Goal: Task Accomplishment & Management: Manage account settings

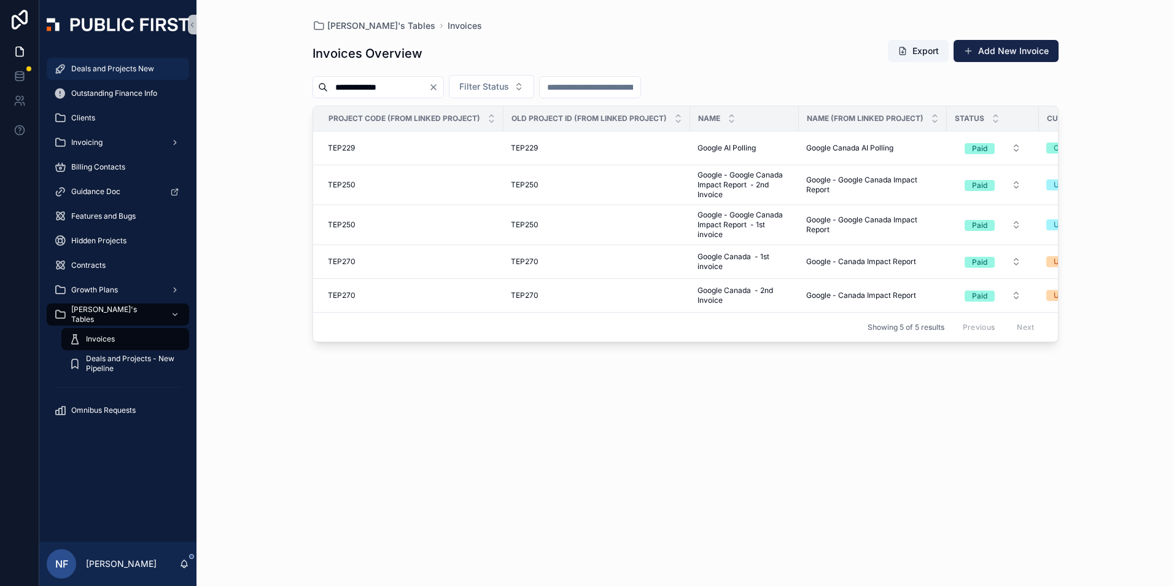
click at [102, 69] on span "Deals and Projects New" at bounding box center [112, 69] width 83 height 10
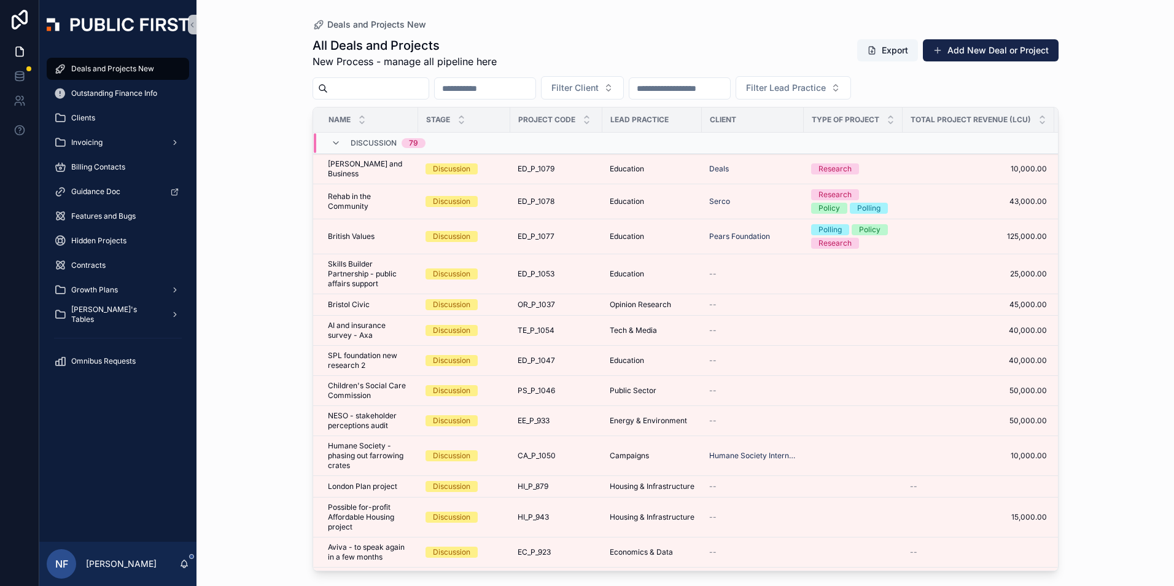
click at [342, 89] on input "scrollable content" at bounding box center [378, 88] width 101 height 17
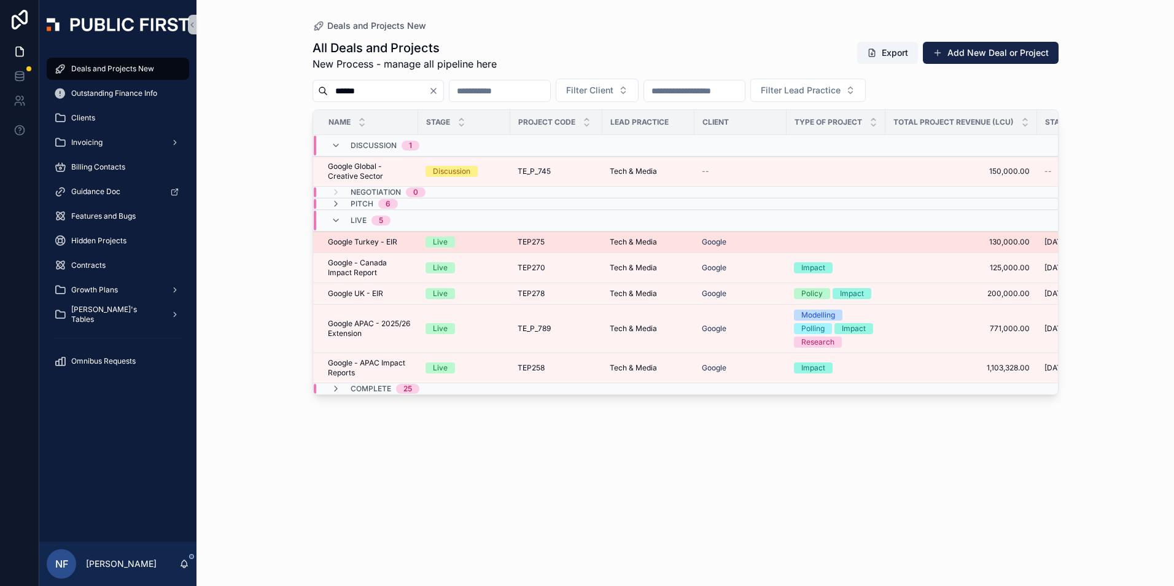
type input "******"
click at [405, 244] on div "Google Turkey - EIR Google Turkey - EIR" at bounding box center [369, 242] width 83 height 10
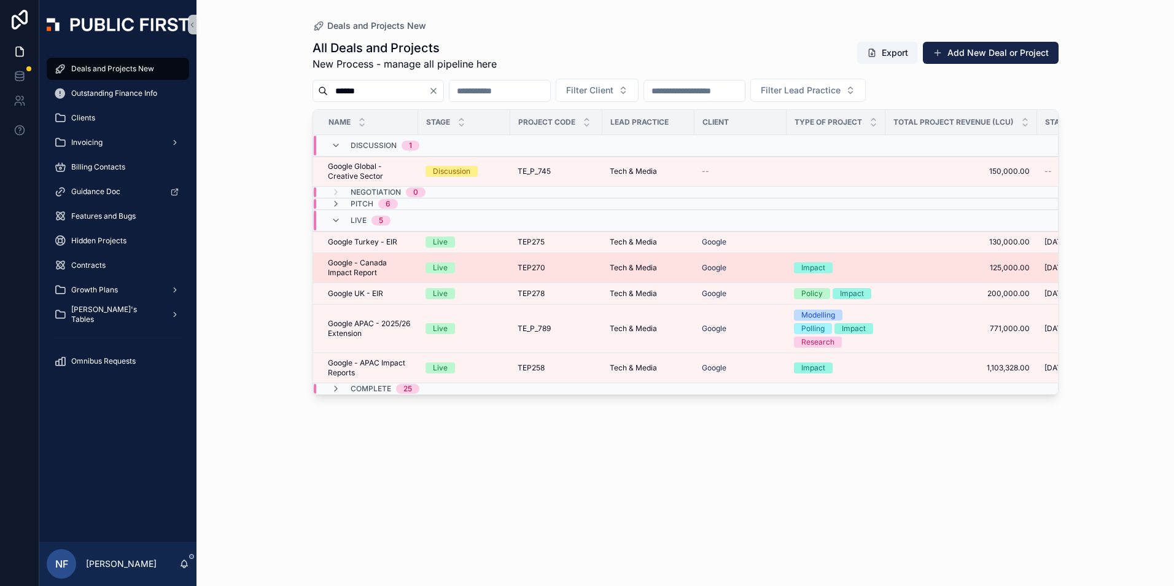
click at [354, 271] on span "Google - Canada Impact Report" at bounding box center [369, 268] width 83 height 20
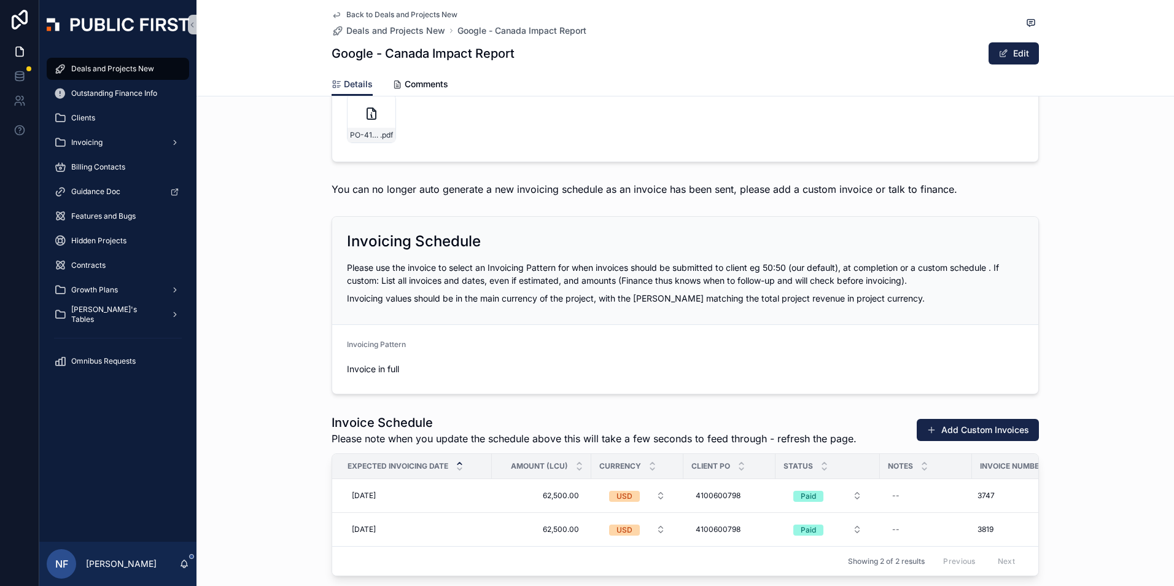
scroll to position [1535, 0]
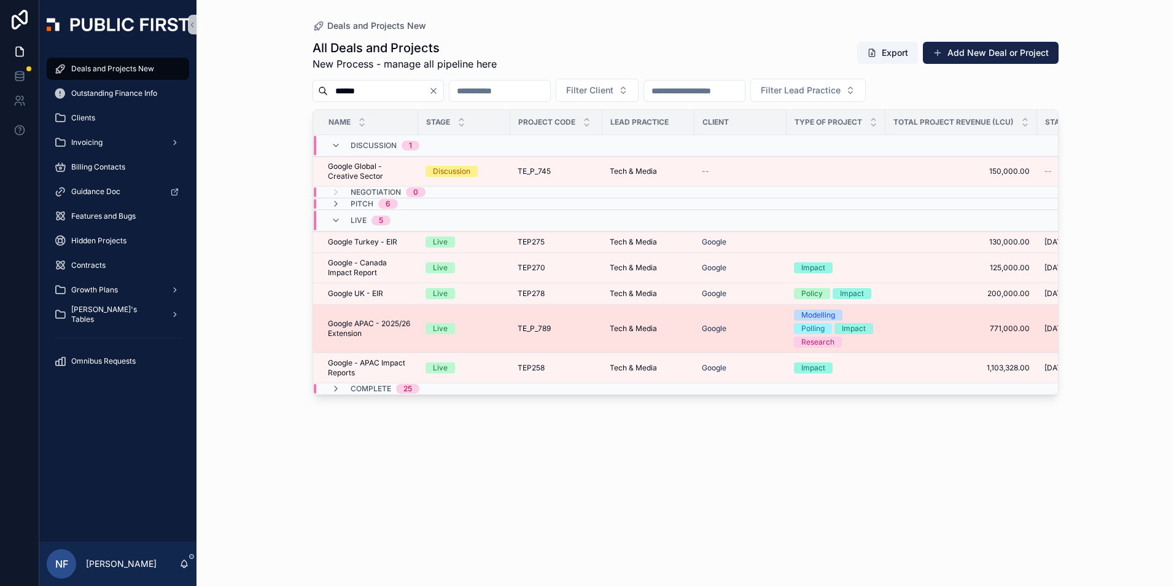
click at [354, 330] on span "Google APAC - 2025/26 Extension" at bounding box center [369, 329] width 83 height 20
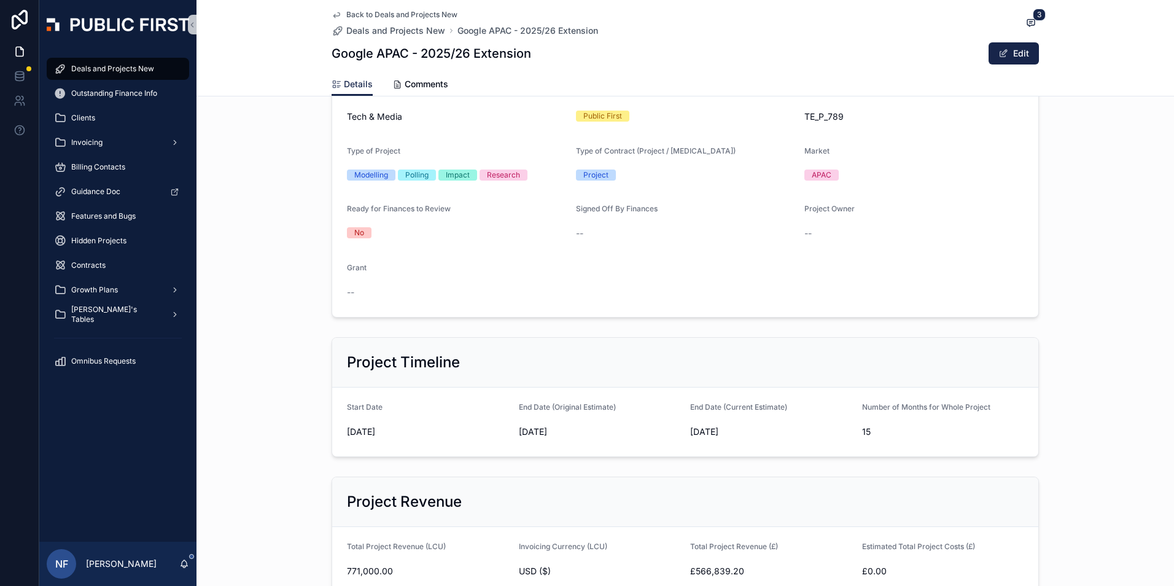
scroll to position [150, 0]
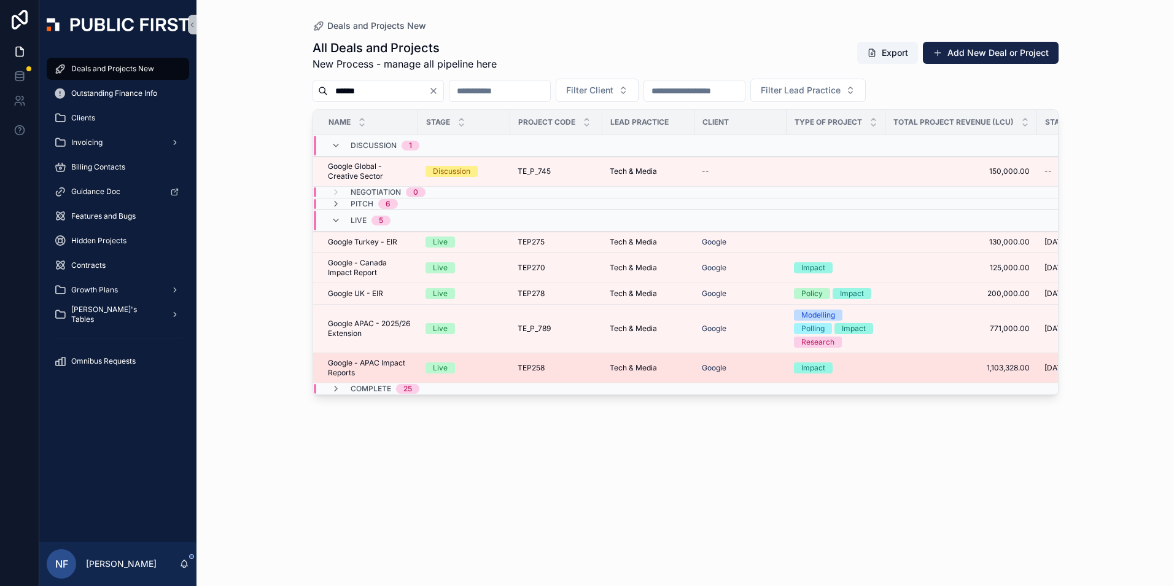
click at [378, 368] on span "Google - APAC Impact Reports" at bounding box center [369, 368] width 83 height 20
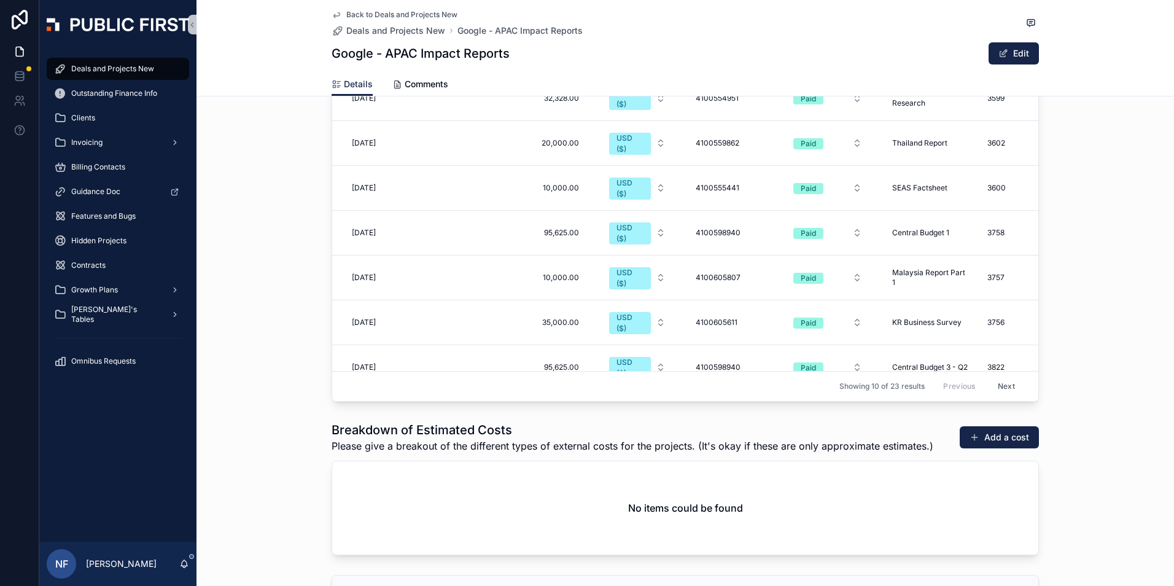
scroll to position [1842, 0]
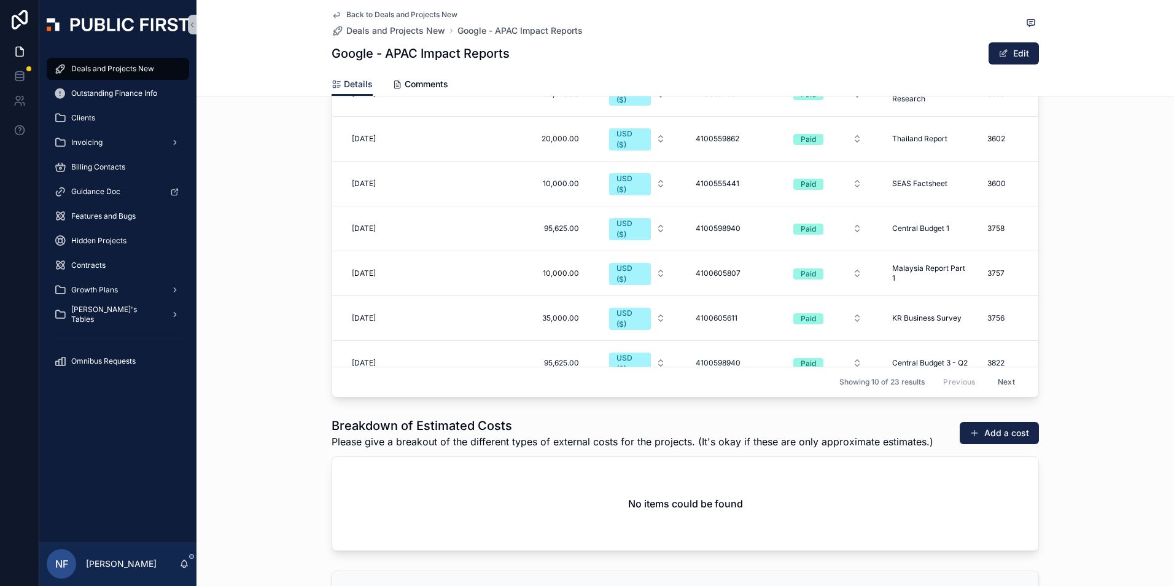
click at [998, 377] on button "Next" at bounding box center [1006, 382] width 34 height 19
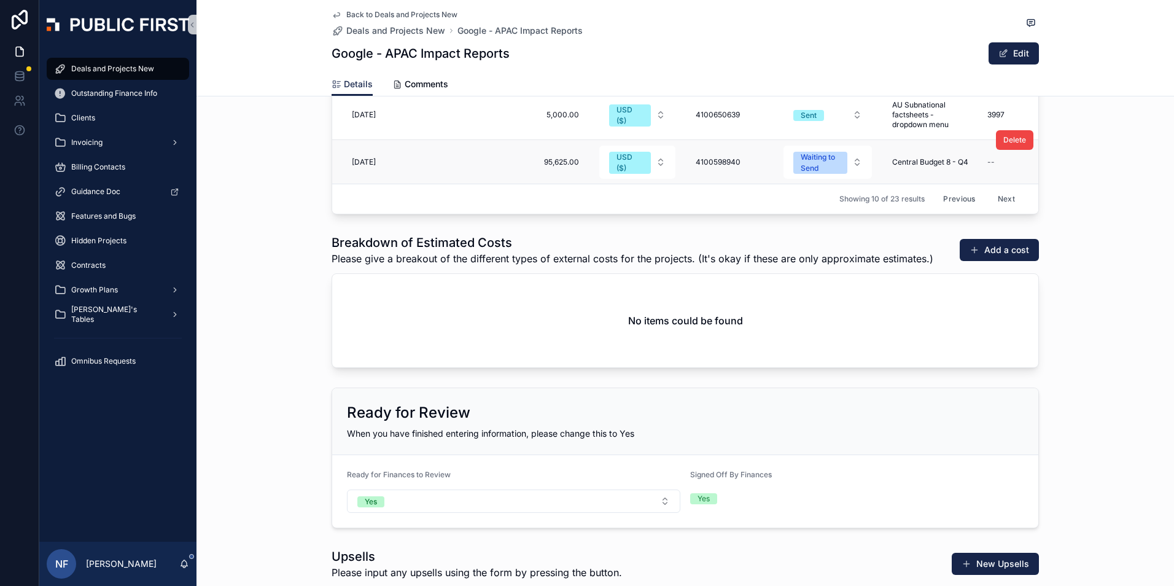
scroll to position [2026, 0]
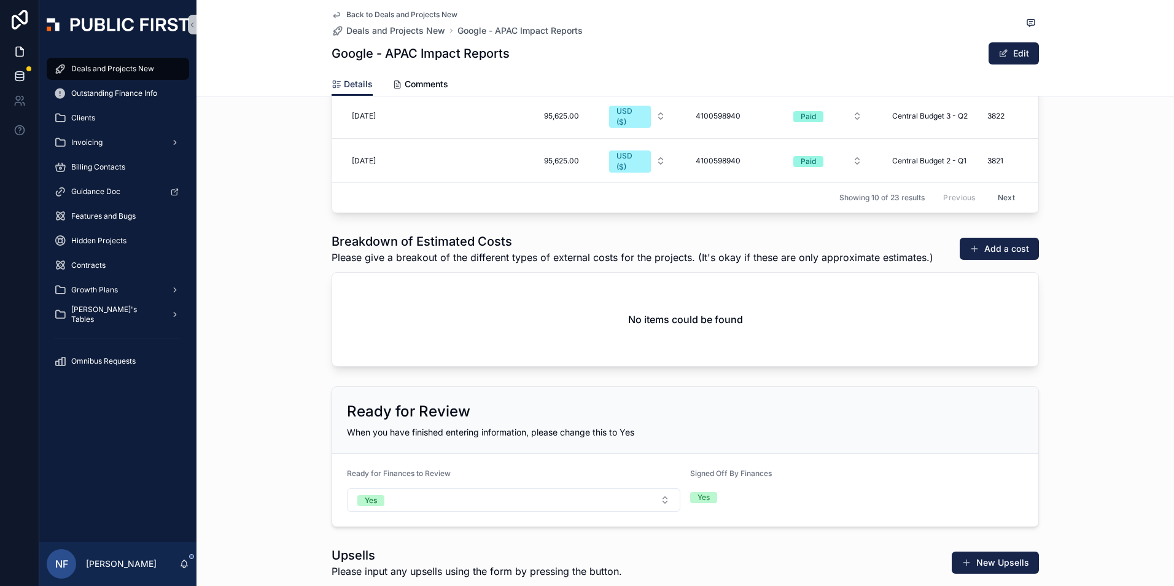
scroll to position [2031, 0]
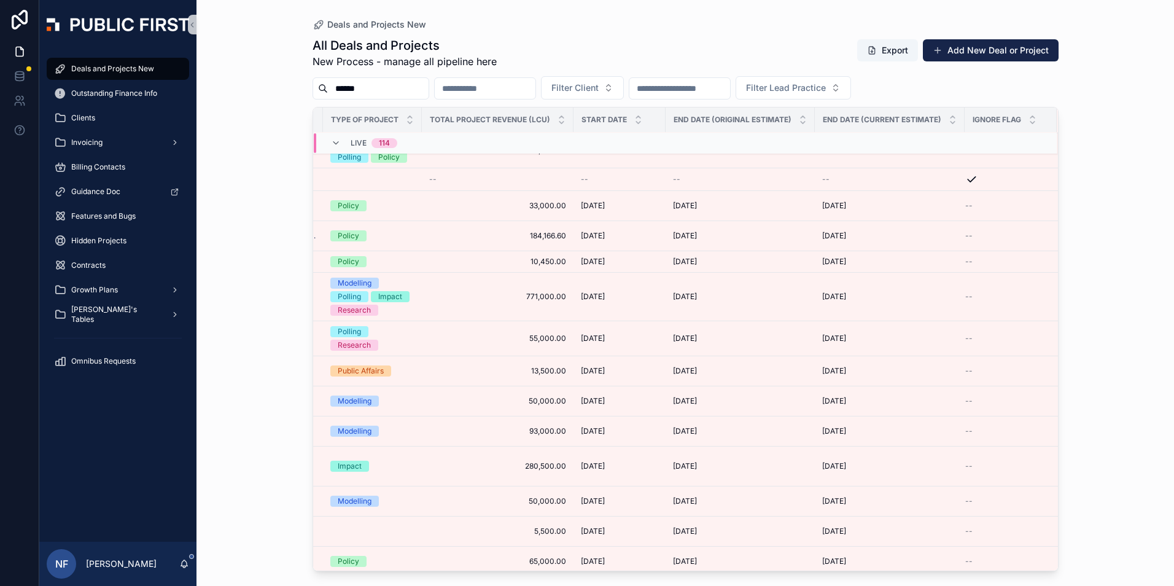
scroll to position [3524, 489]
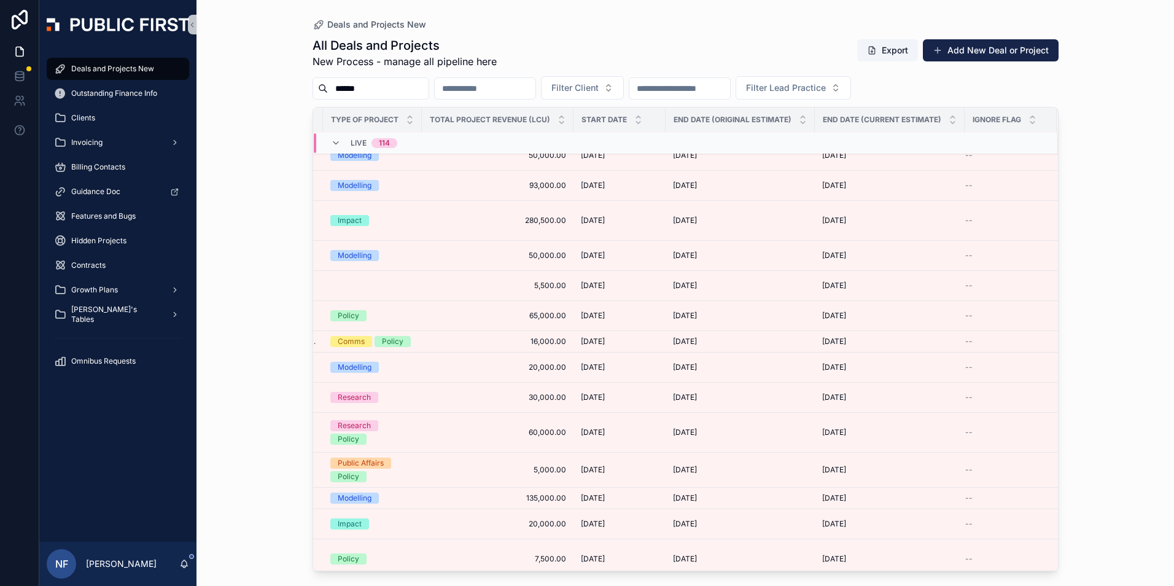
drag, startPoint x: 654, startPoint y: 571, endPoint x: 556, endPoint y: 567, distance: 98.3
click at [502, 568] on div "Deals and Projects New All Deals and Projects New Process - manage all pipeline…" at bounding box center [686, 293] width 978 height 586
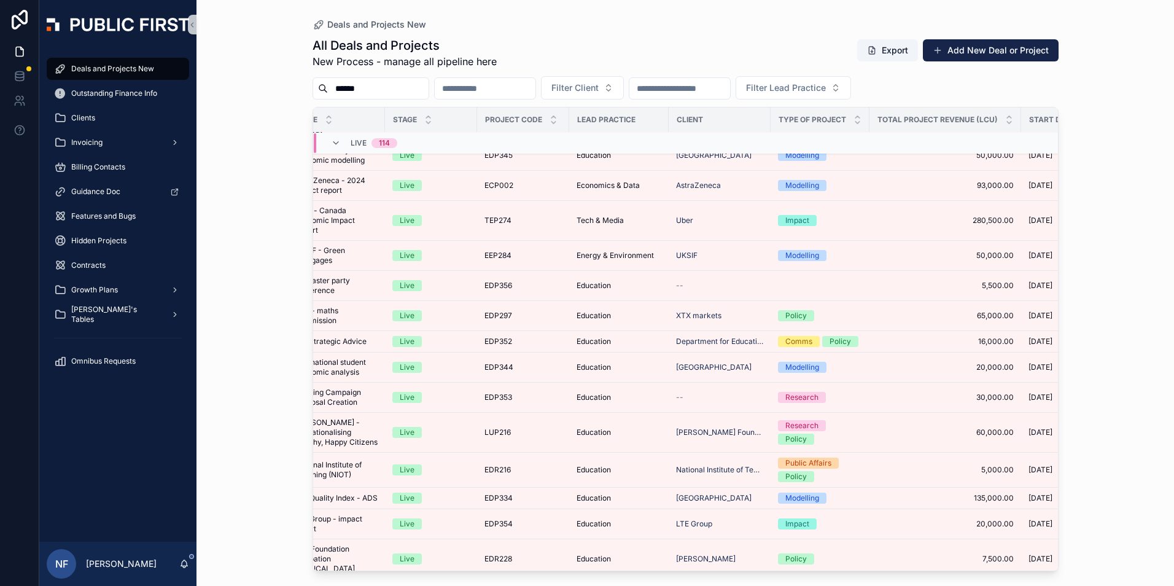
scroll to position [3524, 0]
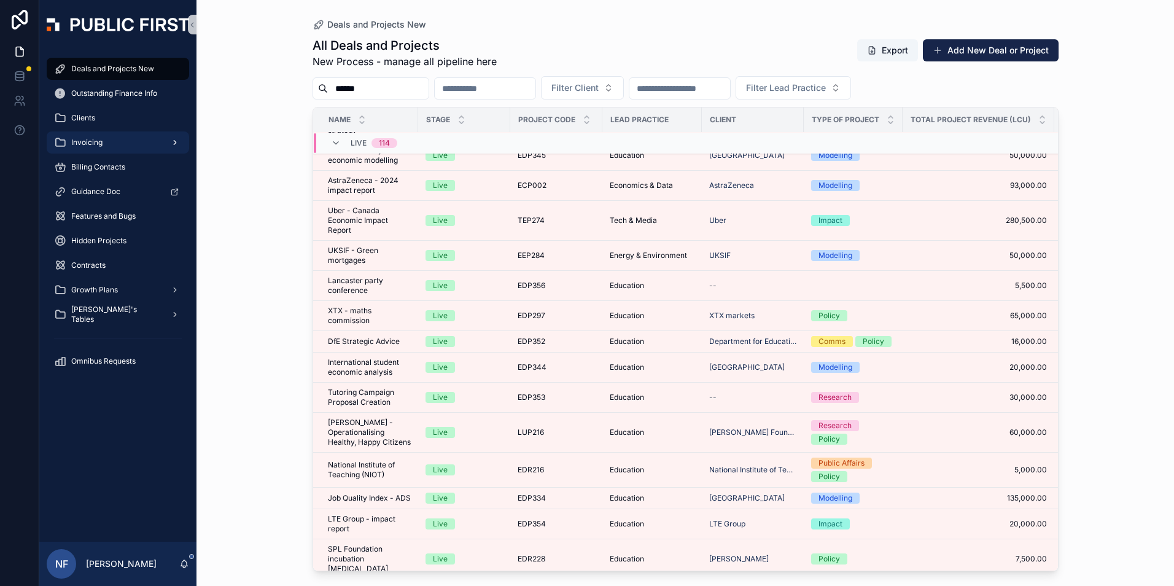
click at [76, 147] on div "Invoicing" at bounding box center [118, 143] width 128 height 20
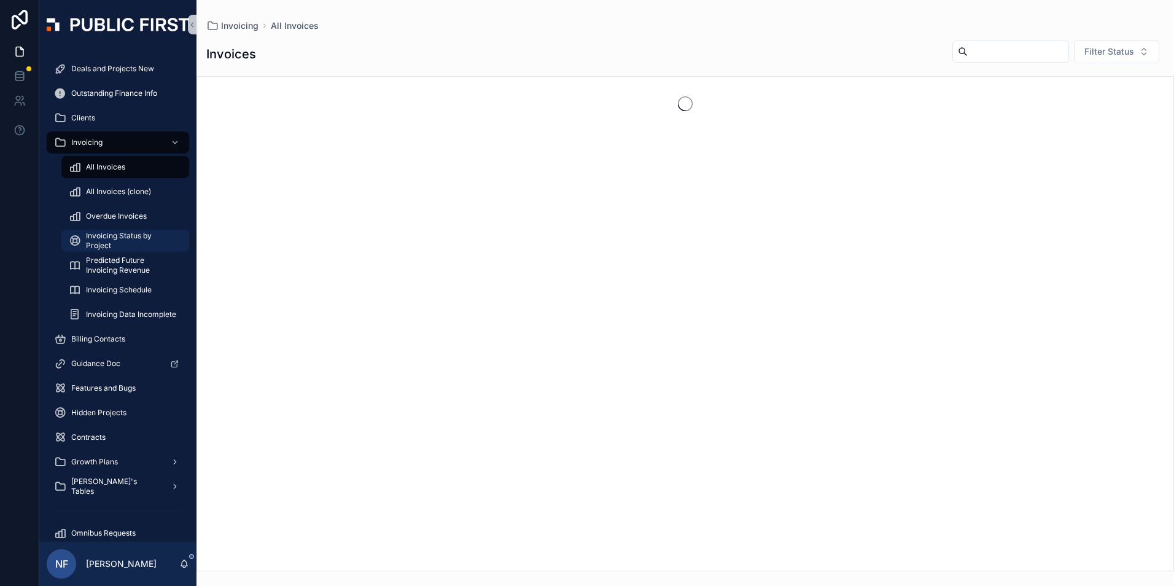
click at [91, 248] on span "Invoicing Status by Project" at bounding box center [131, 241] width 91 height 20
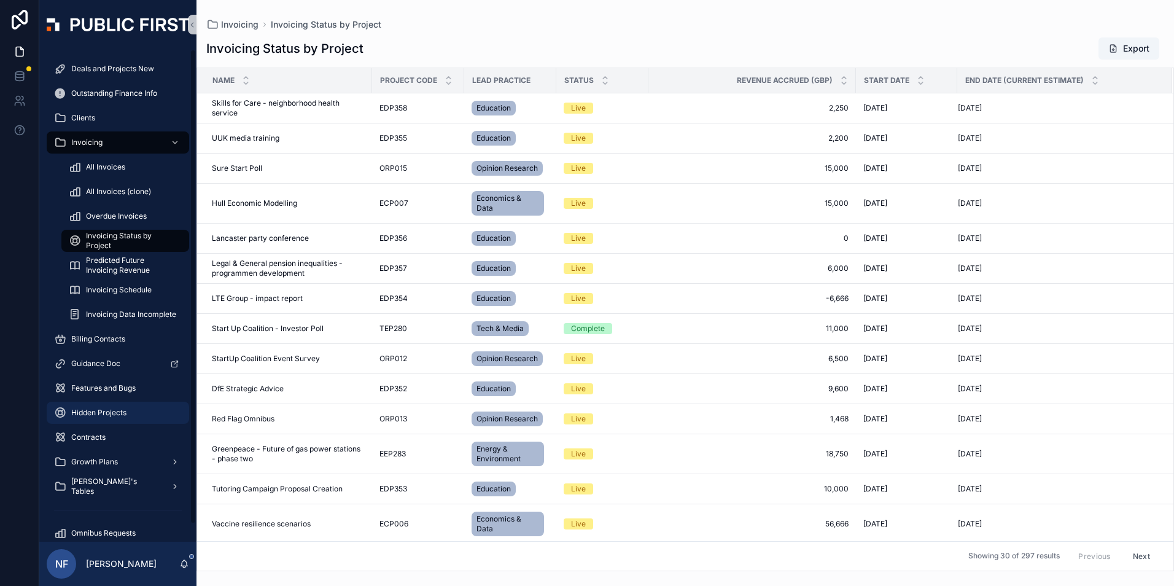
click at [99, 418] on div "Hidden Projects" at bounding box center [118, 413] width 128 height 20
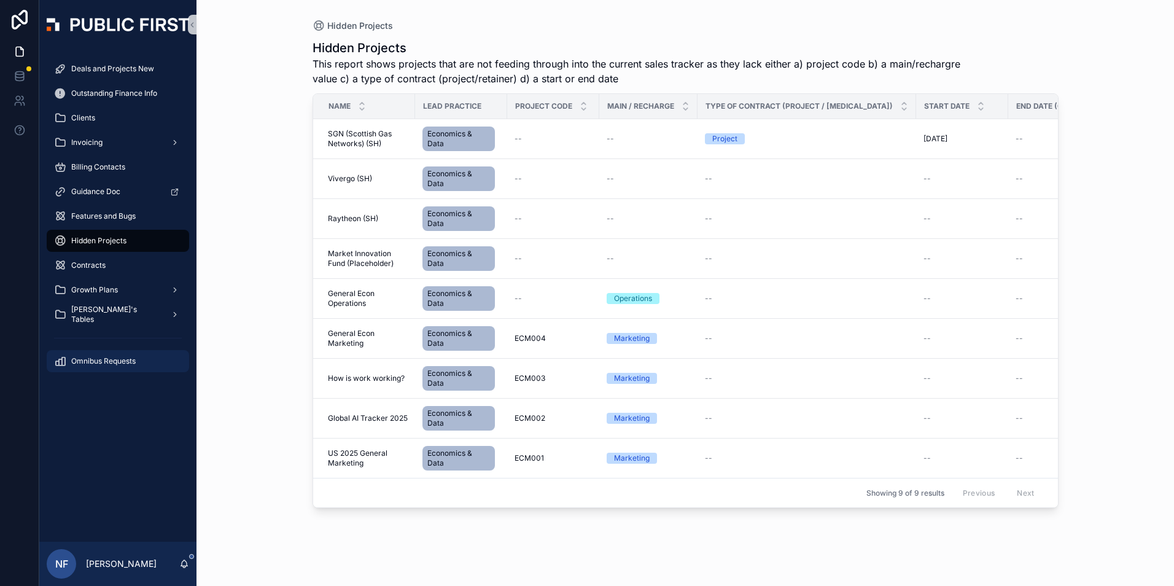
click at [122, 352] on div "Omnibus Requests" at bounding box center [118, 361] width 128 height 20
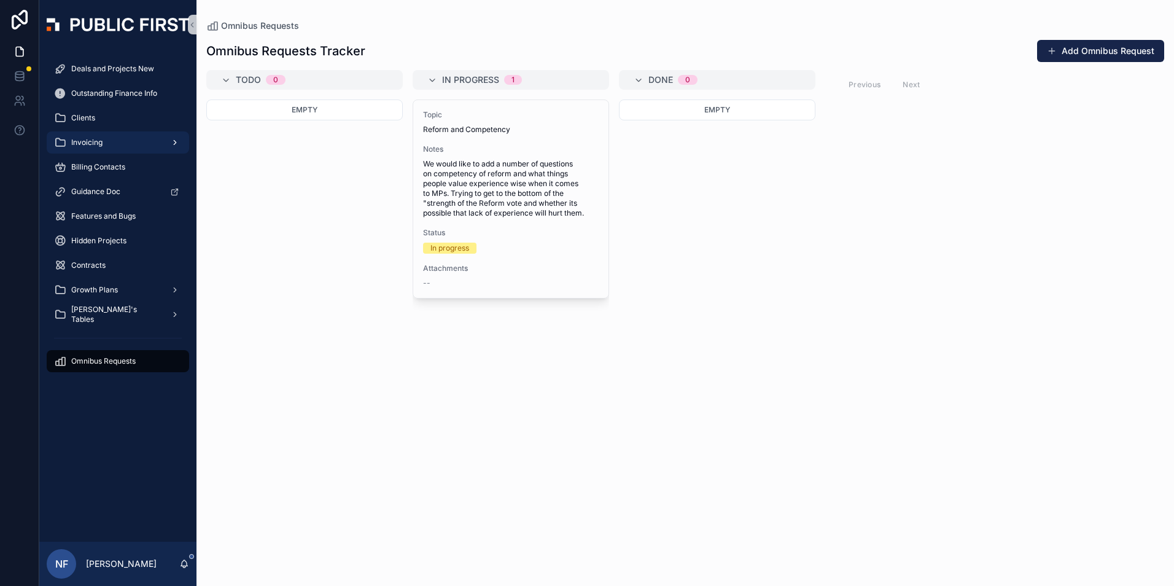
click at [93, 151] on div "Invoicing" at bounding box center [118, 143] width 128 height 20
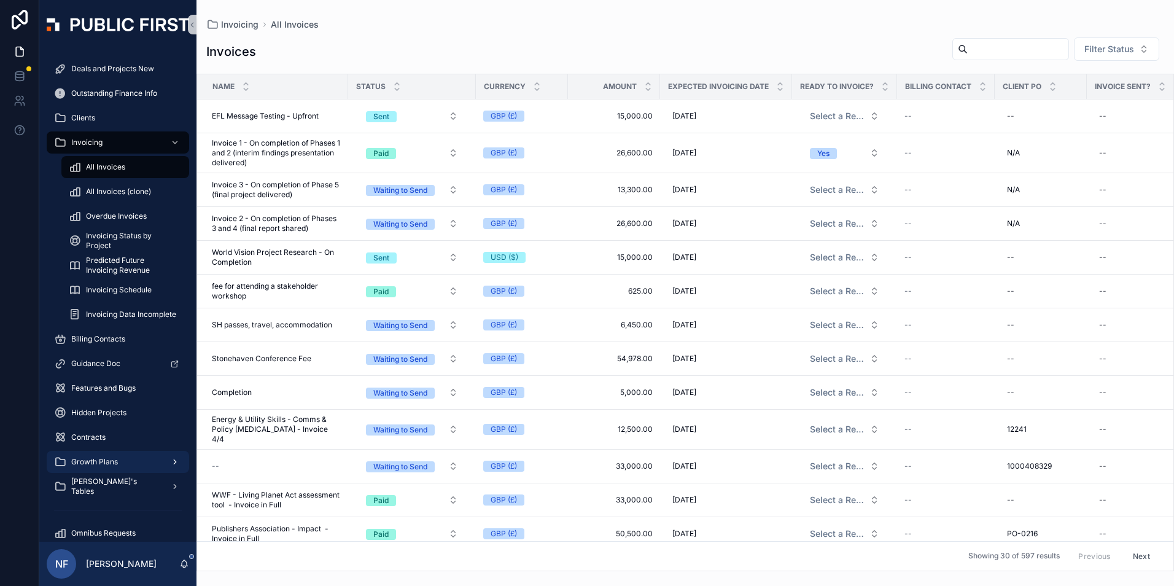
click at [98, 456] on div "Growth Plans" at bounding box center [118, 462] width 128 height 20
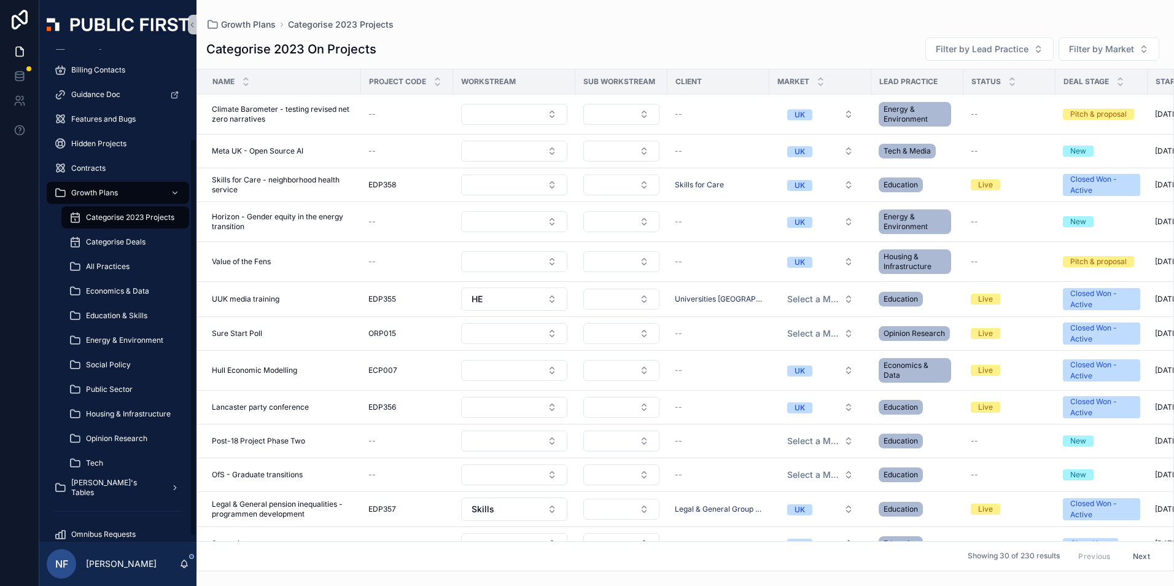
scroll to position [117, 0]
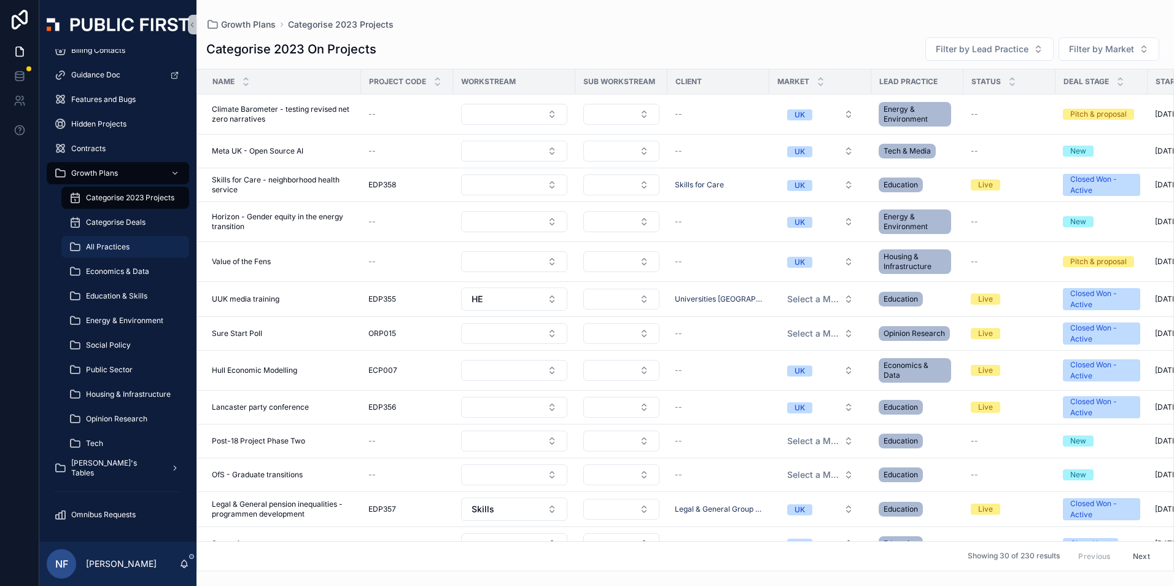
click at [111, 249] on span "All Practices" at bounding box center [108, 247] width 44 height 10
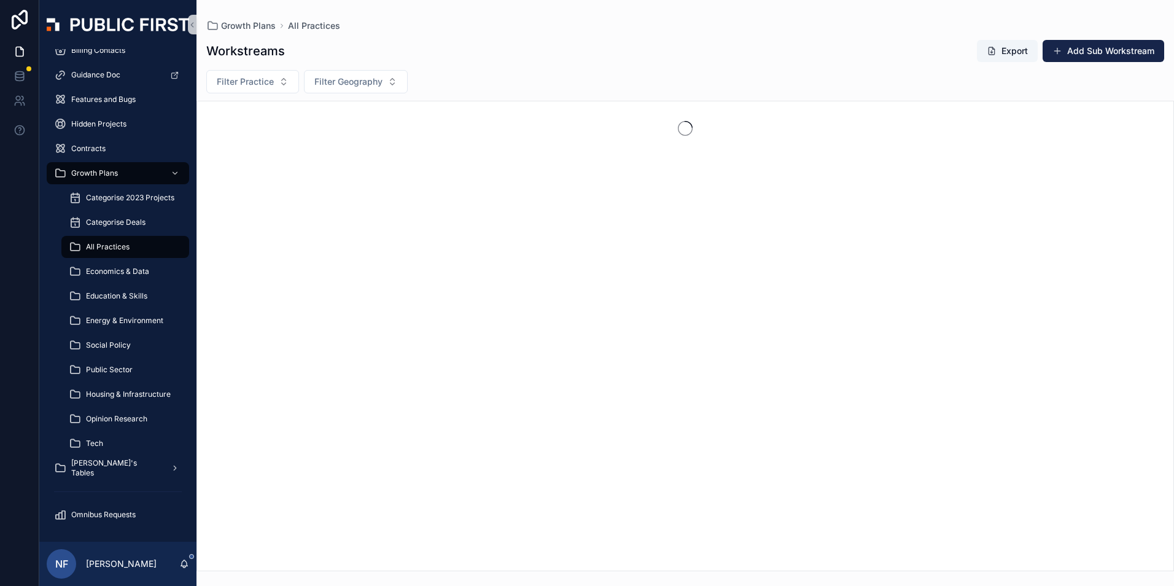
click at [111, 249] on span "All Practices" at bounding box center [108, 247] width 44 height 10
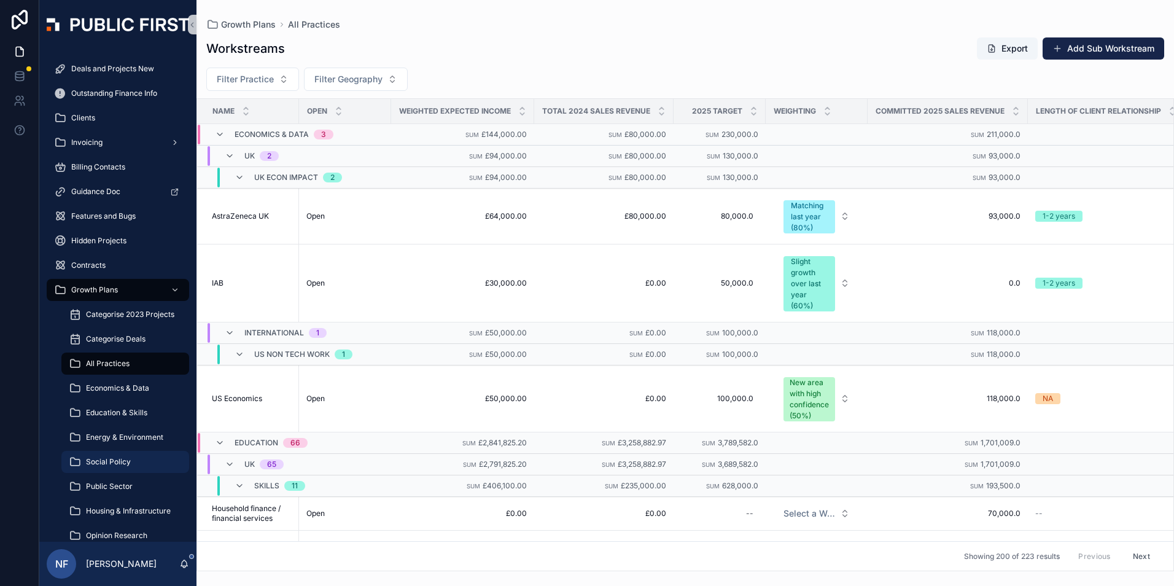
scroll to position [117, 0]
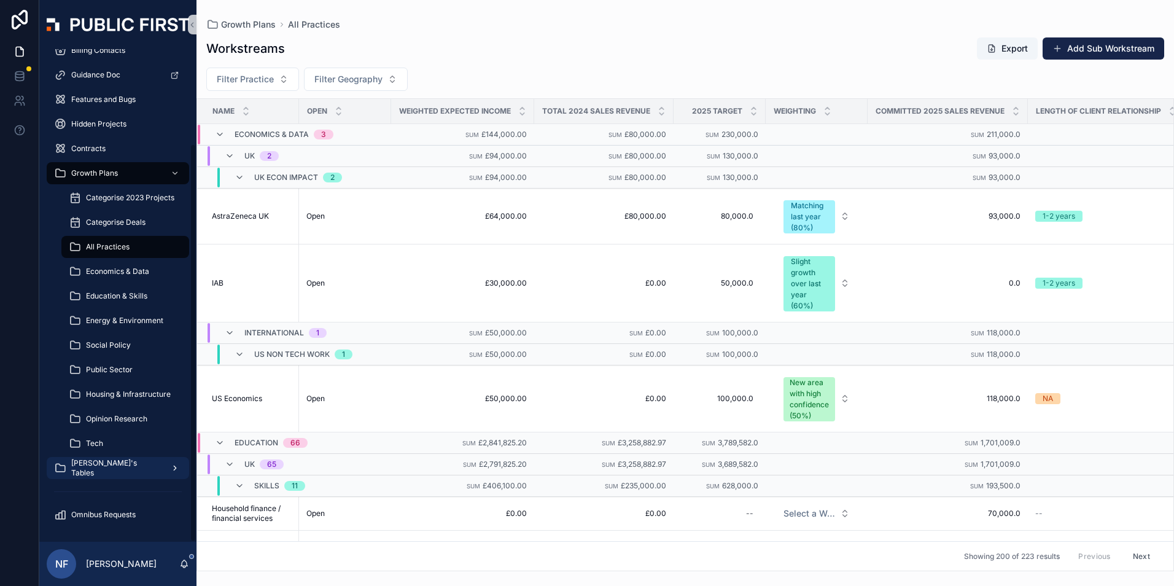
click at [87, 469] on span "[PERSON_NAME]'s Tables" at bounding box center [116, 468] width 90 height 20
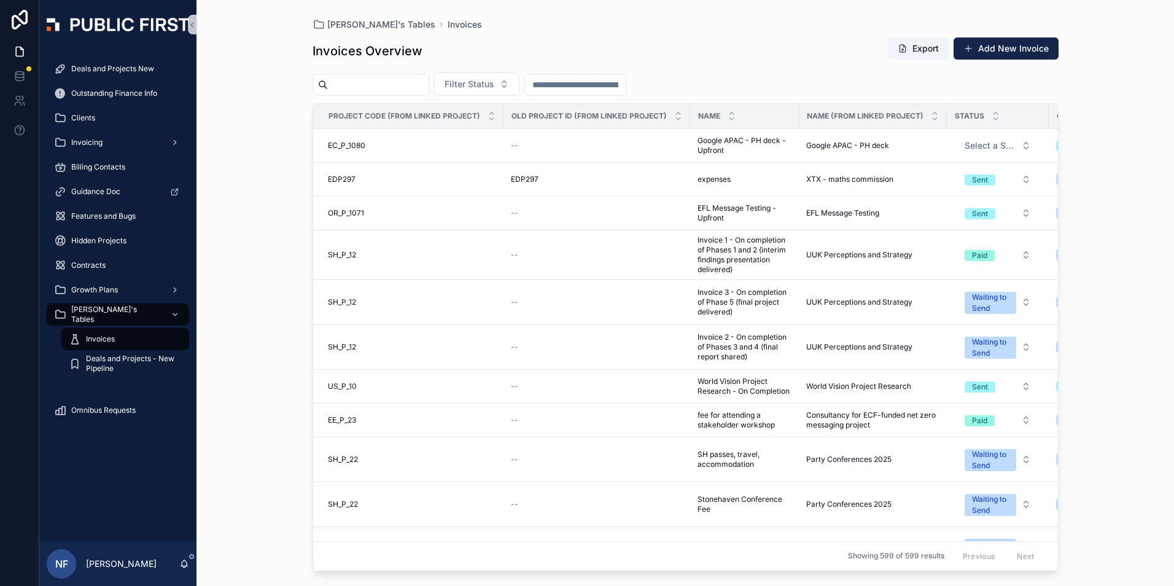
click at [373, 90] on input "scrollable content" at bounding box center [378, 84] width 101 height 17
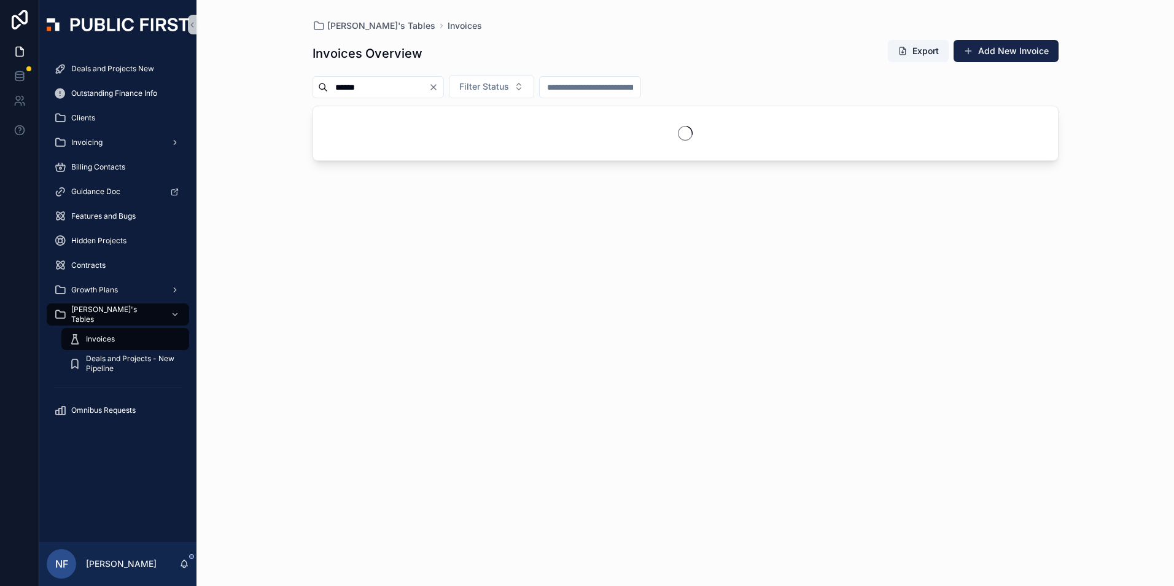
type input "******"
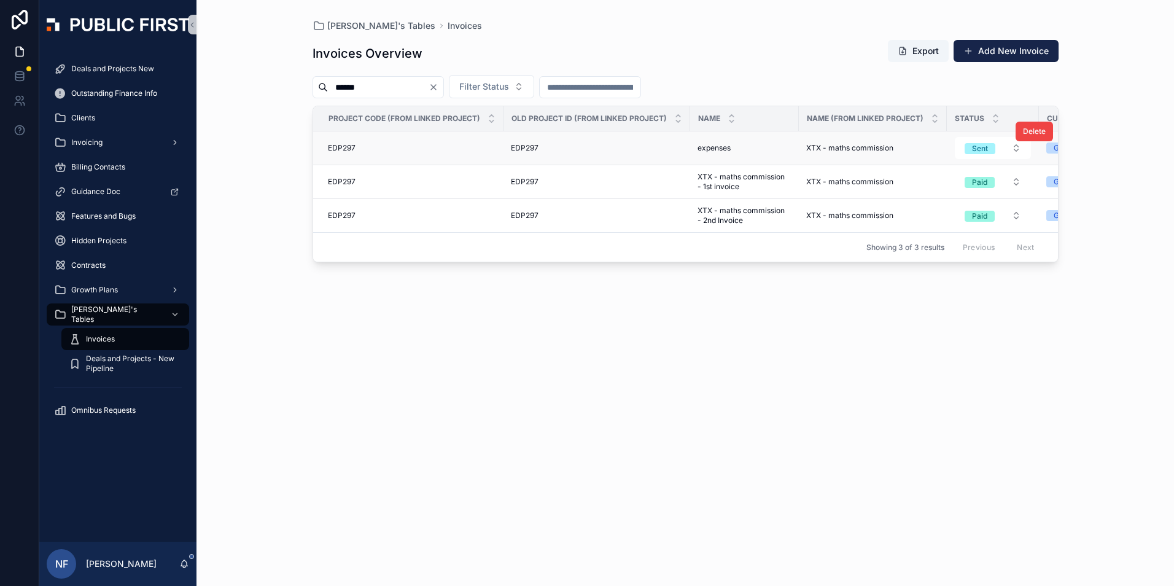
click at [529, 149] on span "EDP297" at bounding box center [525, 148] width 28 height 10
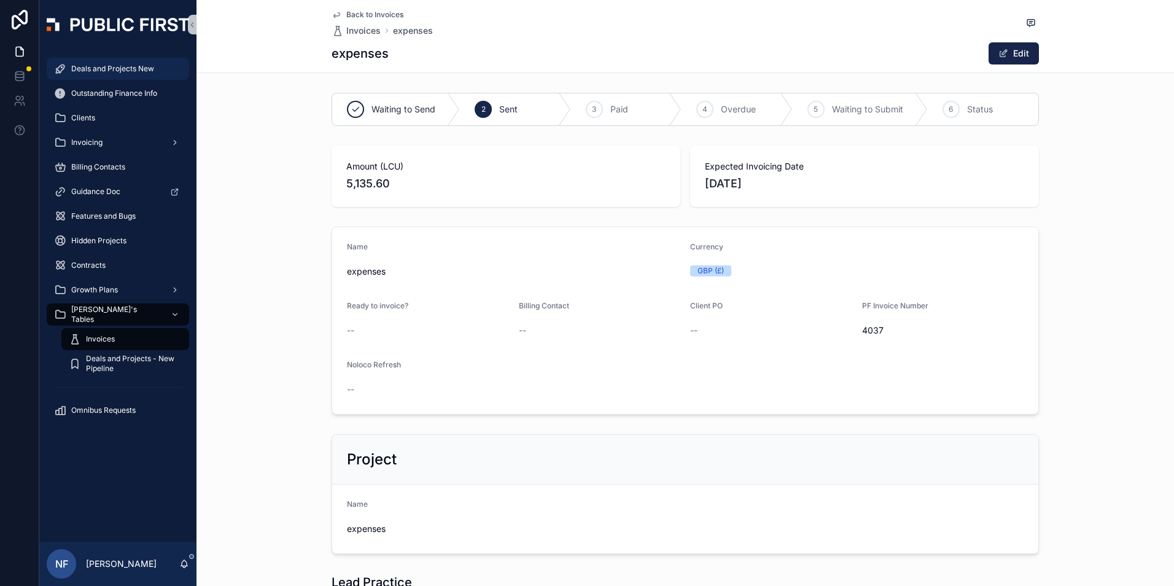
click at [114, 68] on span "Deals and Projects New" at bounding box center [112, 69] width 83 height 10
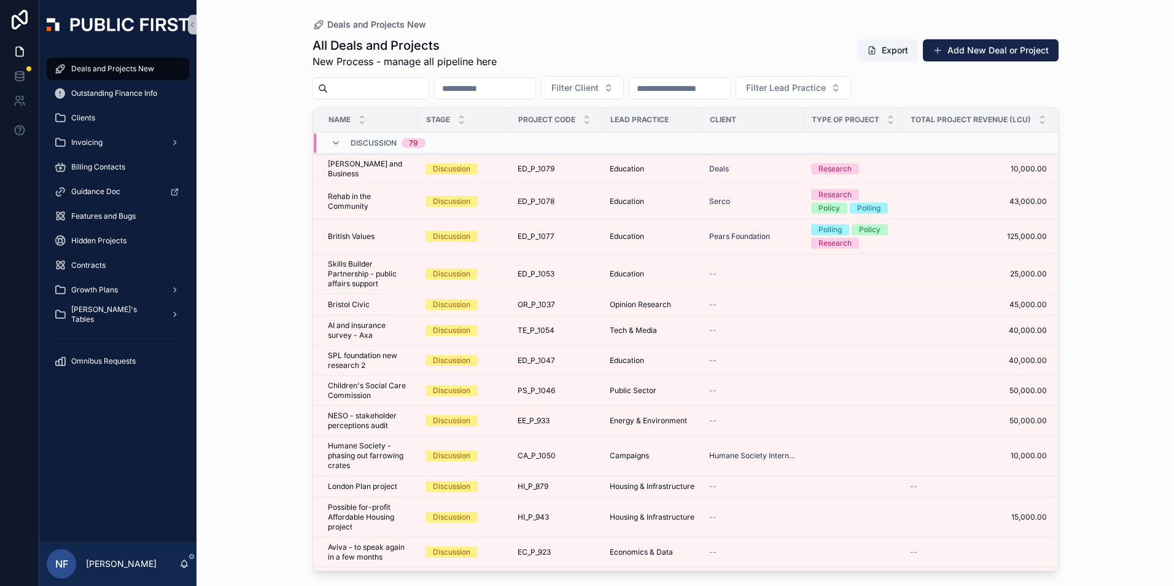
click at [356, 91] on input "scrollable content" at bounding box center [378, 88] width 101 height 17
type input "******"
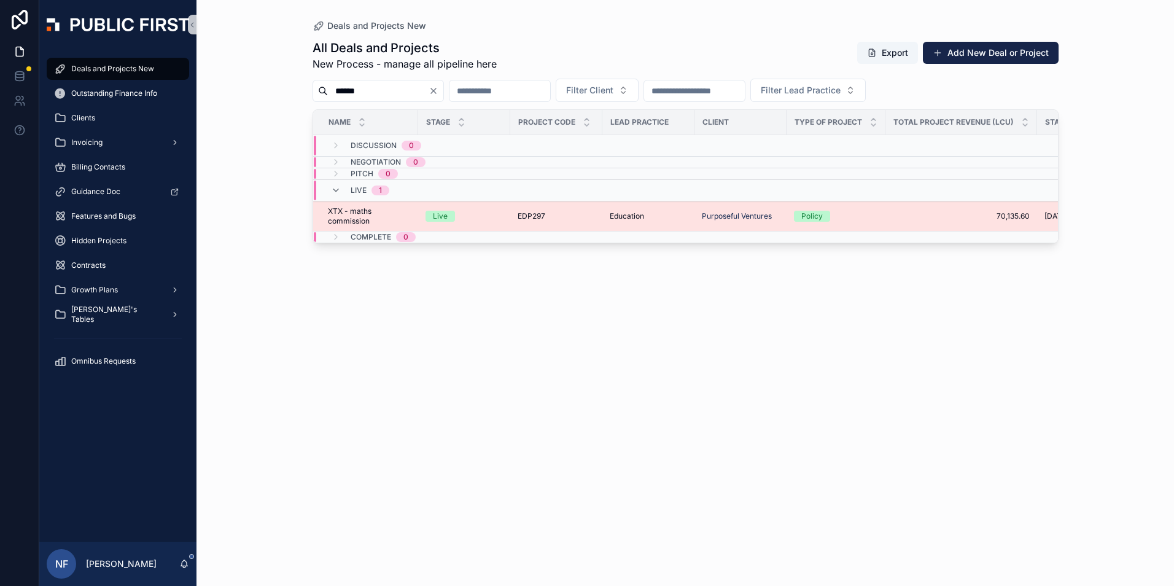
click at [364, 218] on span "XTX - maths commission" at bounding box center [369, 216] width 83 height 20
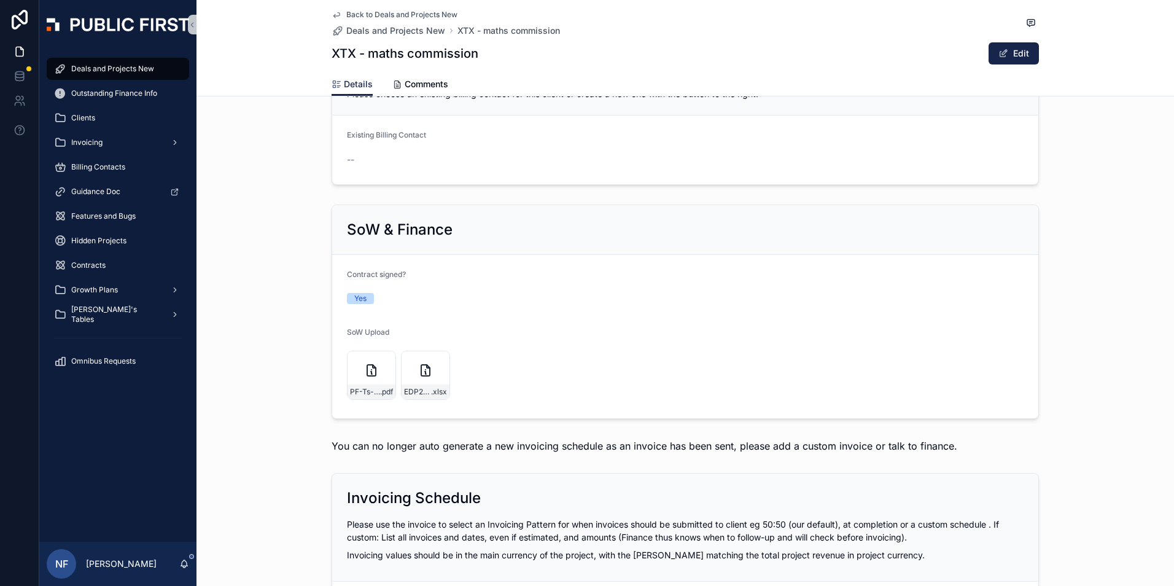
scroll to position [1105, 0]
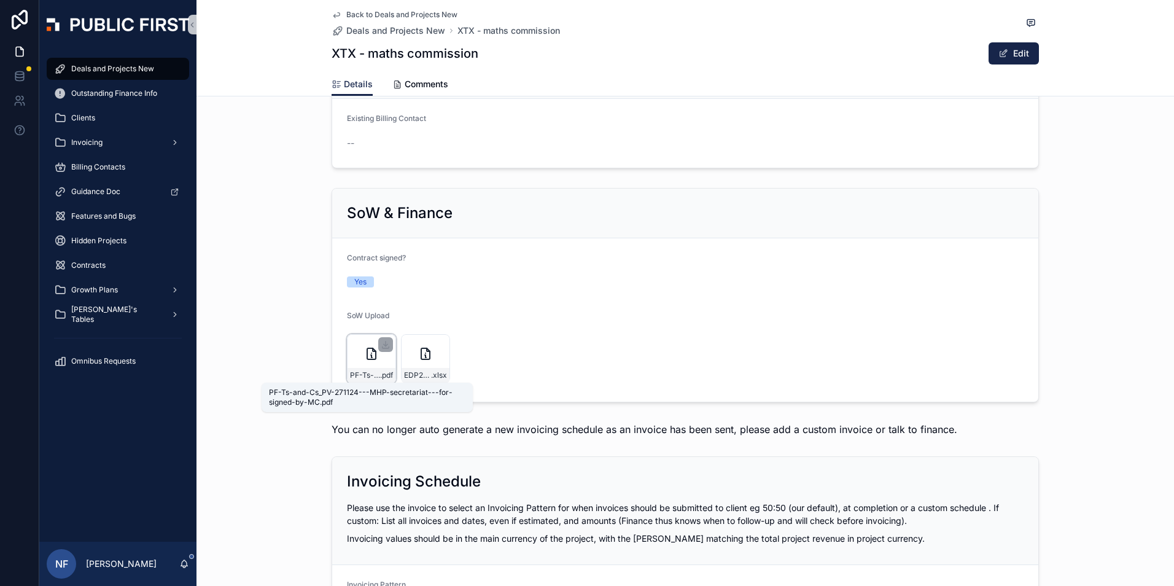
click at [362, 376] on span "PF-Ts-and-Cs_PV-271124---MHP-secretariat---for-signed-by-MC" at bounding box center [365, 375] width 30 height 10
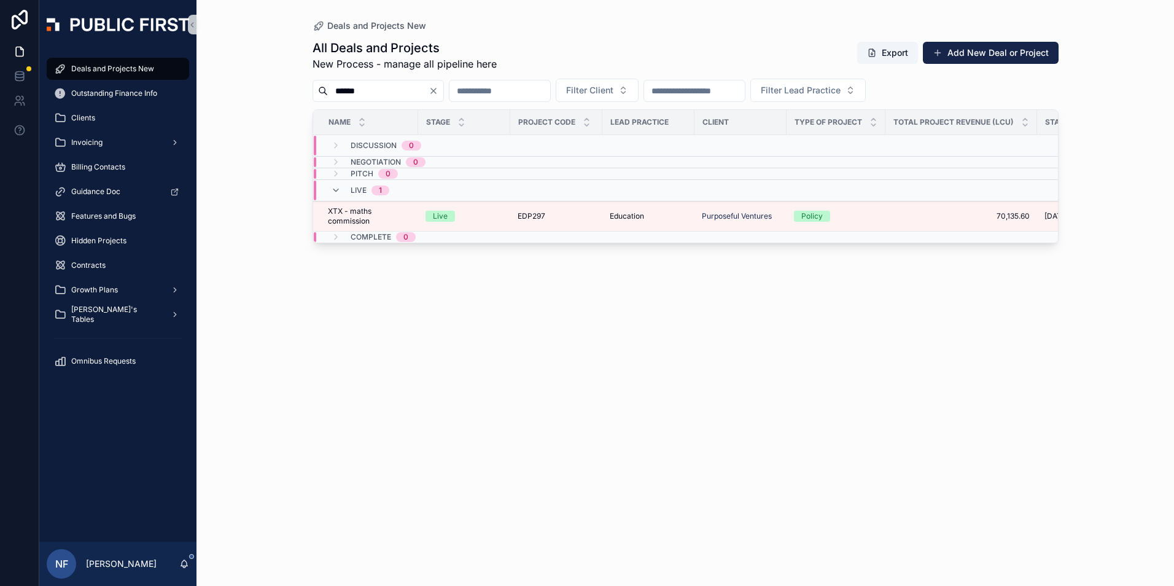
click at [91, 68] on span "Deals and Projects New" at bounding box center [112, 69] width 83 height 10
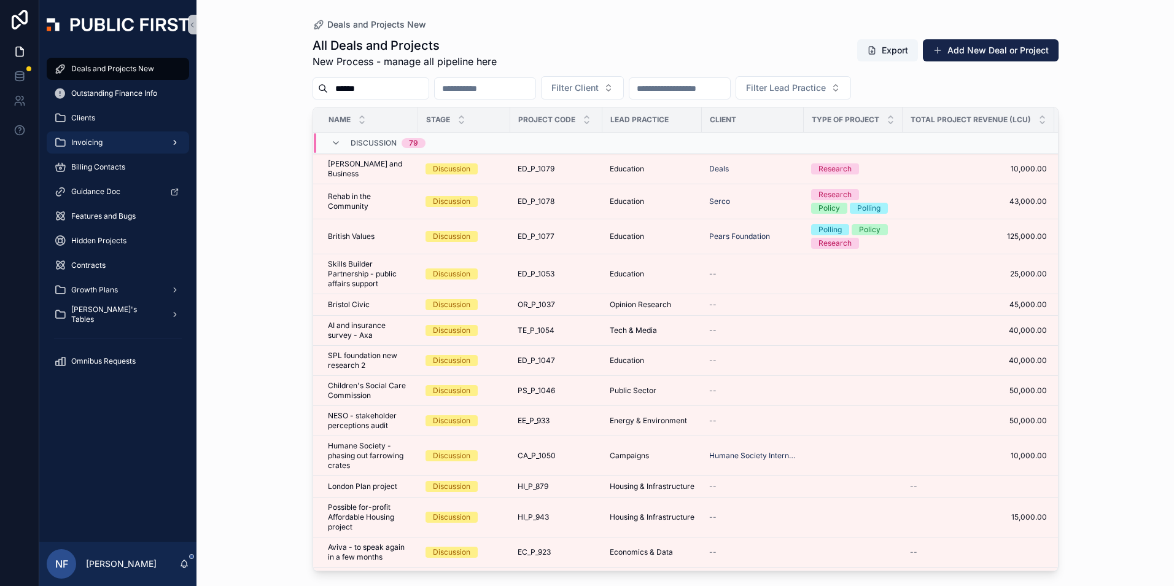
click at [93, 146] on span "Invoicing" at bounding box center [86, 143] width 31 height 10
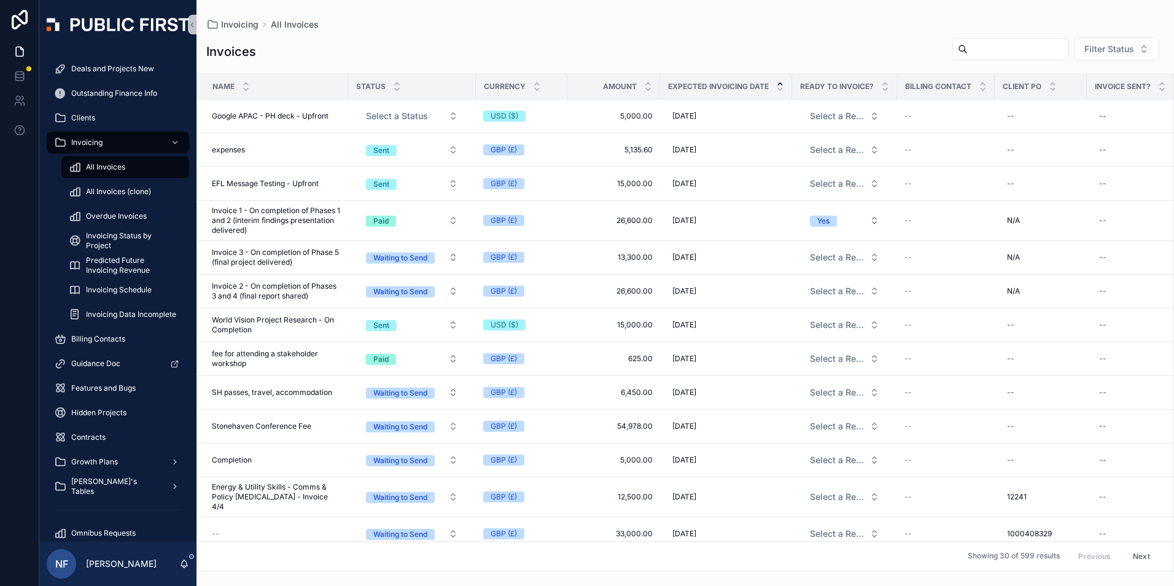
click at [779, 80] on icon "scrollable content" at bounding box center [780, 84] width 8 height 8
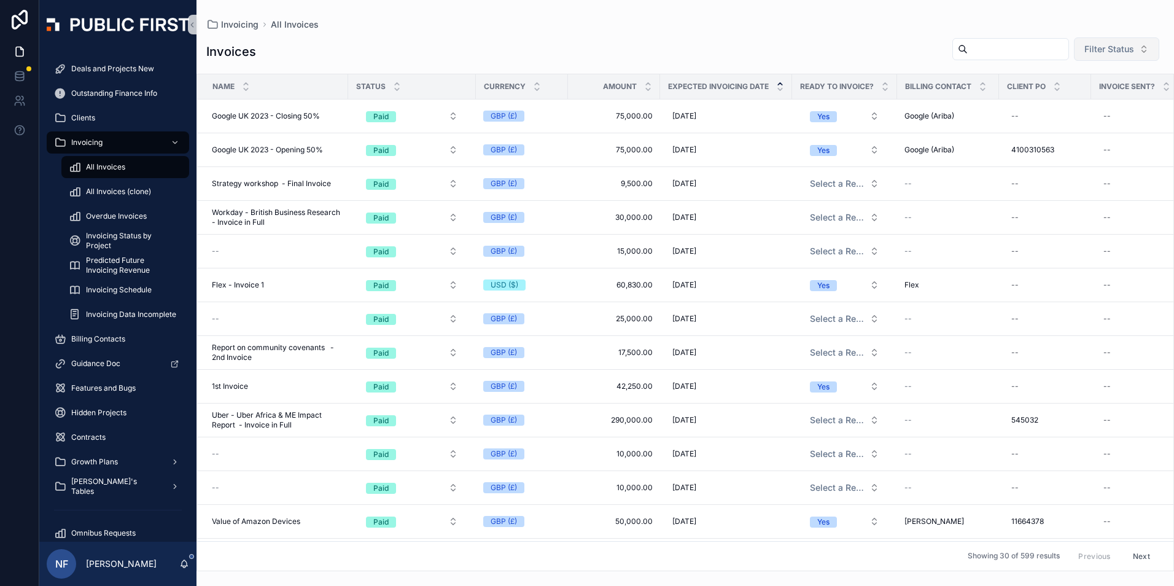
click at [1119, 56] on button "Filter Status" at bounding box center [1116, 48] width 85 height 23
click at [1098, 98] on div "Waiting to Send" at bounding box center [1097, 99] width 147 height 20
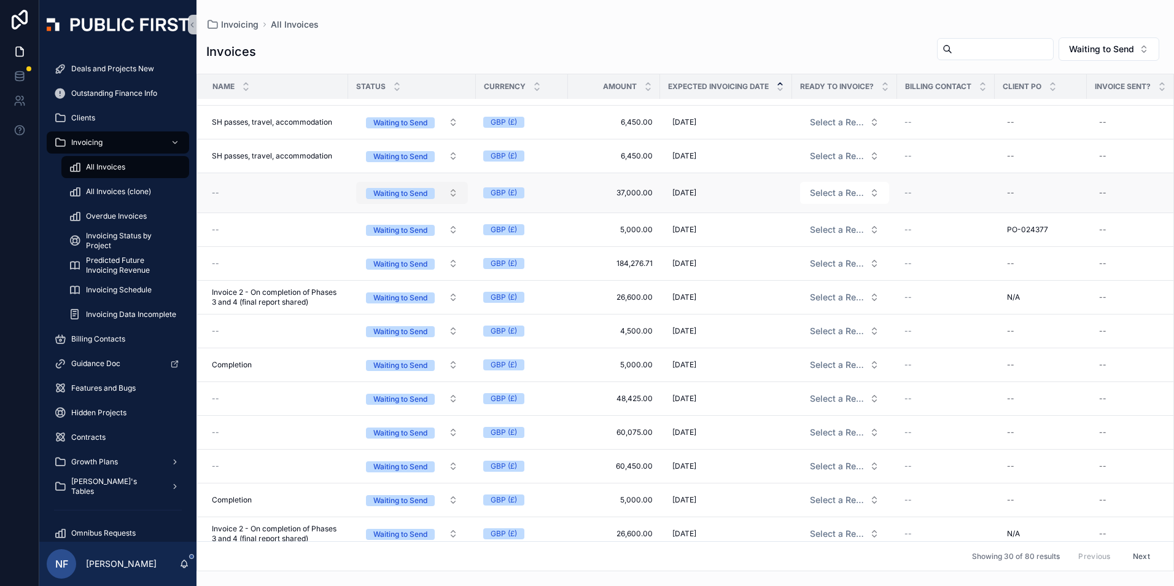
scroll to position [246, 0]
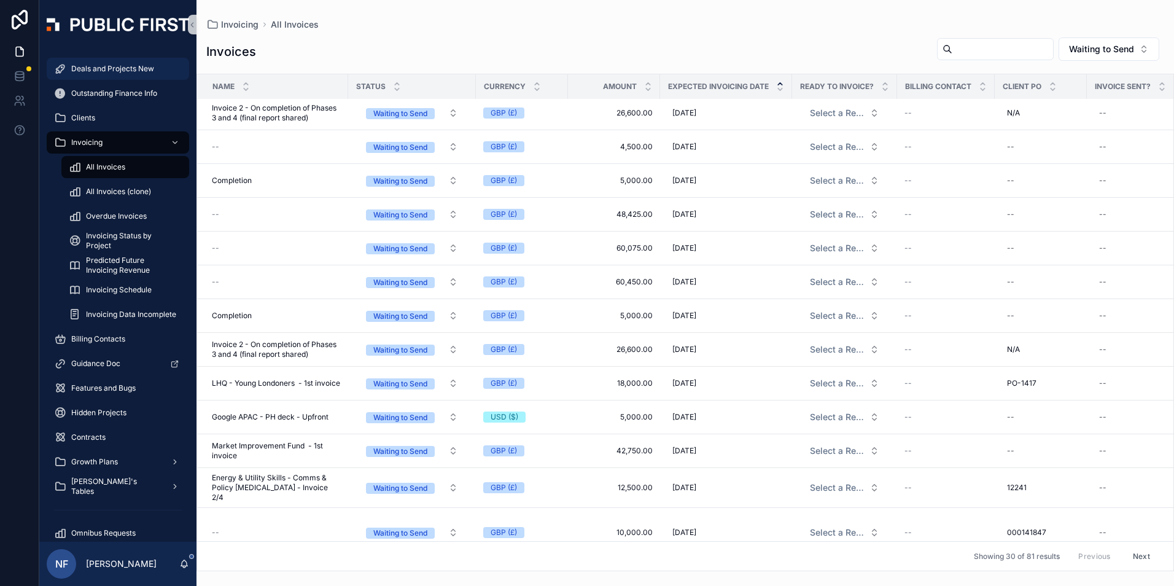
click at [75, 65] on span "Deals and Projects New" at bounding box center [112, 69] width 83 height 10
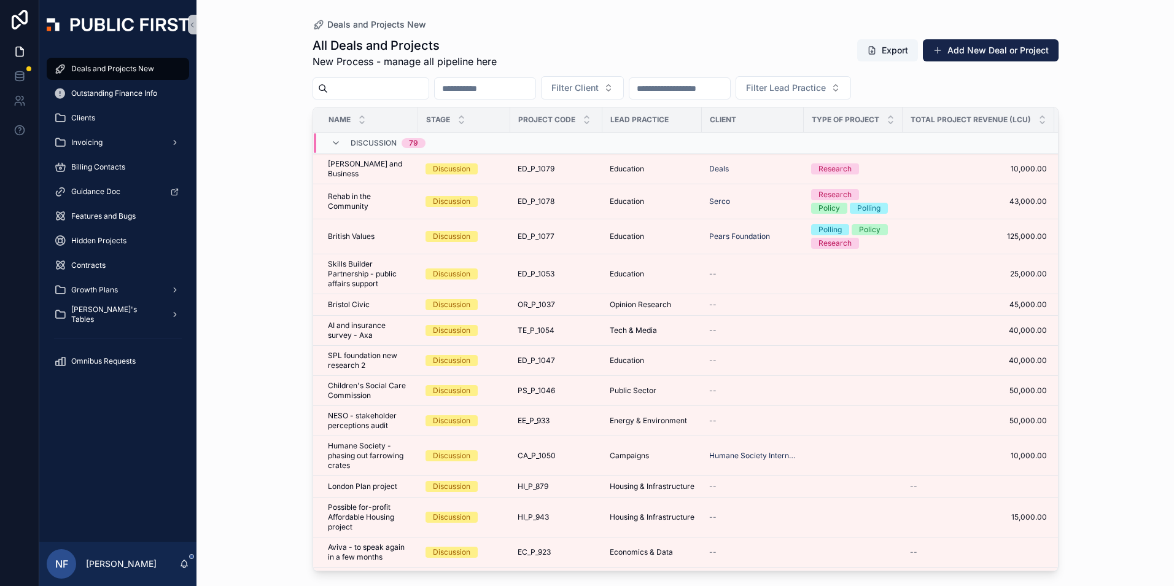
click at [340, 84] on input "scrollable content" at bounding box center [378, 88] width 101 height 17
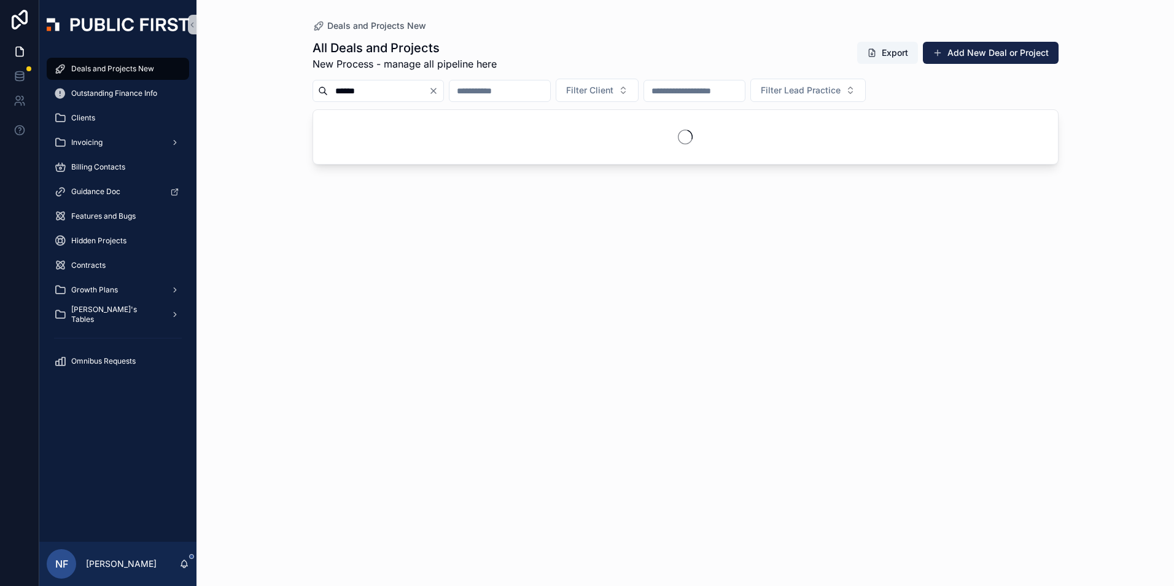
type input "******"
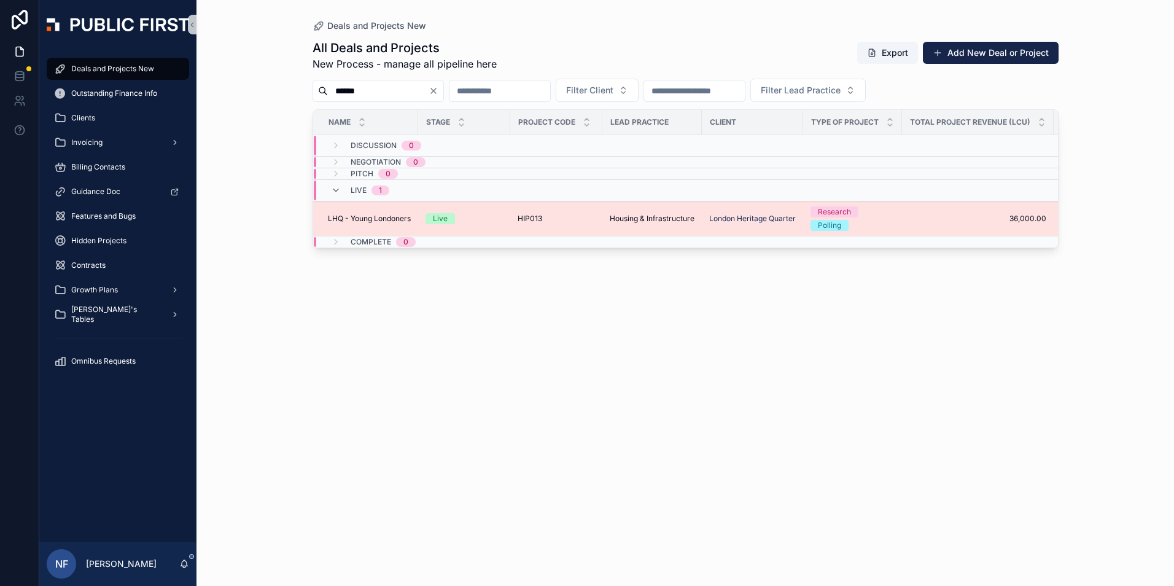
click at [355, 218] on span "LHQ - Young Londoners" at bounding box center [369, 219] width 83 height 10
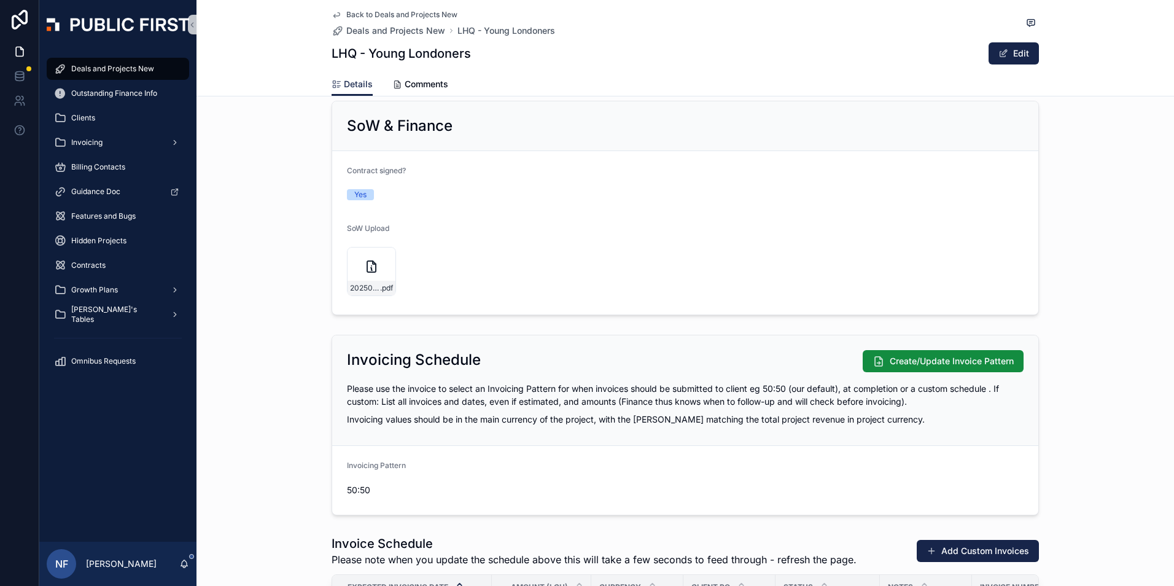
scroll to position [1377, 0]
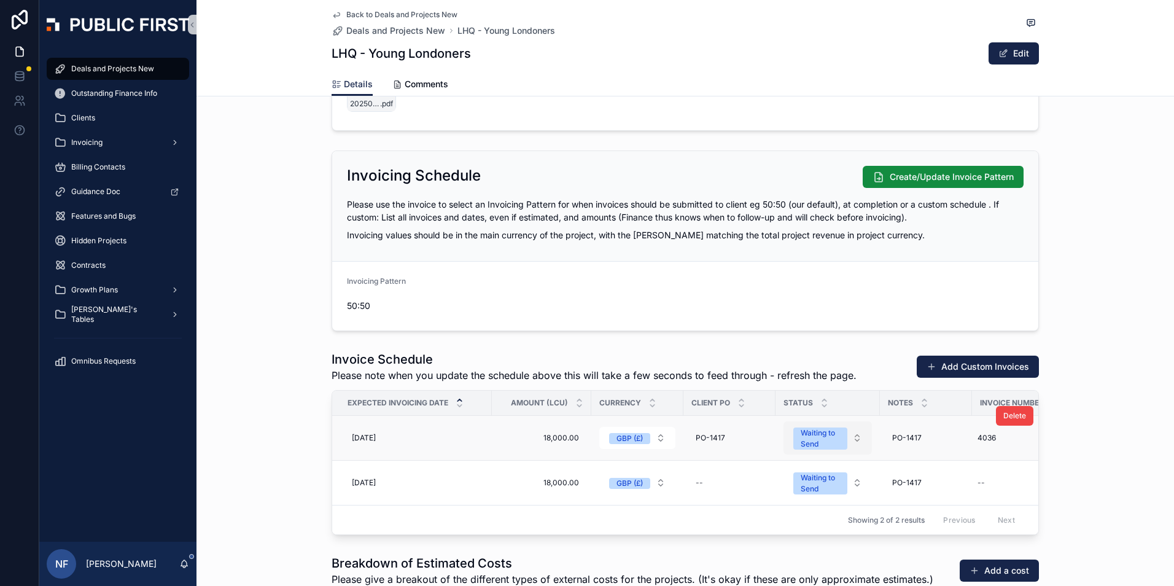
click at [835, 442] on div "Waiting to Send" at bounding box center [820, 438] width 39 height 22
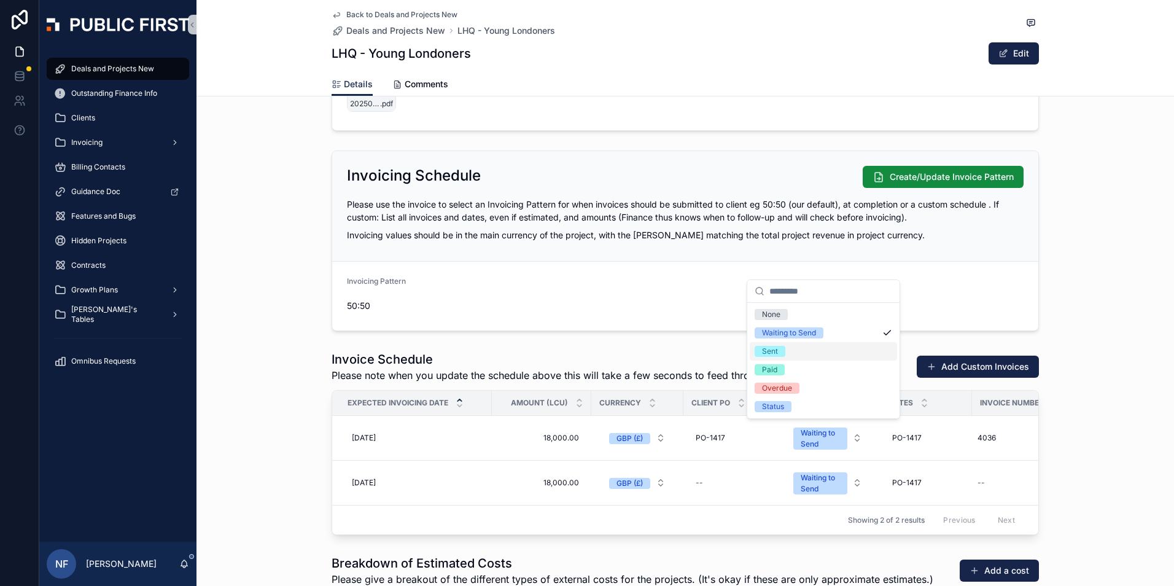
click at [776, 352] on div "Sent" at bounding box center [770, 351] width 16 height 11
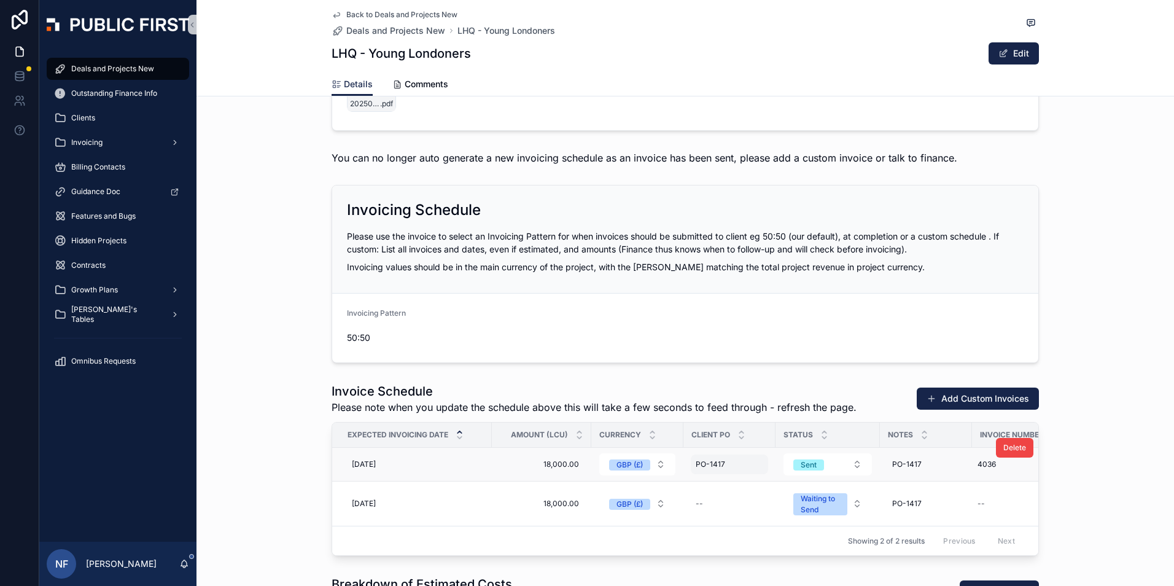
click at [697, 469] on span "PO-1417" at bounding box center [710, 464] width 29 height 10
drag, startPoint x: 696, startPoint y: 480, endPoint x: 736, endPoint y: 486, distance: 41.0
click at [736, 486] on input "*******" at bounding box center [751, 487] width 117 height 17
click at [699, 513] on div "--" at bounding box center [729, 504] width 77 height 20
drag, startPoint x: 699, startPoint y: 517, endPoint x: 696, endPoint y: 529, distance: 12.1
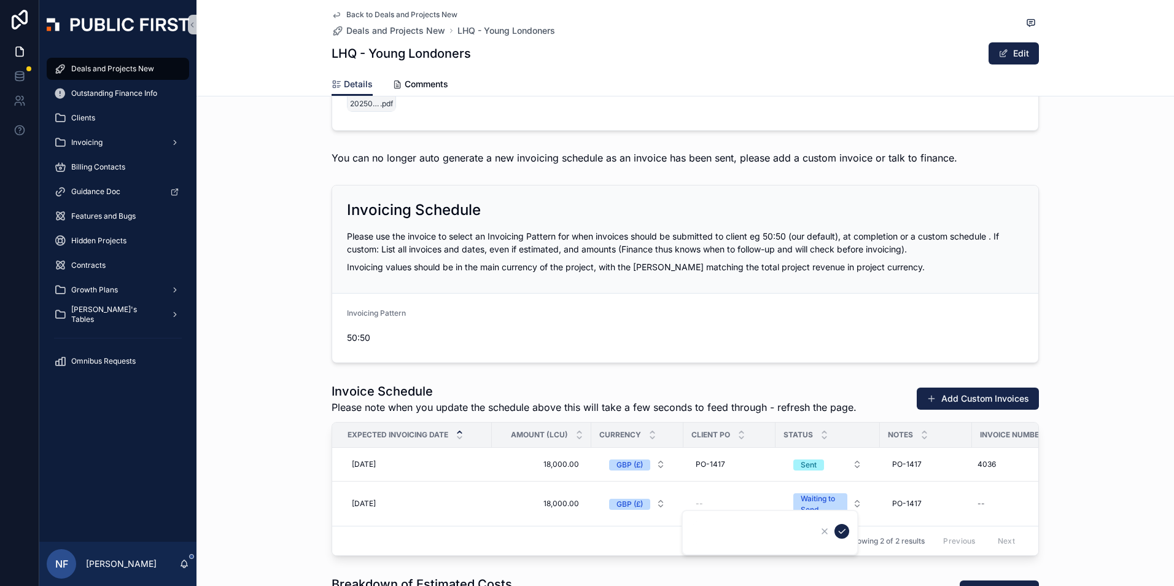
click at [696, 529] on input "scrollable content" at bounding box center [751, 532] width 117 height 17
click at [683, 526] on td "--" at bounding box center [729, 503] width 92 height 45
click at [710, 507] on div "--" at bounding box center [729, 504] width 77 height 20
type input "*******"
click button "scrollable content" at bounding box center [842, 531] width 15 height 15
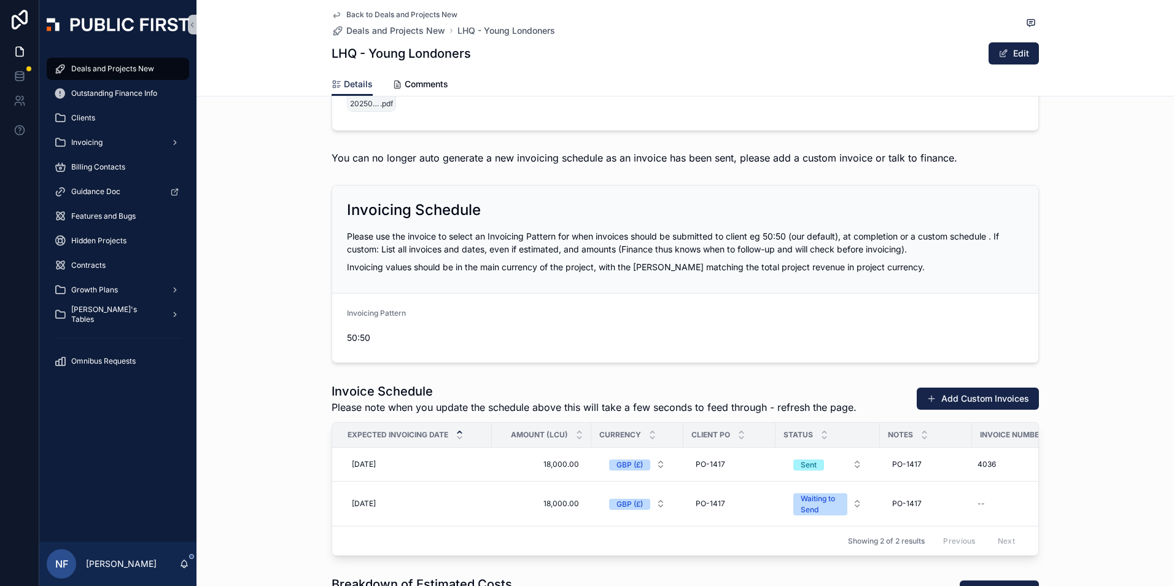
click at [254, 271] on div "Invoicing Schedule Please use the invoice to select an Invoicing Pattern for wh…" at bounding box center [686, 274] width 978 height 188
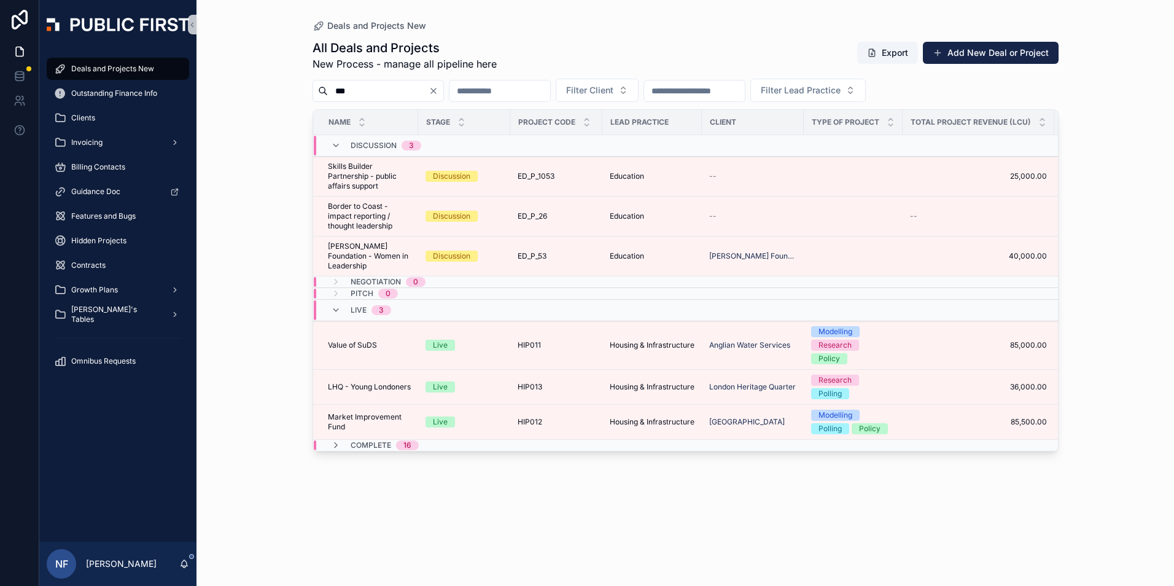
click at [373, 91] on input "***" at bounding box center [378, 90] width 101 height 17
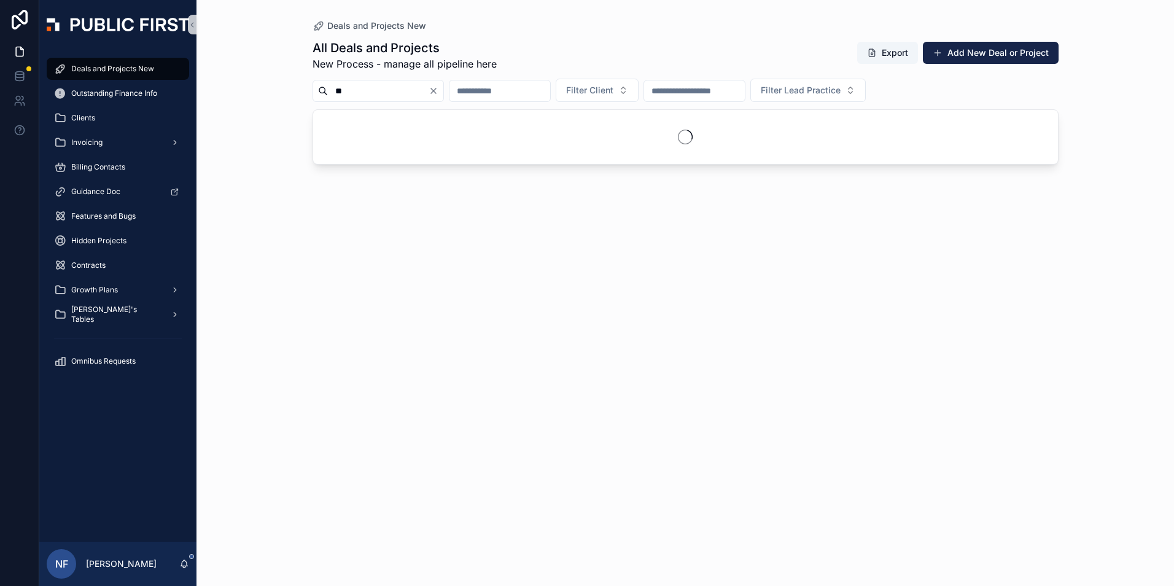
type input "*"
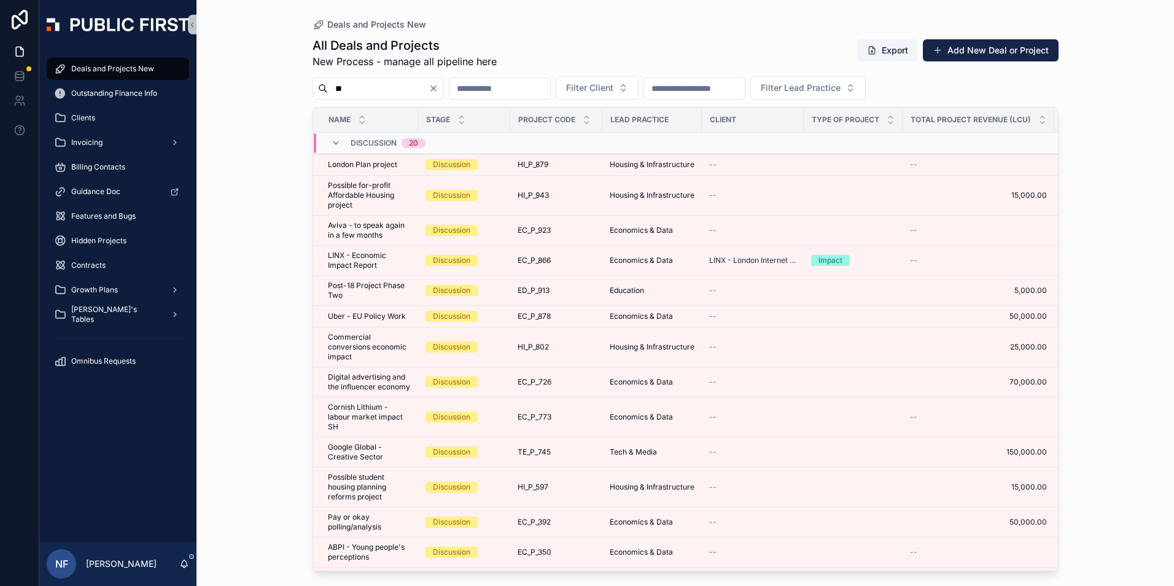
click at [373, 91] on input "**" at bounding box center [378, 88] width 101 height 17
type input "*********"
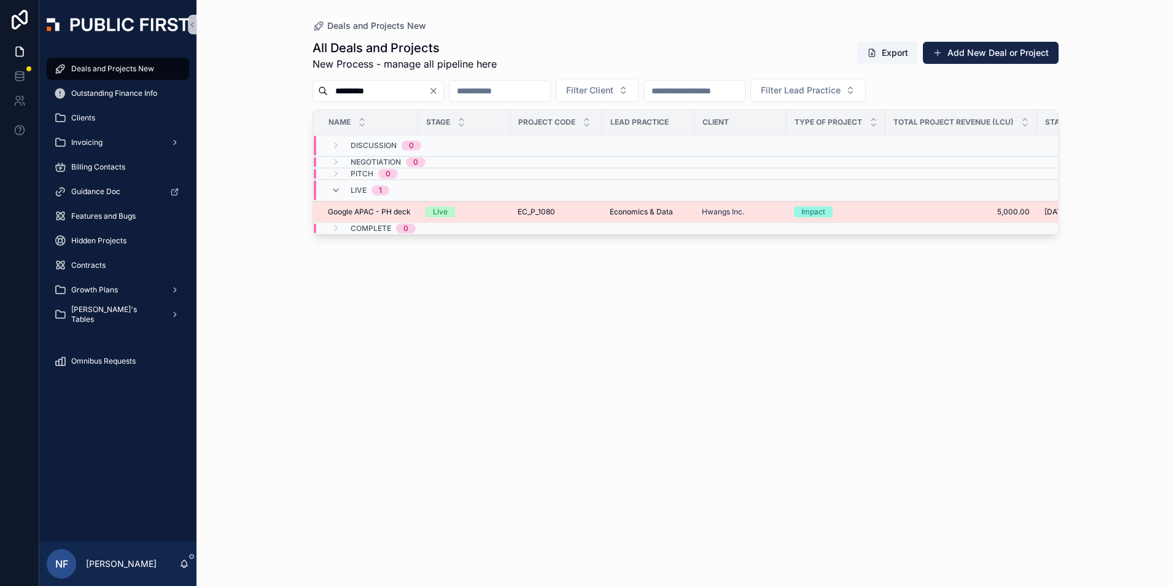
click at [367, 211] on span "Google APAC - PH deck" at bounding box center [369, 212] width 83 height 10
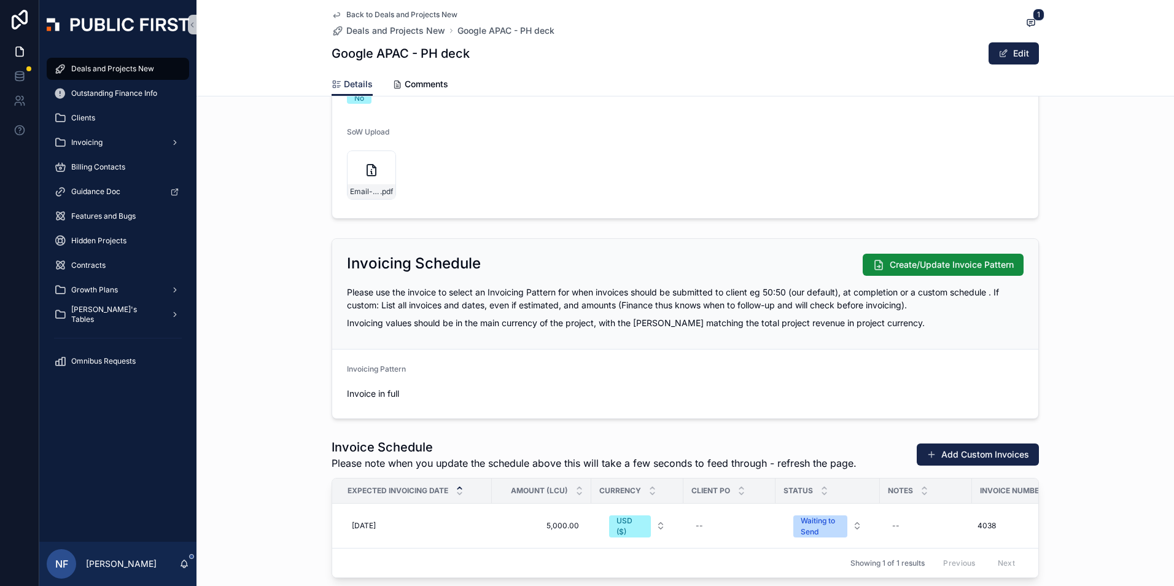
scroll to position [1290, 0]
click at [796, 528] on span "Waiting to Send" at bounding box center [820, 526] width 54 height 22
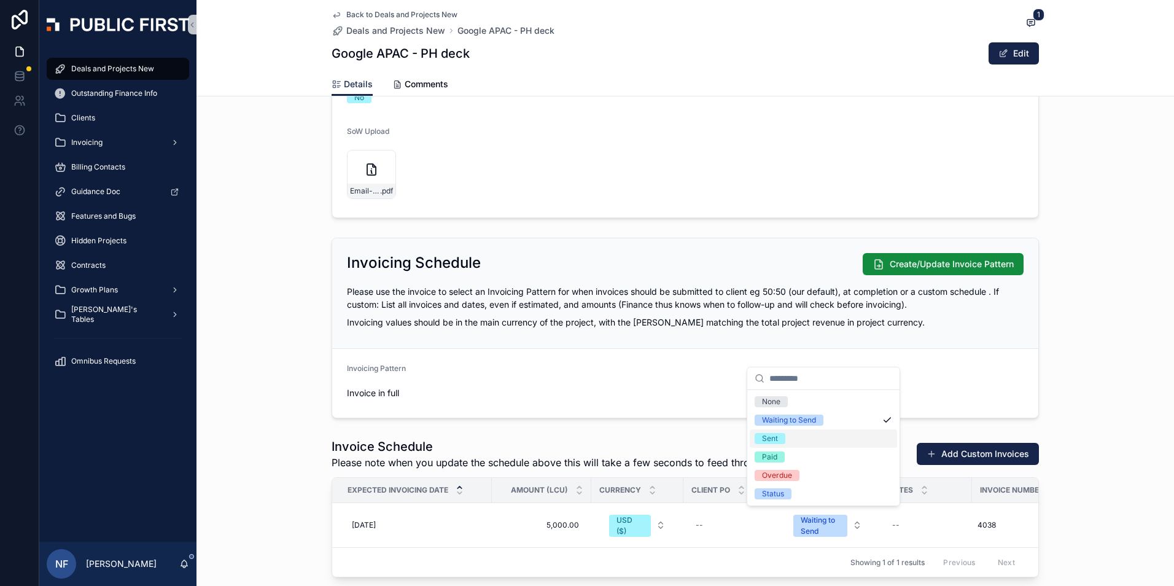
click at [777, 433] on span "Sent" at bounding box center [770, 438] width 31 height 11
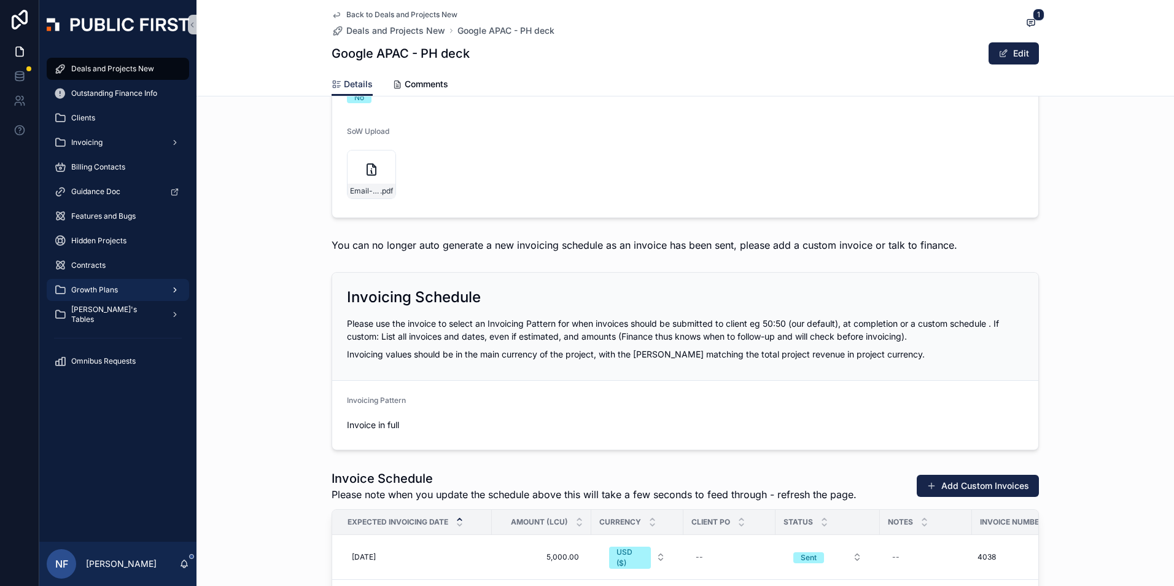
click at [86, 292] on span "Growth Plans" at bounding box center [94, 290] width 47 height 10
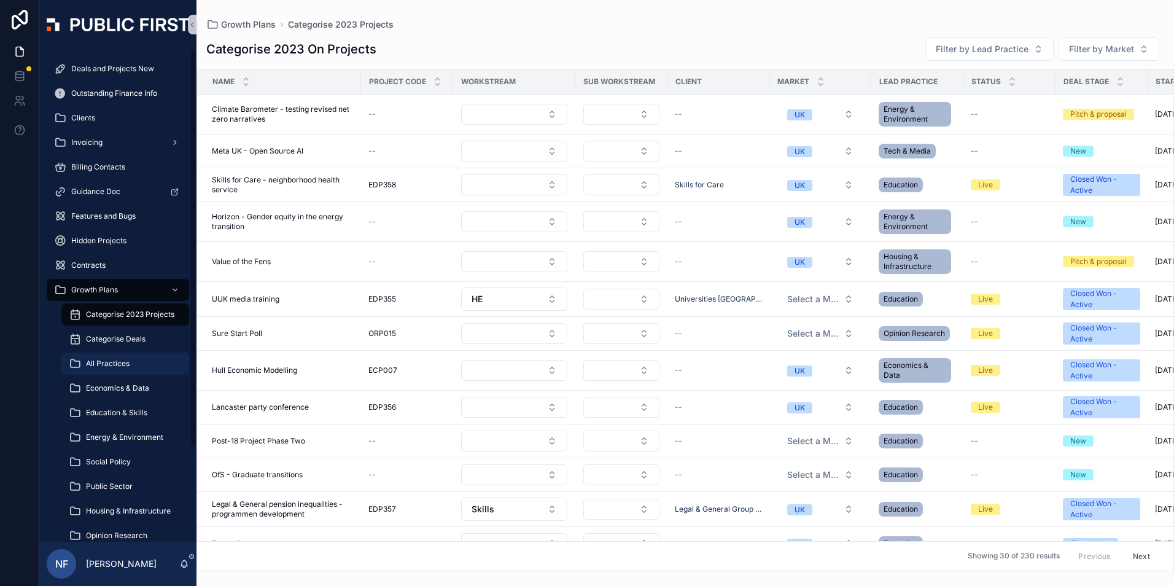
click at [110, 364] on span "All Practices" at bounding box center [108, 364] width 44 height 10
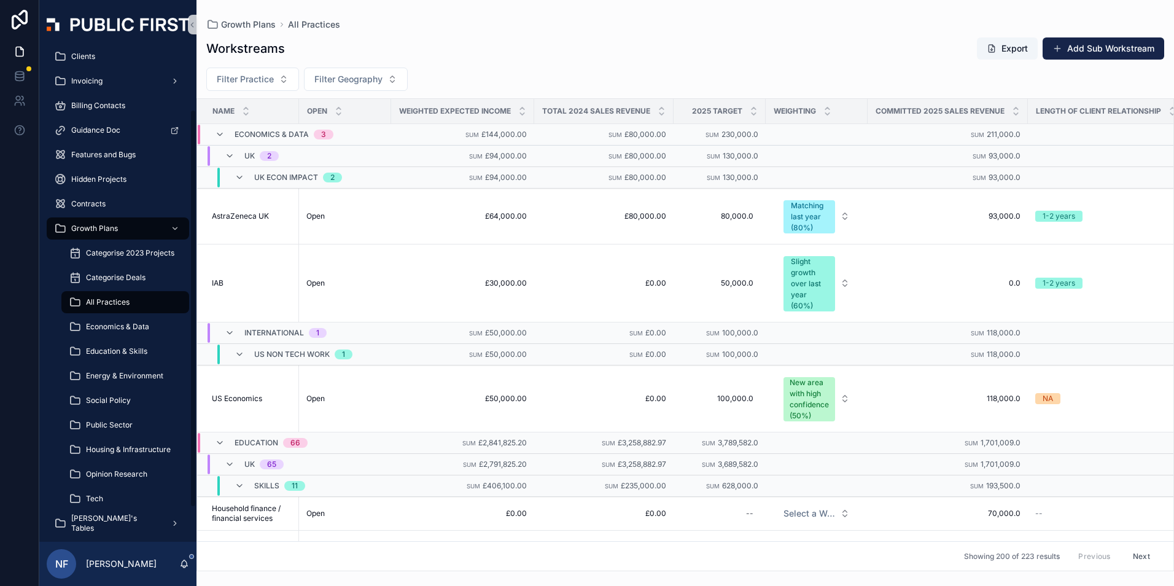
scroll to position [117, 0]
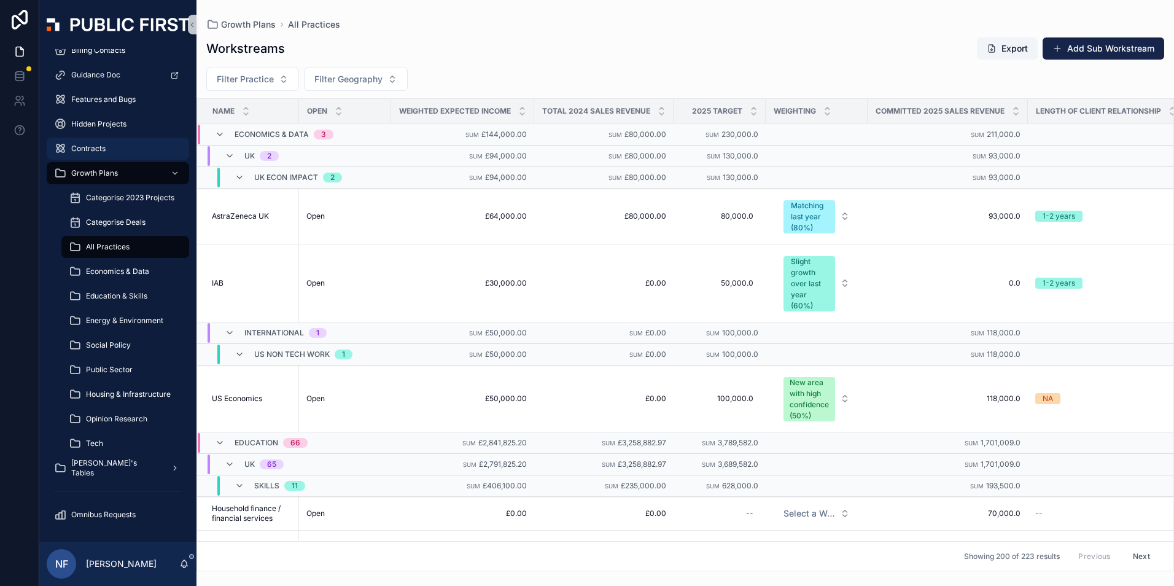
click at [87, 142] on div "Contracts" at bounding box center [118, 149] width 128 height 20
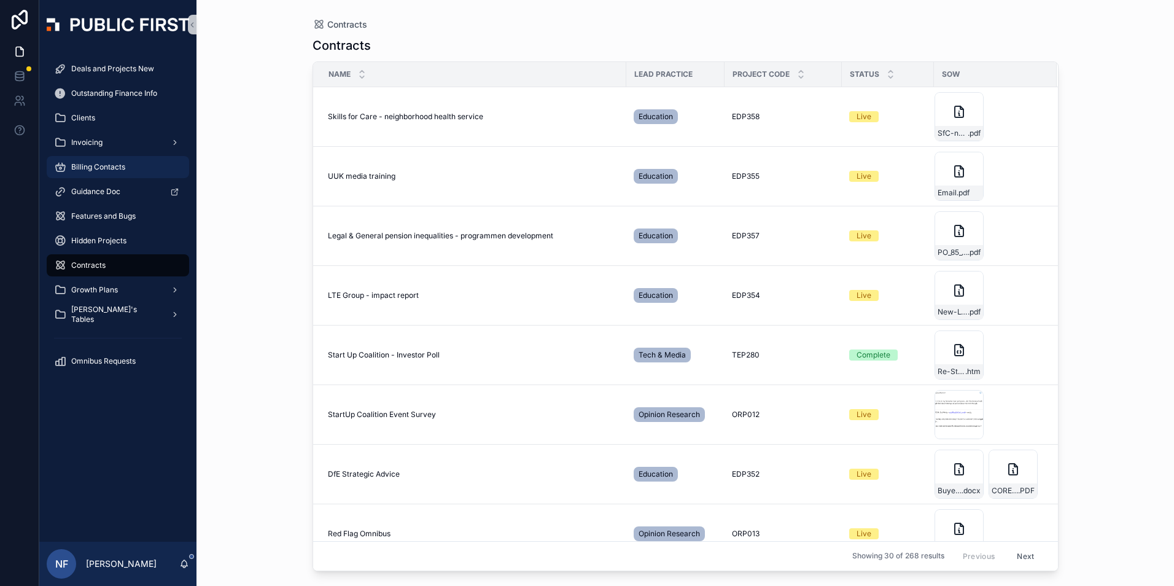
click at [87, 160] on div "Billing Contacts" at bounding box center [118, 167] width 128 height 20
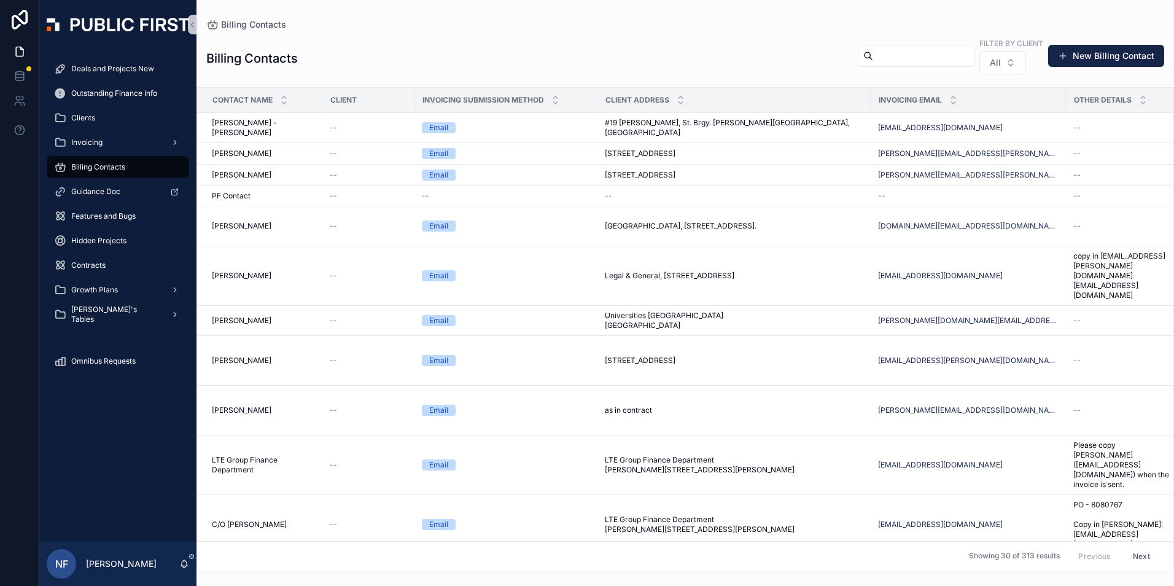
click at [873, 52] on input "scrollable content" at bounding box center [923, 55] width 101 height 17
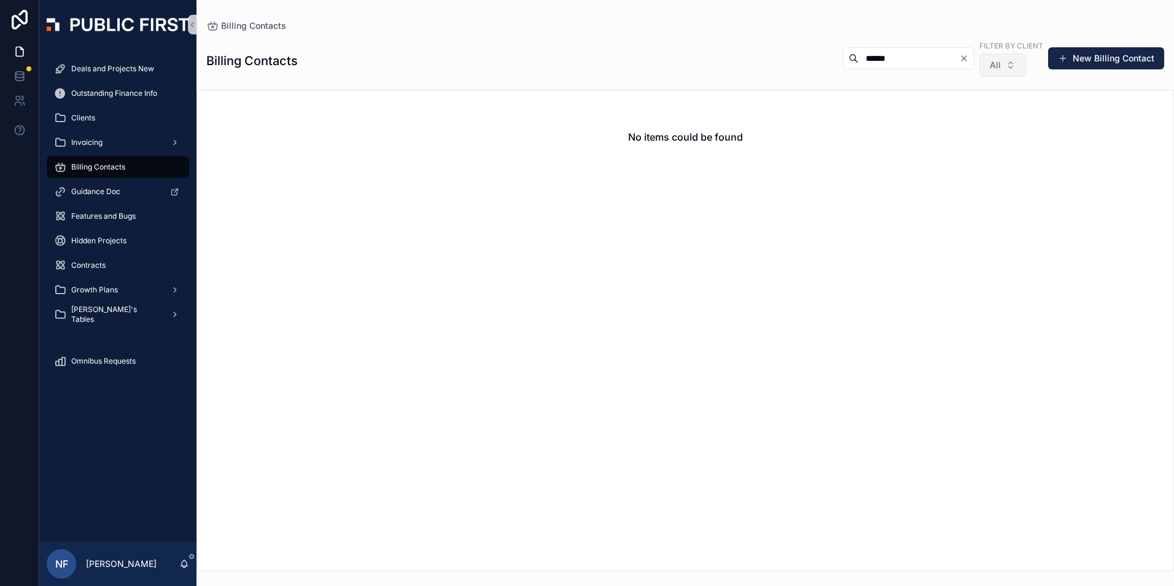
click at [995, 66] on span "All" at bounding box center [995, 65] width 11 height 12
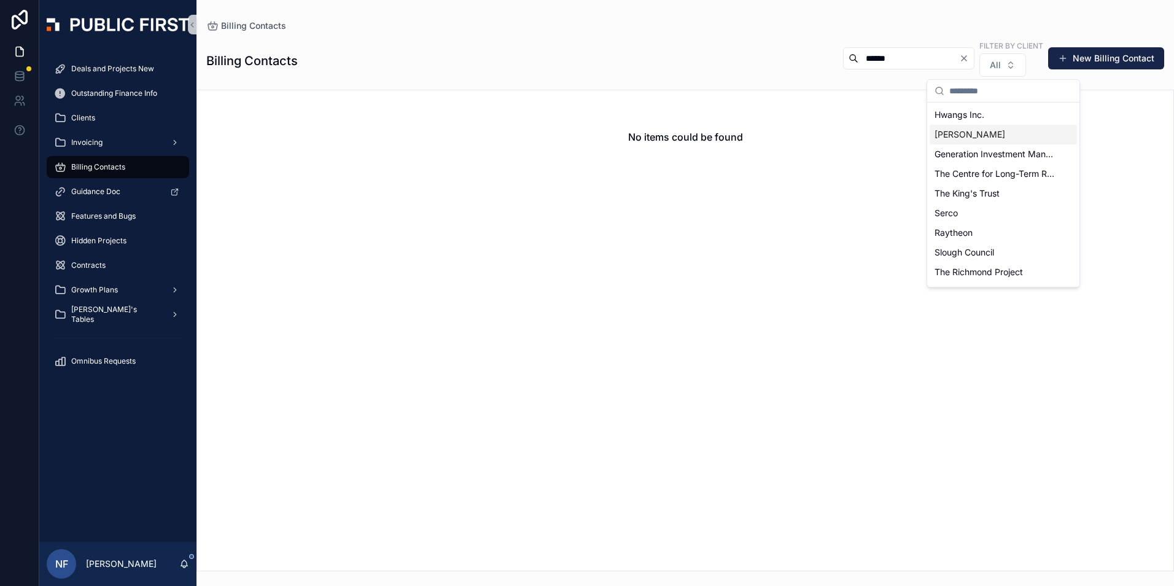
click at [918, 66] on input "******" at bounding box center [908, 58] width 101 height 17
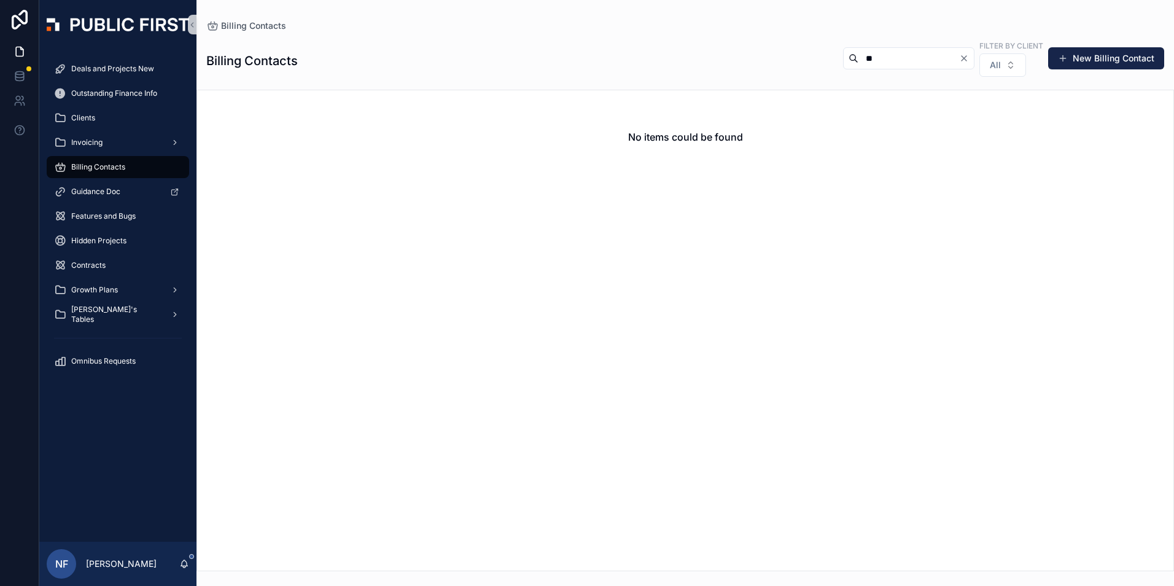
type input "*"
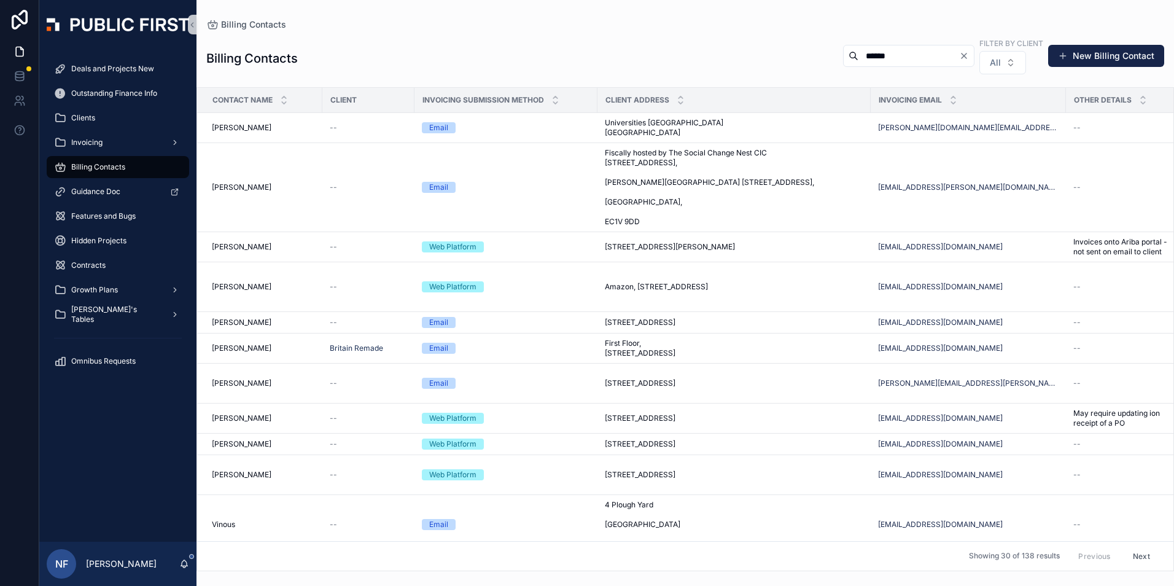
click at [896, 59] on input "******" at bounding box center [908, 55] width 101 height 17
click at [1135, 547] on button "Next" at bounding box center [1141, 556] width 34 height 19
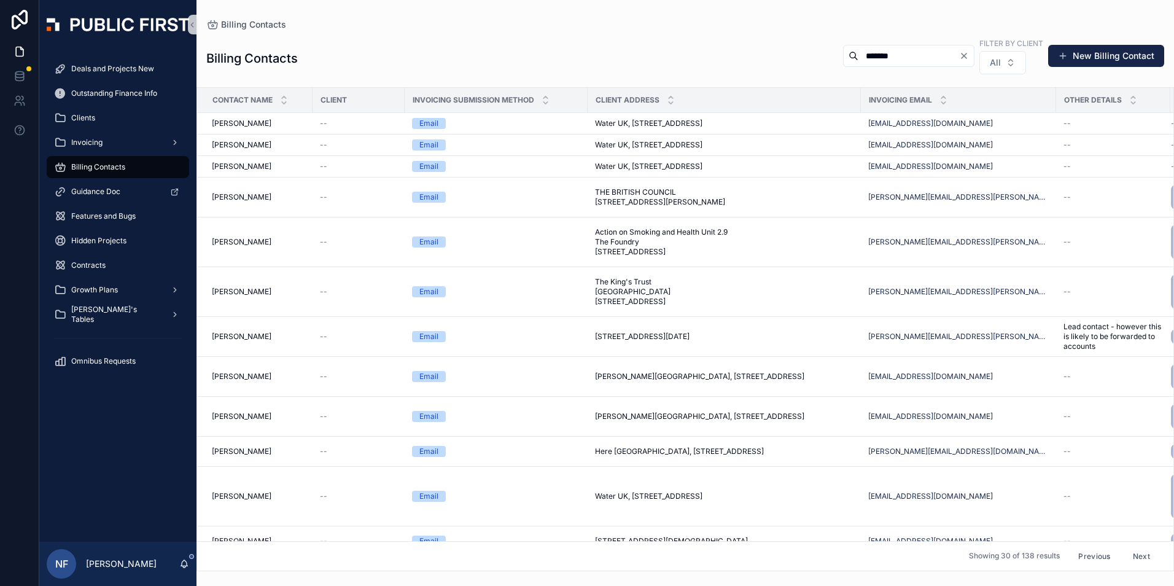
click at [1135, 547] on button "Next" at bounding box center [1141, 556] width 34 height 19
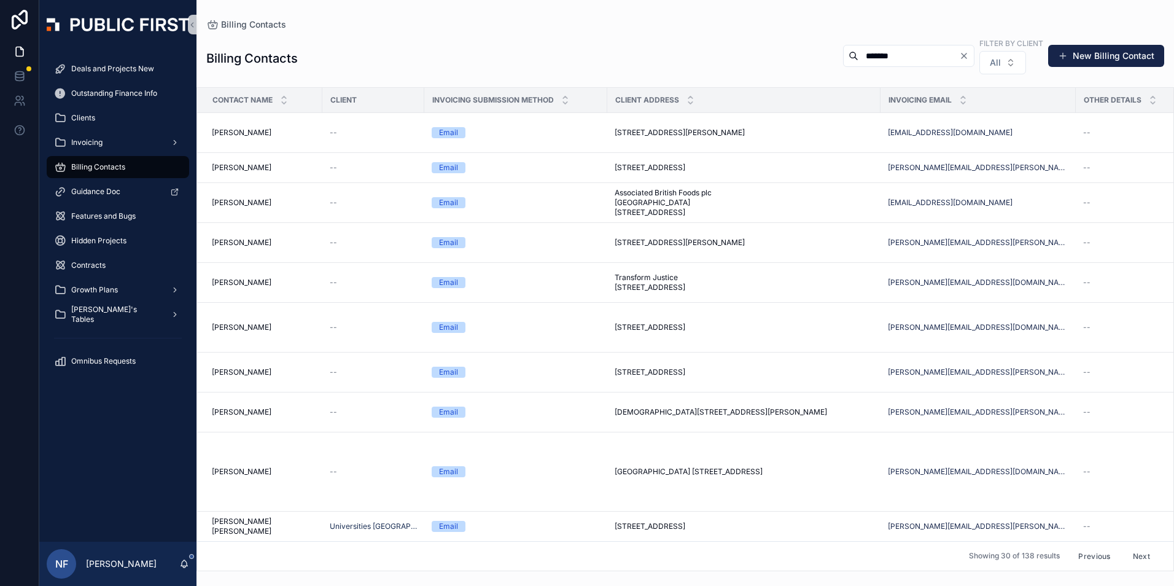
click at [1135, 547] on button "Next" at bounding box center [1141, 556] width 34 height 19
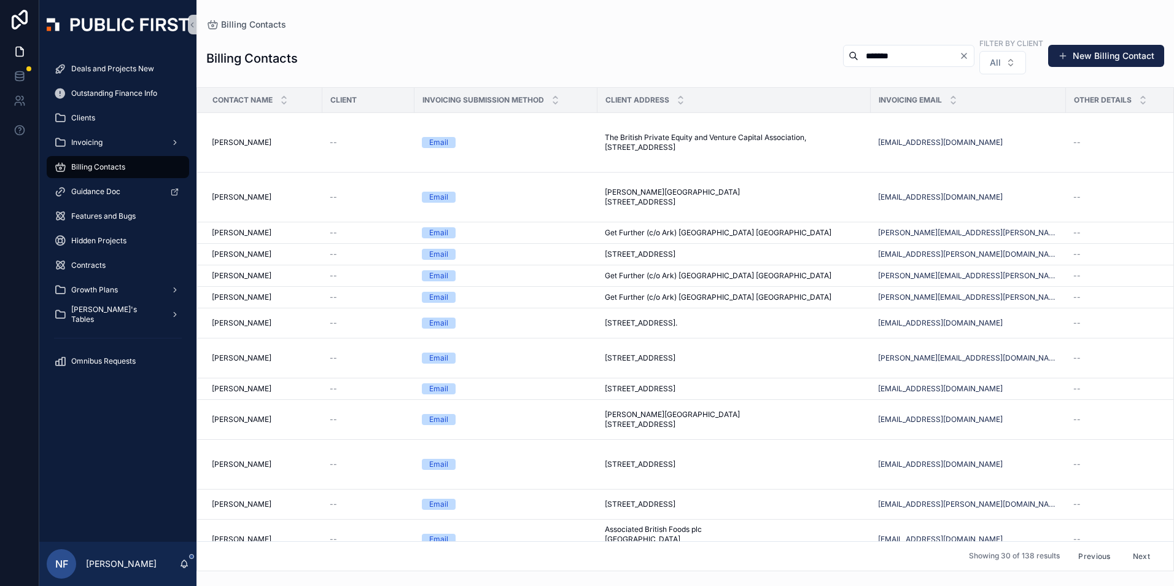
click at [907, 56] on input "******" at bounding box center [908, 55] width 101 height 17
type input "*"
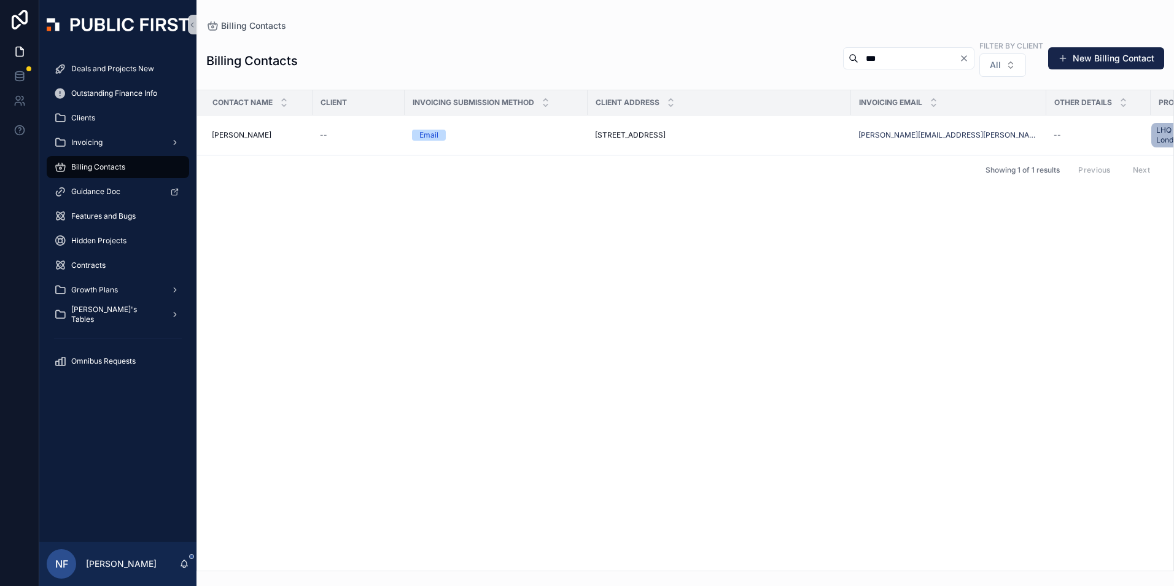
type input "***"
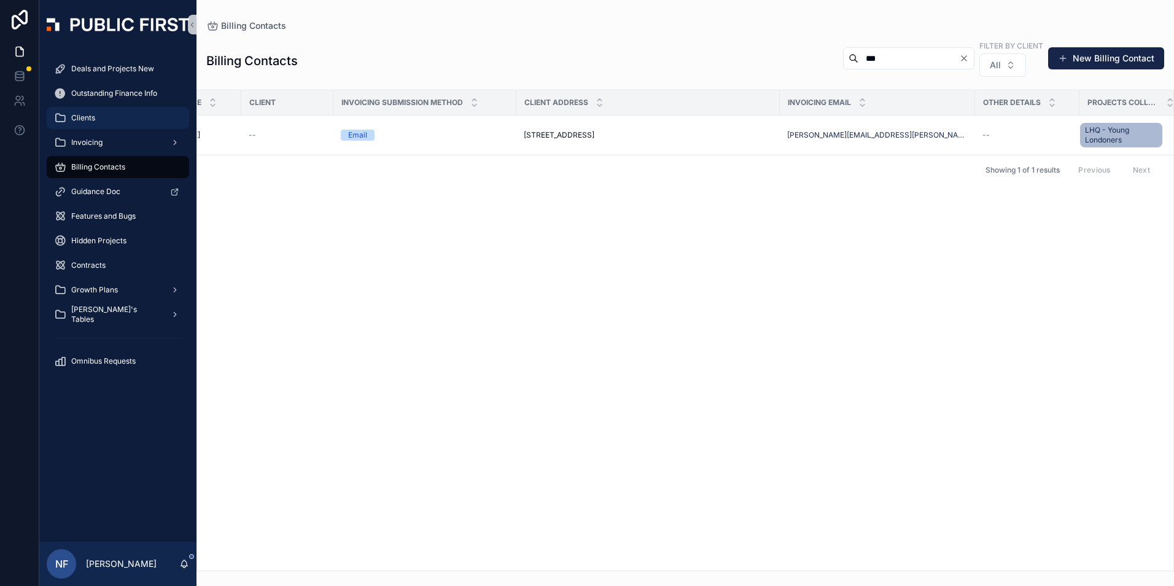
click at [88, 122] on span "Clients" at bounding box center [83, 118] width 24 height 10
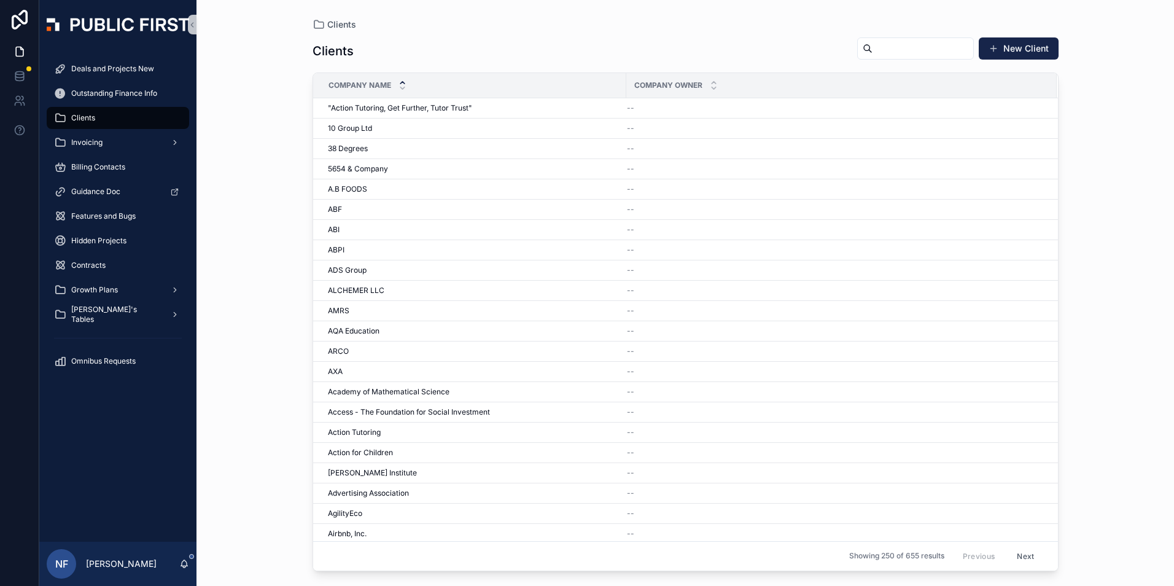
click at [874, 60] on div "Clients New Client" at bounding box center [686, 51] width 746 height 28
click at [876, 56] on input "scrollable content" at bounding box center [923, 48] width 101 height 17
type input "*"
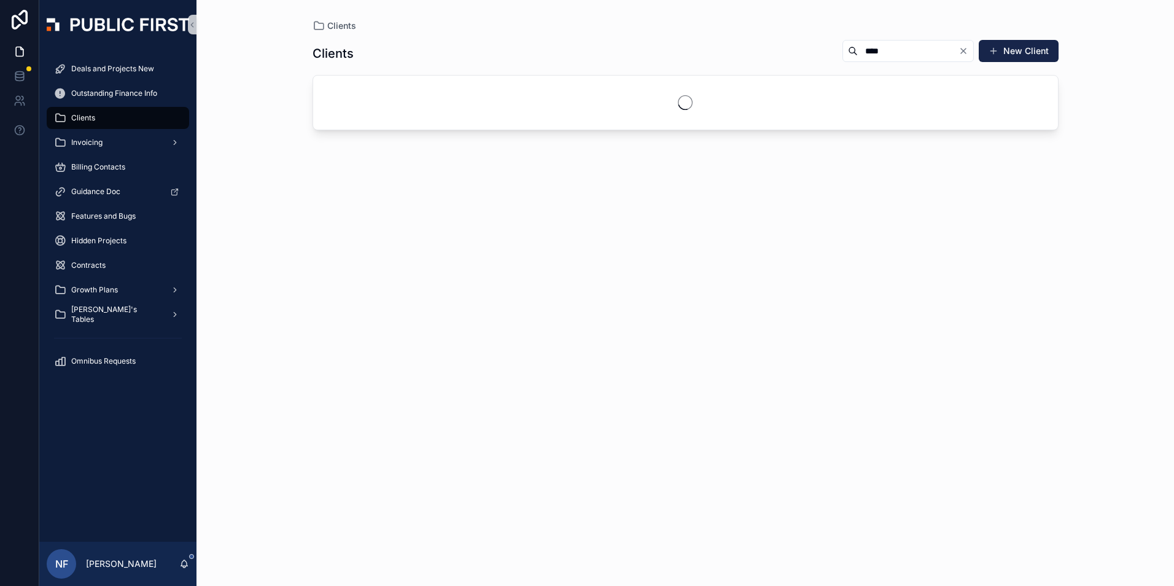
type input "****"
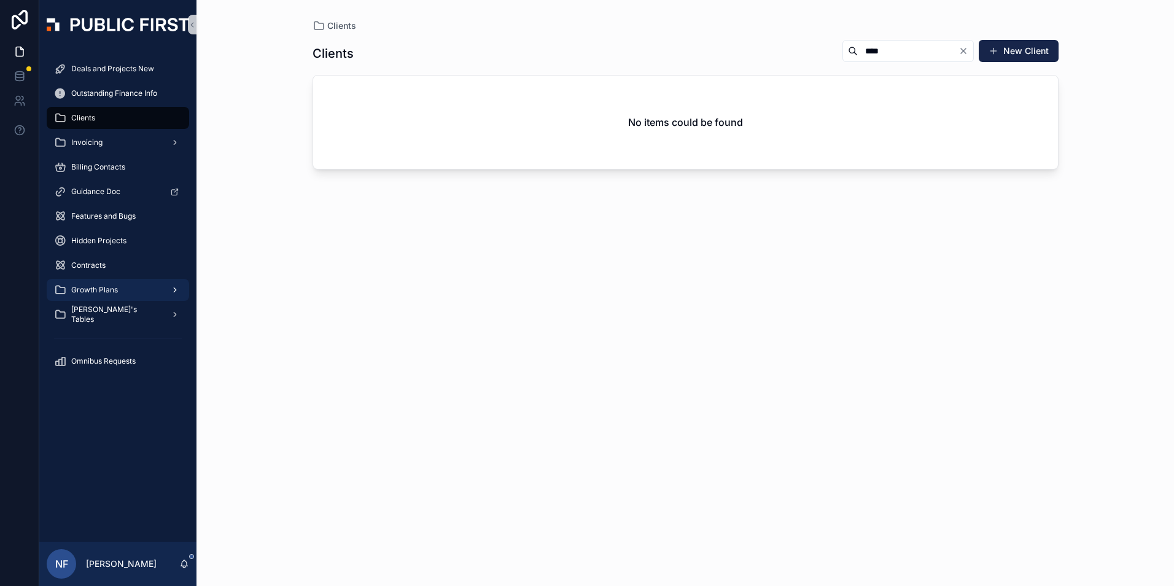
click at [98, 289] on span "Growth Plans" at bounding box center [94, 290] width 47 height 10
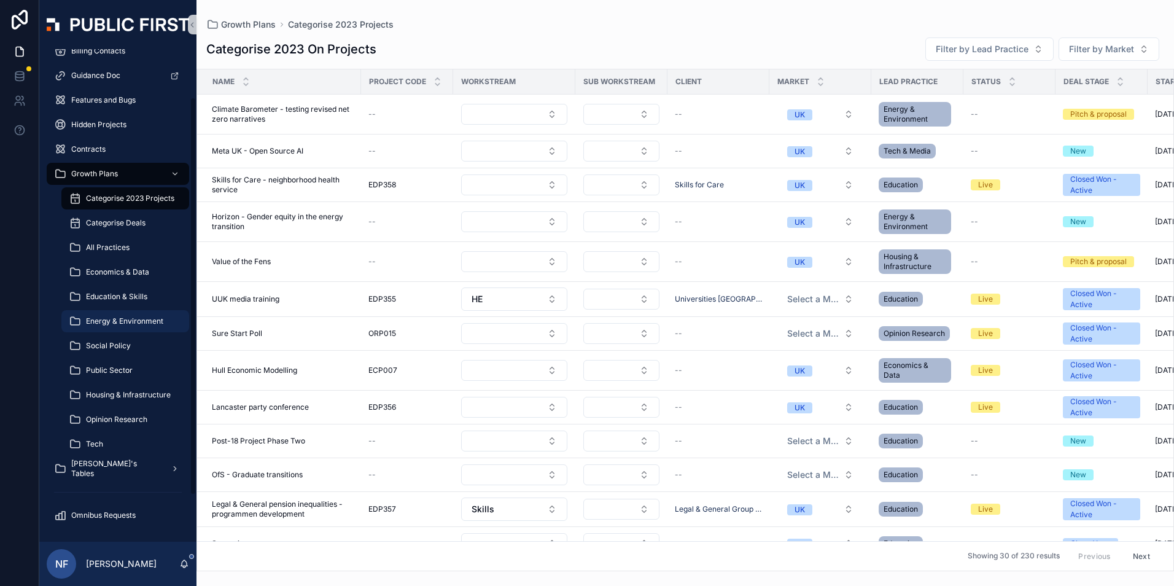
scroll to position [117, 0]
click at [85, 470] on span "[PERSON_NAME]'s Tables" at bounding box center [116, 468] width 90 height 20
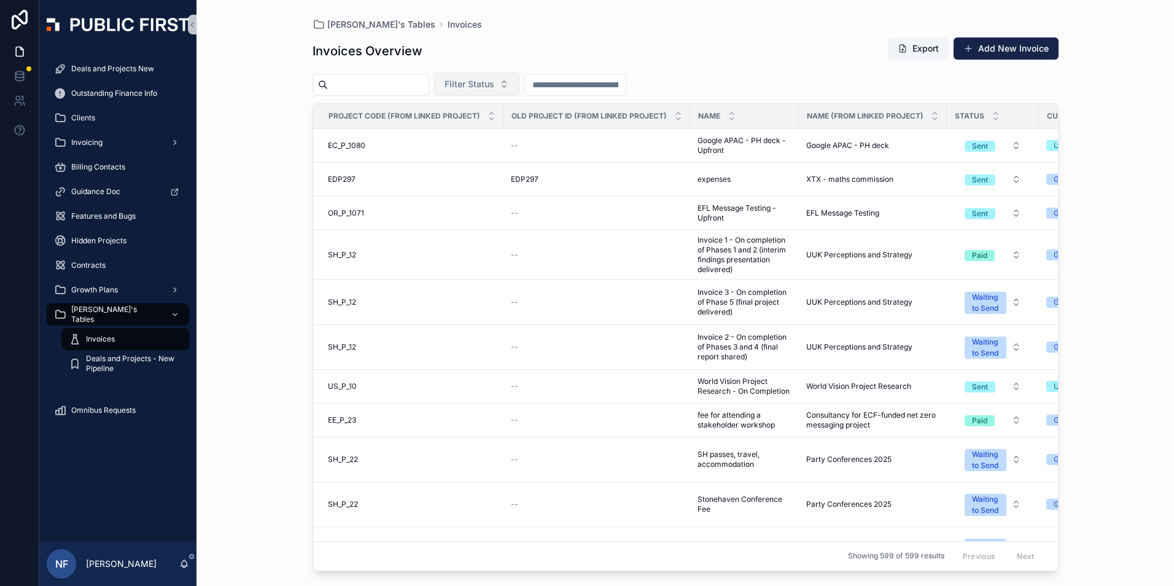
click at [494, 83] on span "Filter Status" at bounding box center [470, 84] width 50 height 12
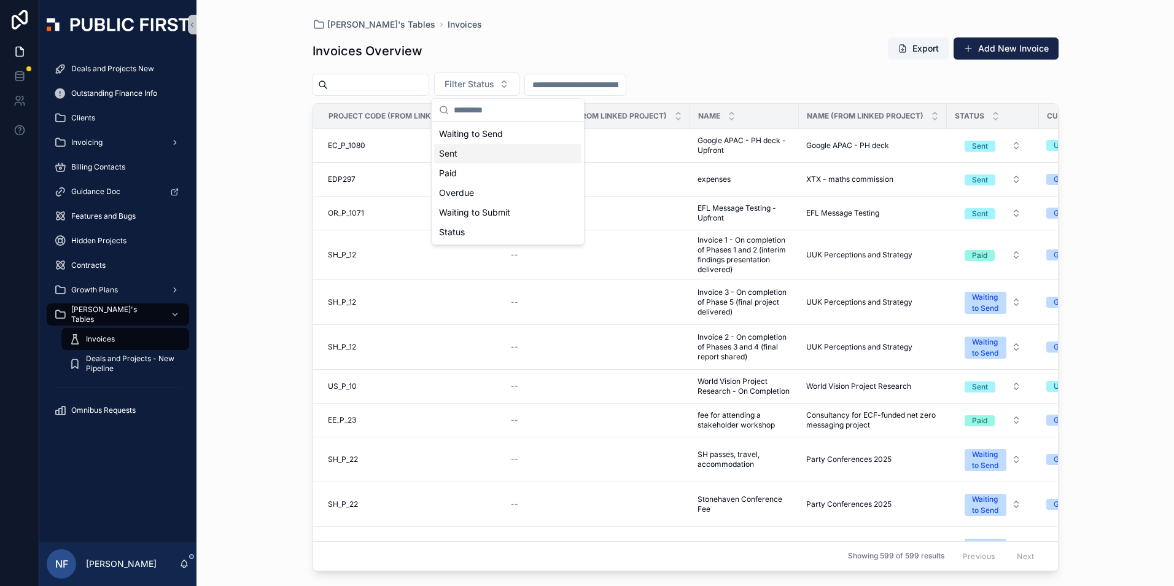
click at [461, 162] on div "Sent" at bounding box center [507, 154] width 147 height 20
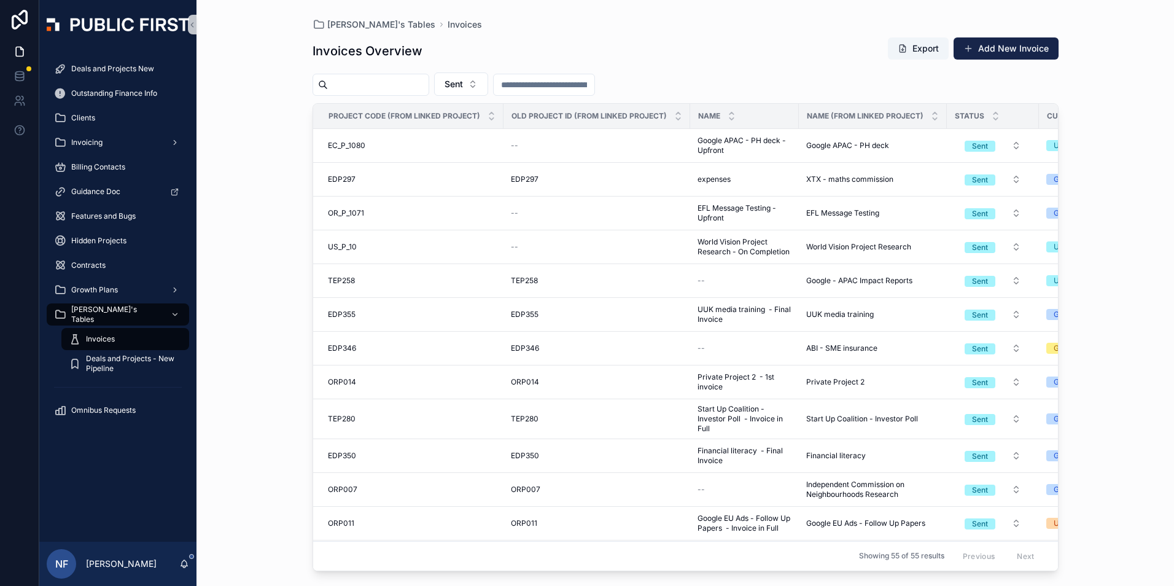
click at [391, 79] on input "scrollable content" at bounding box center [378, 84] width 101 height 17
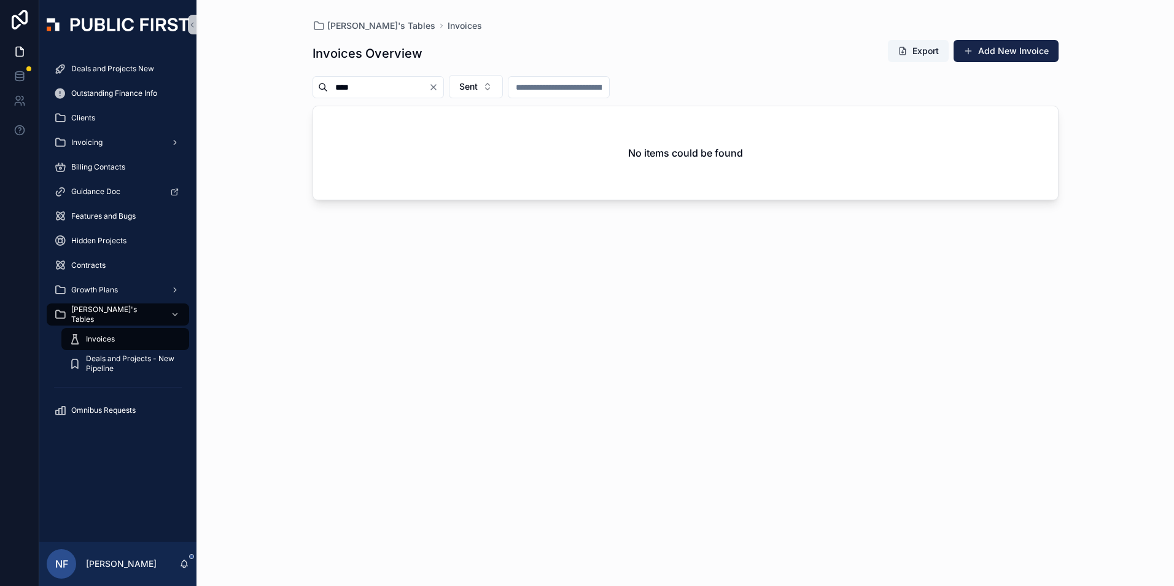
click at [380, 88] on input "****" at bounding box center [378, 87] width 101 height 17
type input "*"
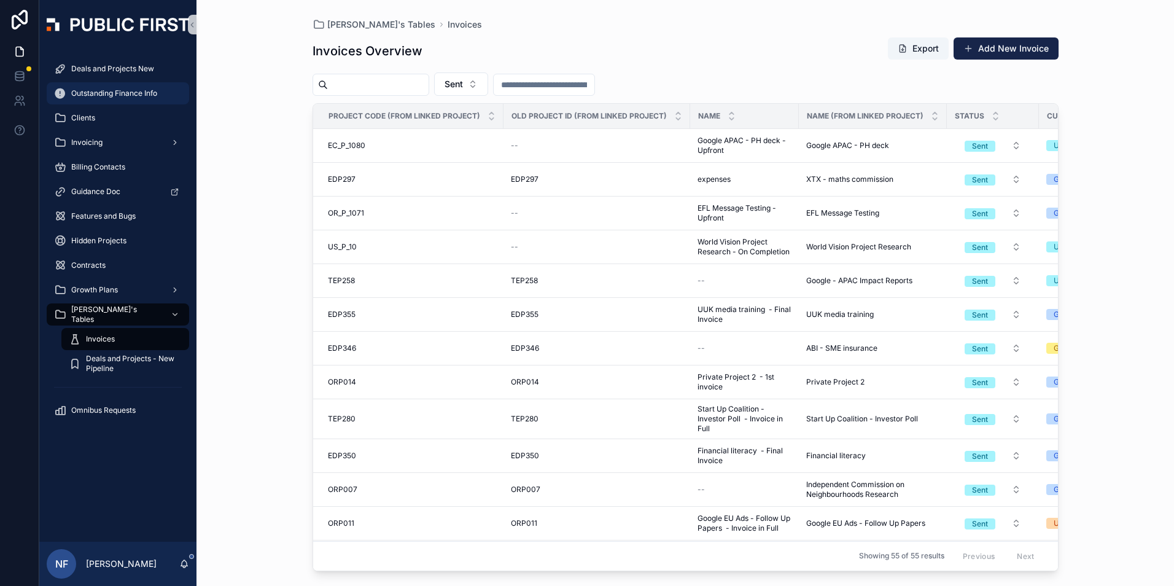
click at [128, 99] on div "Outstanding Finance Info" at bounding box center [118, 94] width 128 height 20
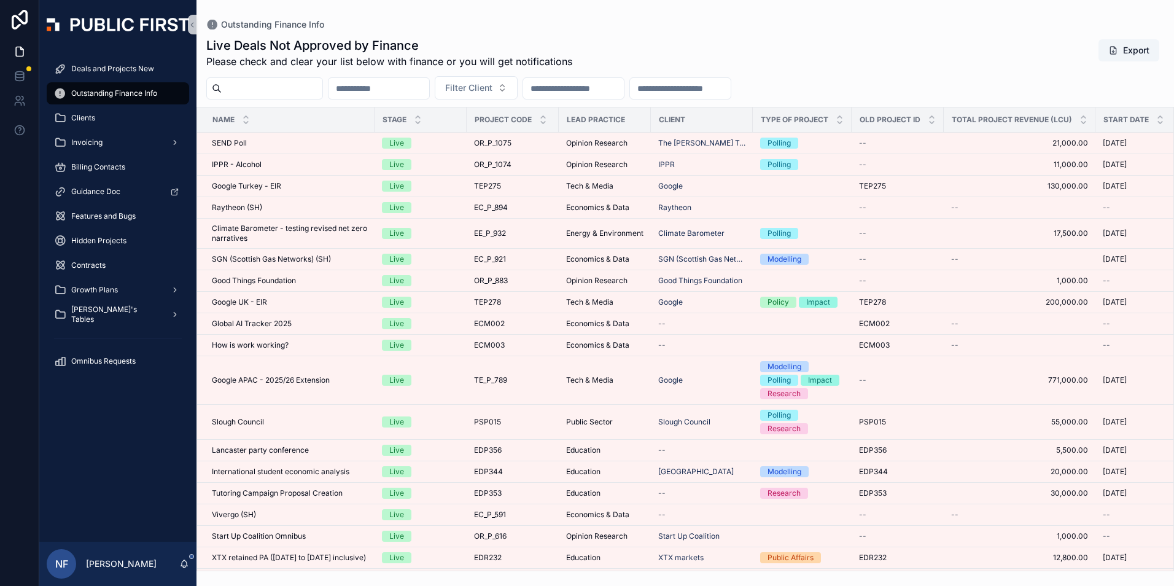
click at [254, 87] on input "scrollable content" at bounding box center [272, 88] width 101 height 17
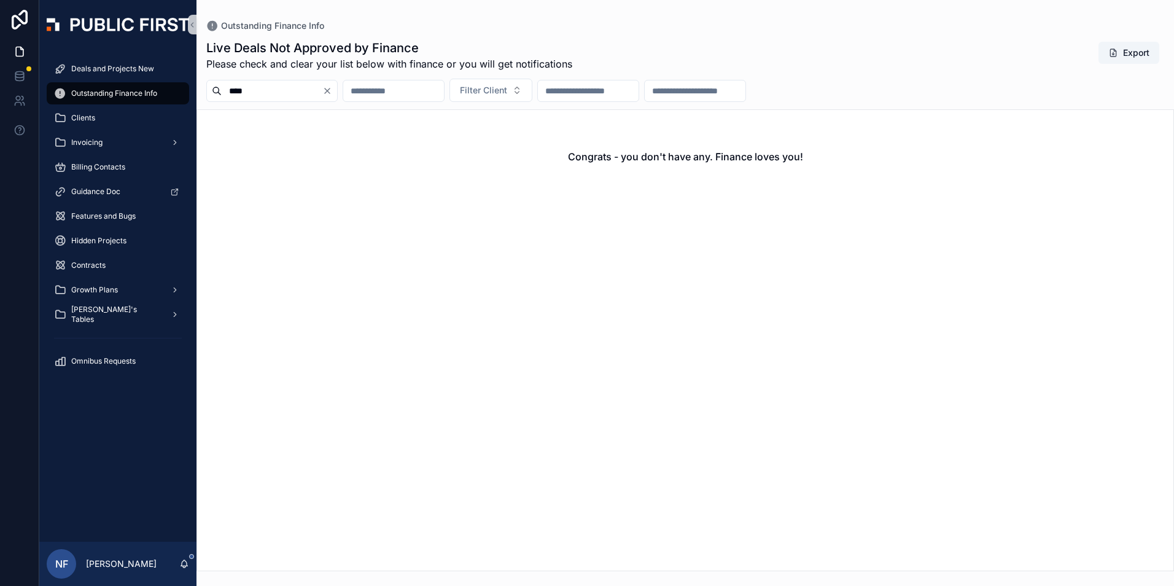
click at [259, 95] on input "****" at bounding box center [272, 90] width 101 height 17
type input "*"
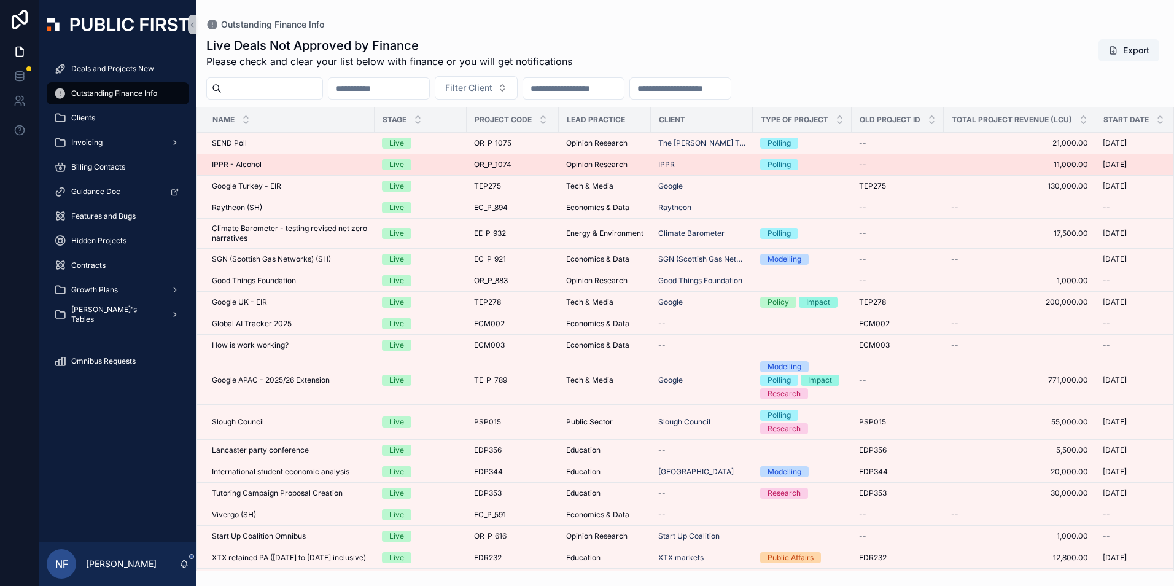
click at [394, 165] on div "Live" at bounding box center [396, 164] width 15 height 11
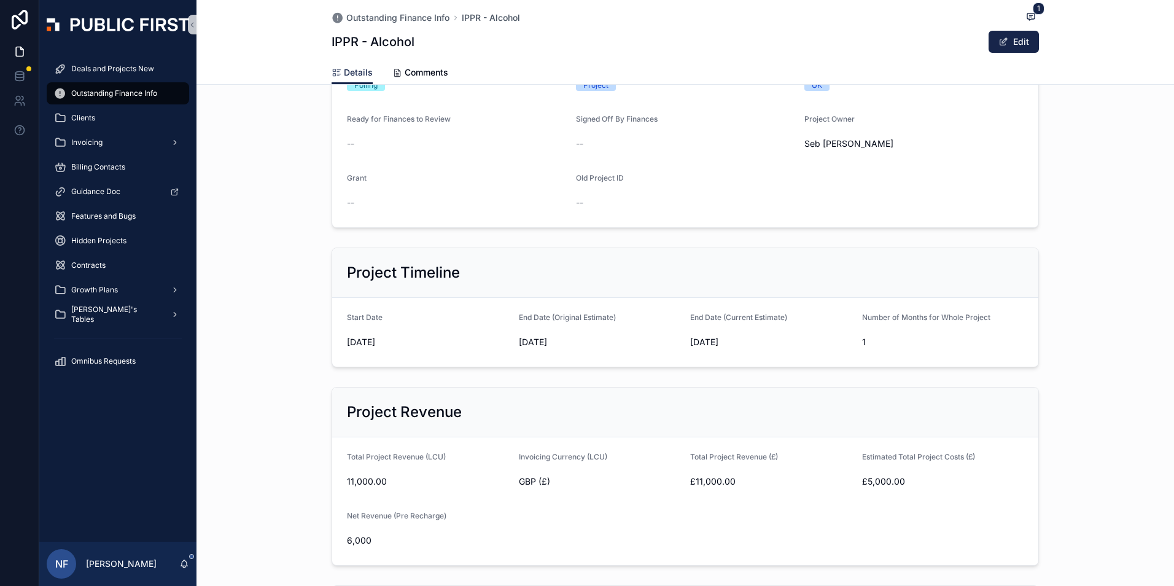
scroll to position [123, 0]
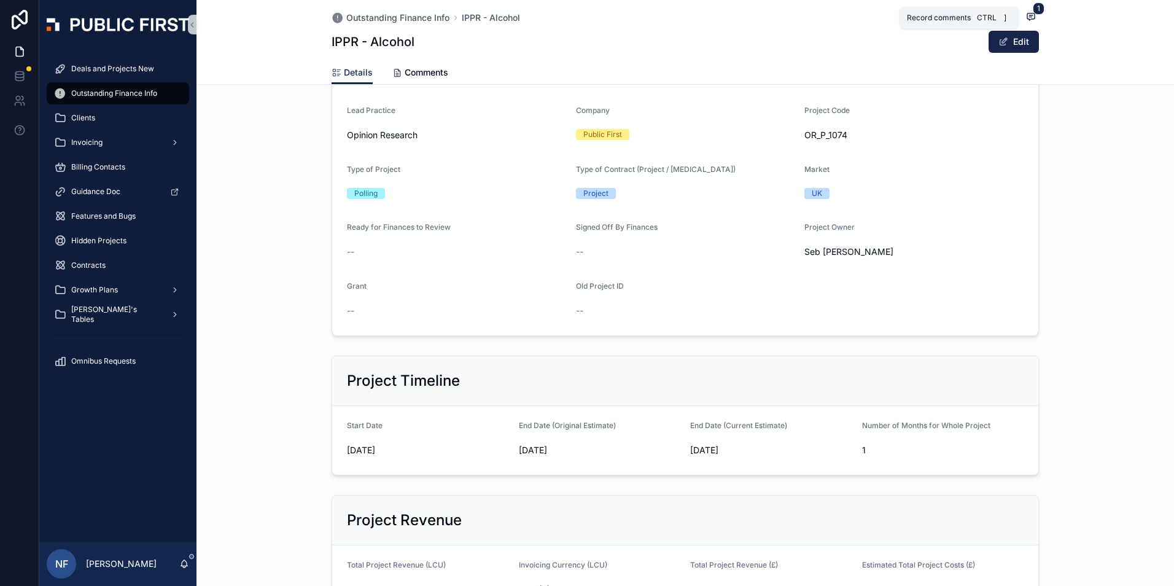
click at [1018, 15] on div "Record comments Ctrl ]" at bounding box center [959, 18] width 119 height 22
click at [1026, 15] on icon "scrollable content" at bounding box center [1031, 17] width 10 height 10
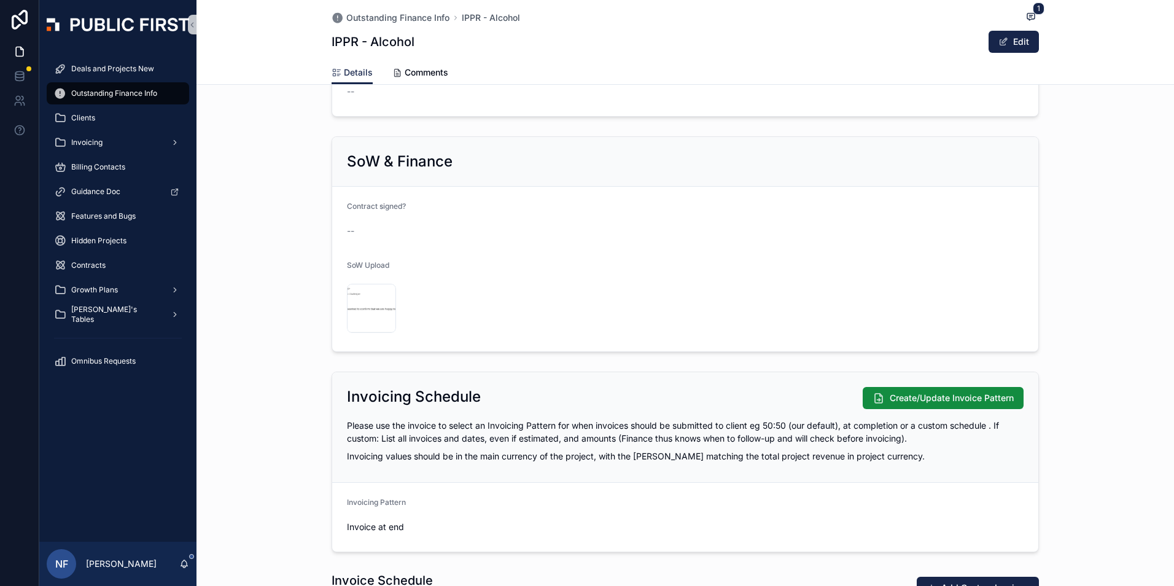
scroll to position [1228, 0]
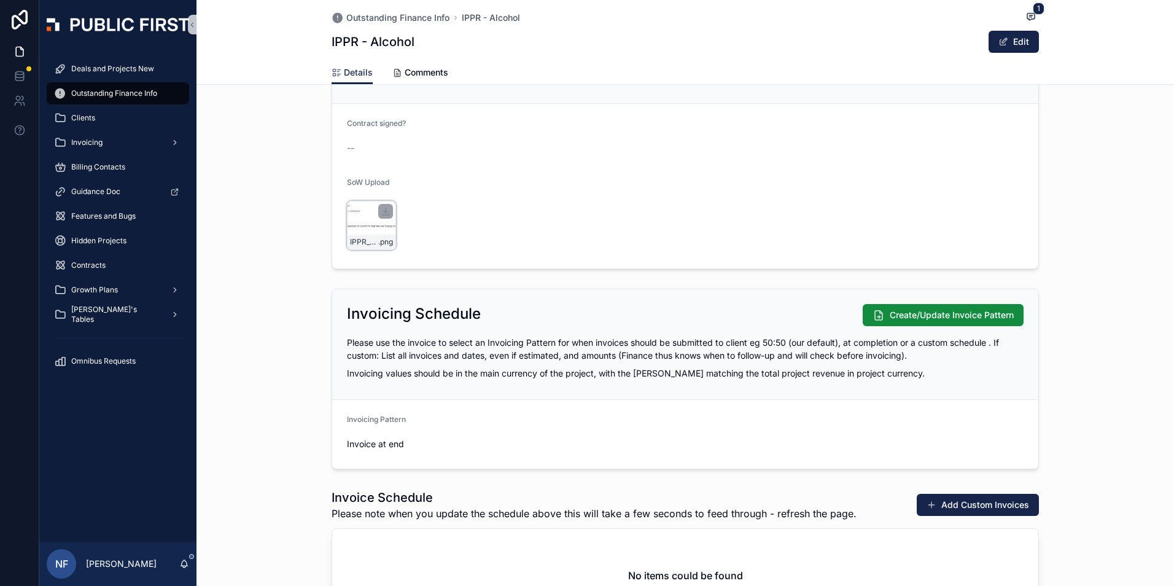
click at [375, 231] on div "IPPR_Alcohol_Email .png" at bounding box center [371, 225] width 49 height 49
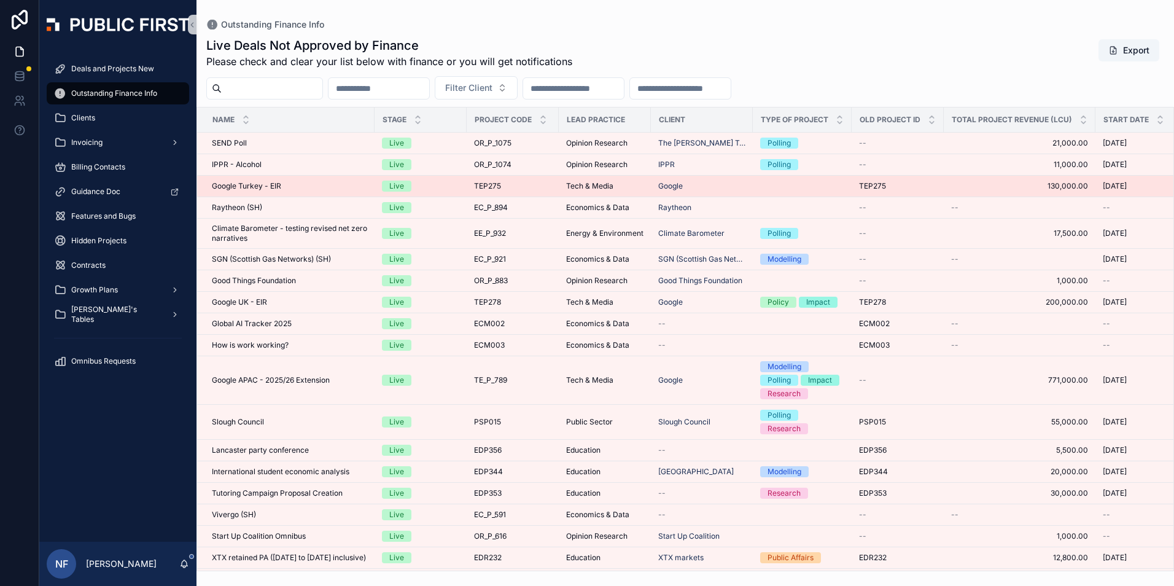
click at [255, 189] on span "Google Turkey - EIR" at bounding box center [246, 186] width 69 height 10
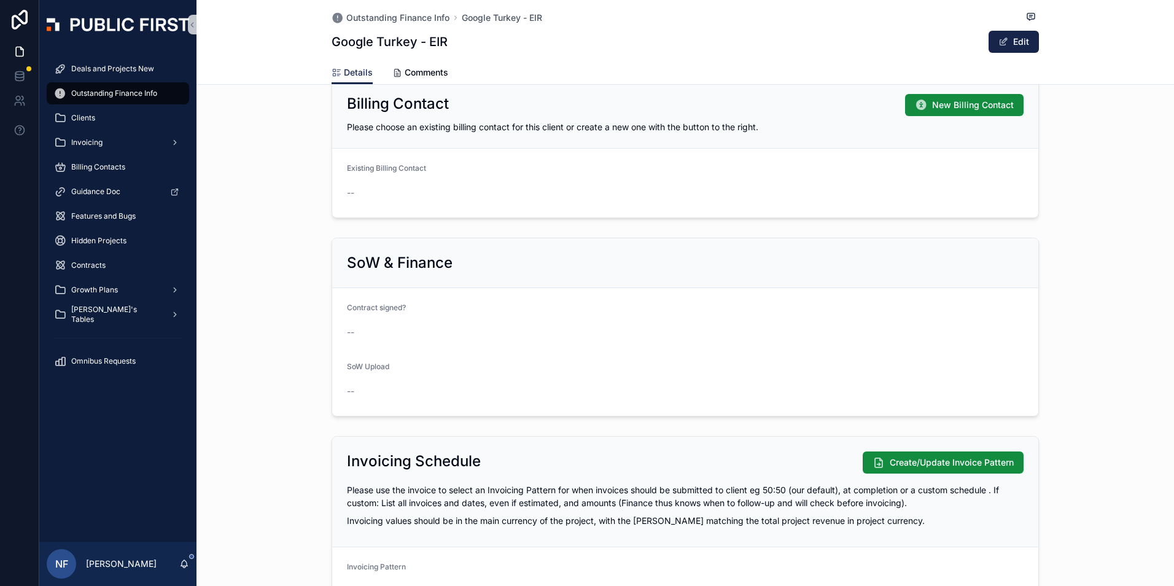
scroll to position [798, 0]
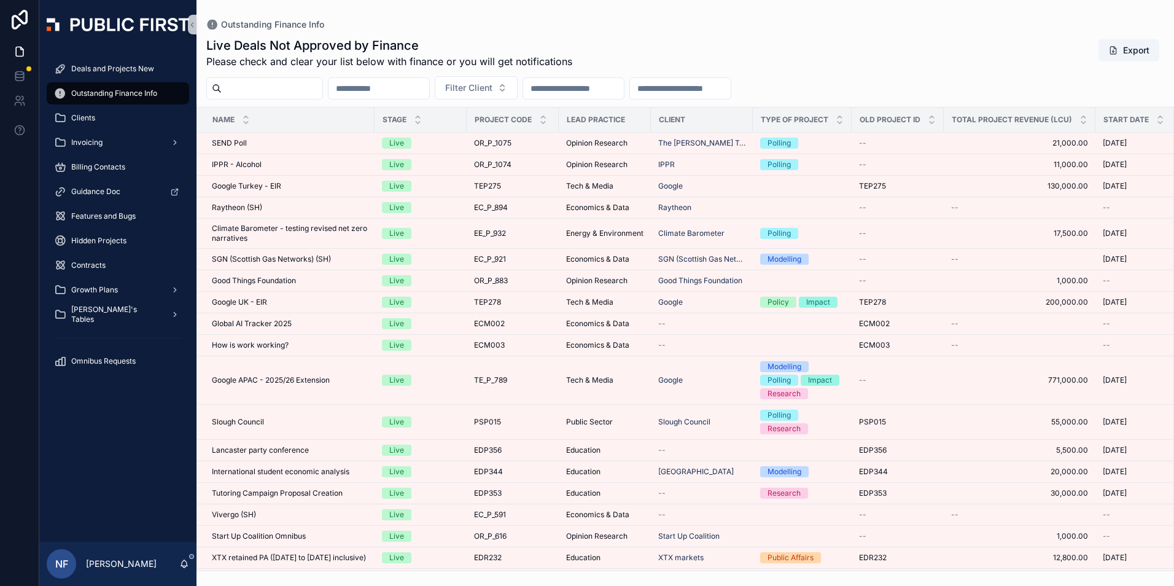
type input "****"
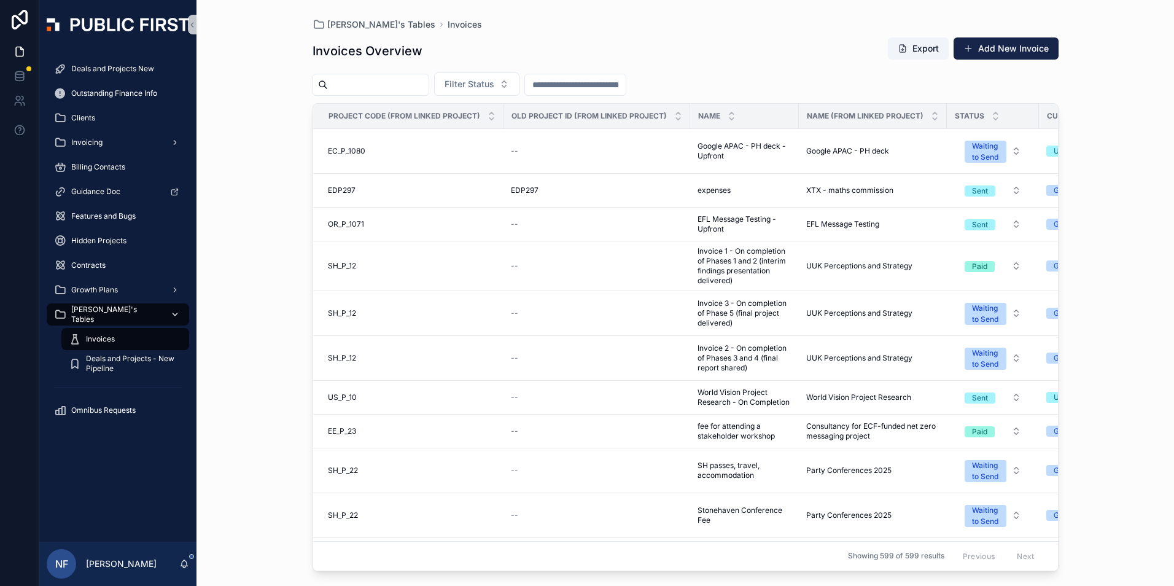
click at [98, 315] on span "[PERSON_NAME]'s Tables" at bounding box center [116, 315] width 90 height 20
click at [356, 152] on span "EC_P_1080" at bounding box center [346, 151] width 37 height 10
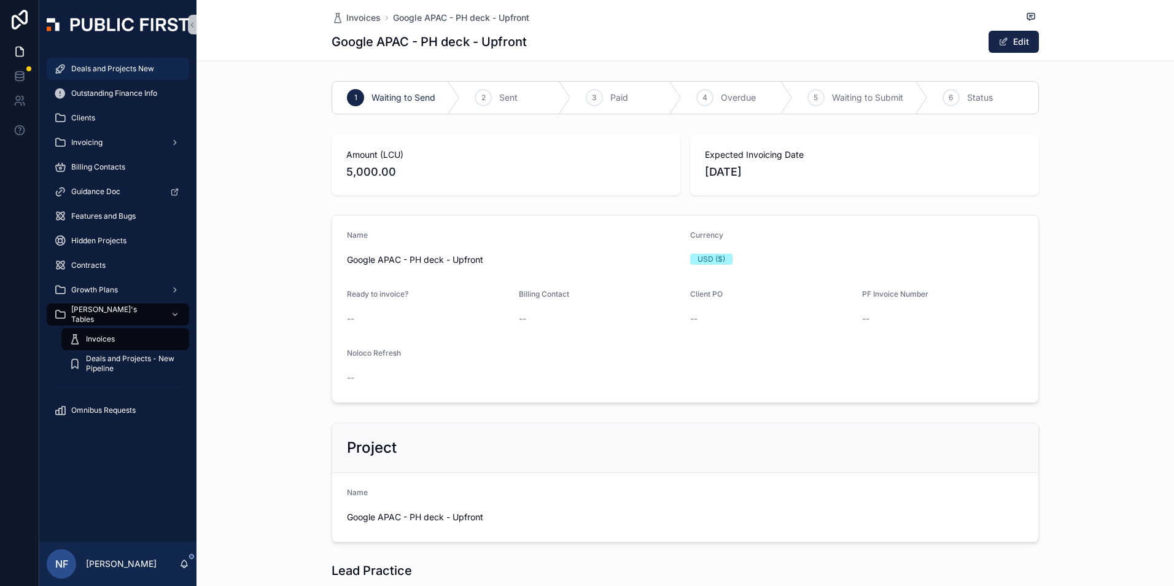
click at [107, 62] on div "Deals and Projects New" at bounding box center [118, 69] width 128 height 20
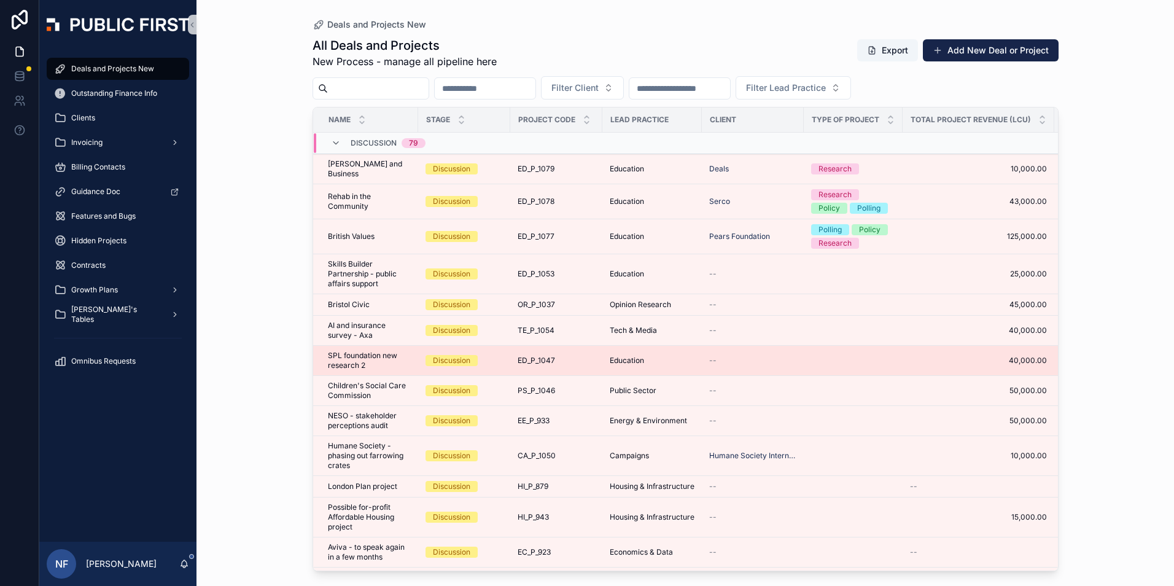
scroll to position [61, 0]
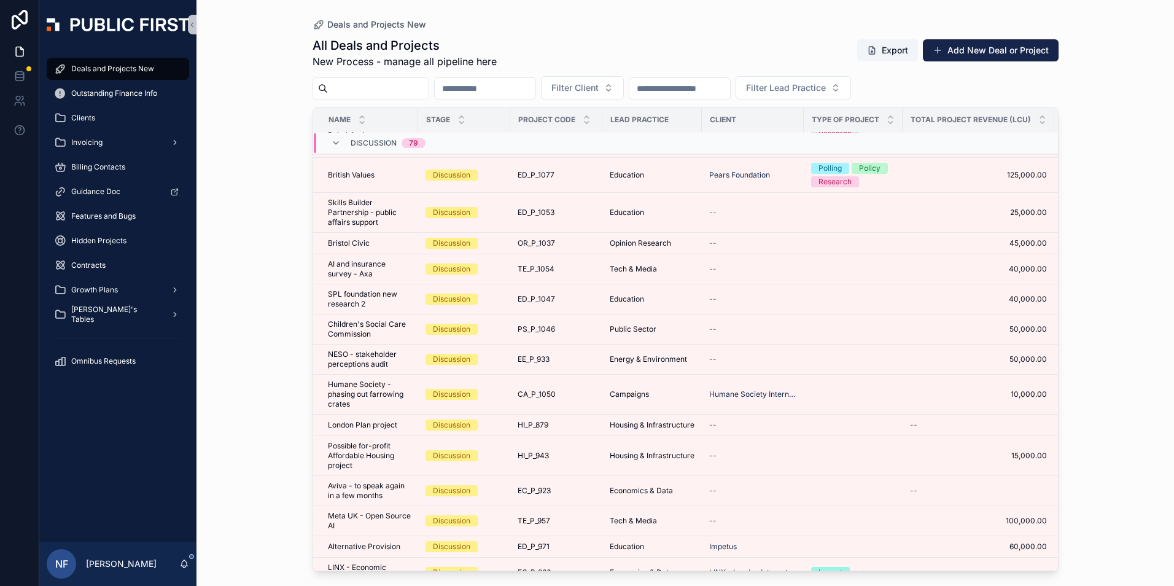
click at [345, 91] on input "scrollable content" at bounding box center [378, 88] width 101 height 17
paste input "*********"
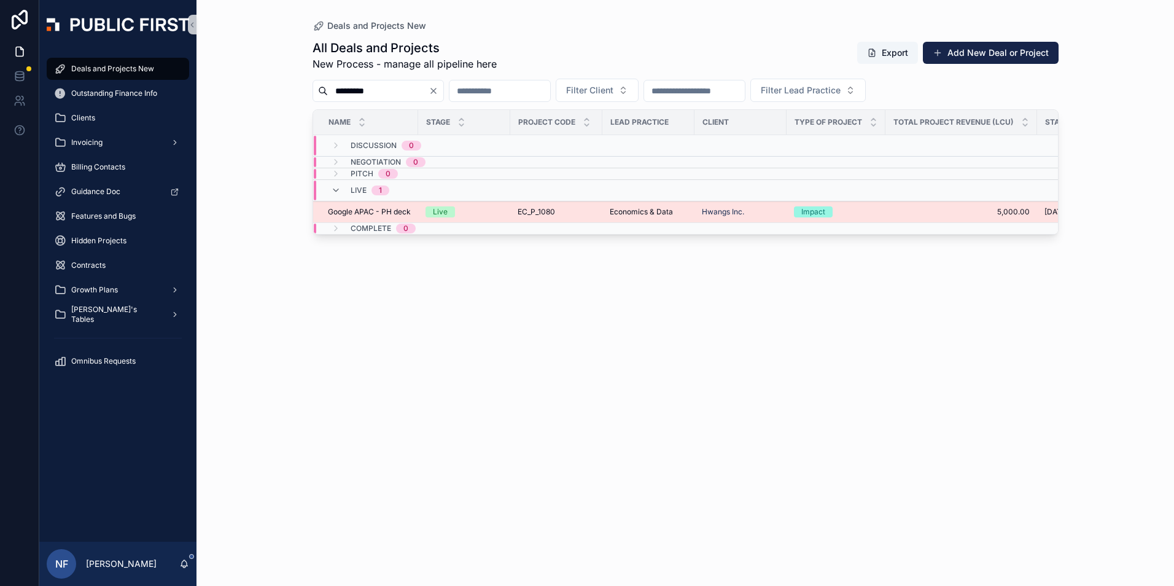
type input "*********"
click at [341, 217] on span "Google APAC - PH deck" at bounding box center [369, 212] width 83 height 10
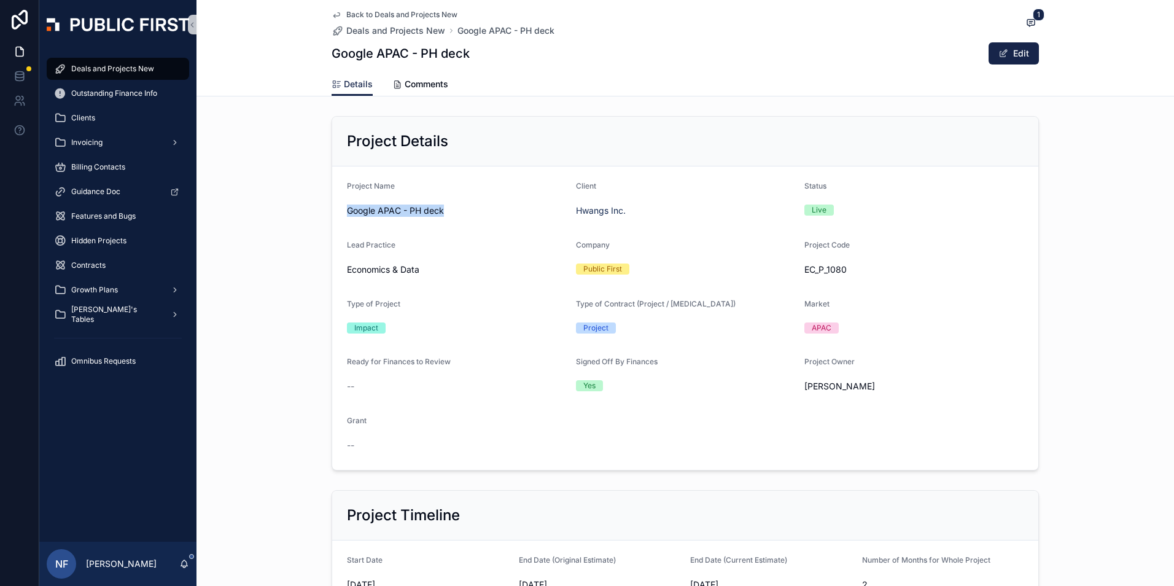
drag, startPoint x: 344, startPoint y: 208, endPoint x: 443, endPoint y: 211, distance: 99.5
click at [443, 211] on span "Google APAC - PH deck" at bounding box center [456, 210] width 219 height 12
drag, startPoint x: 443, startPoint y: 211, endPoint x: 443, endPoint y: 233, distance: 21.5
click at [443, 233] on form "Project Name Google APAC - PH deck Client Hwangs Inc. Status Live Lead Practice…" at bounding box center [685, 317] width 706 height 303
click at [456, 203] on div "Google APAC - PH deck" at bounding box center [456, 211] width 219 height 20
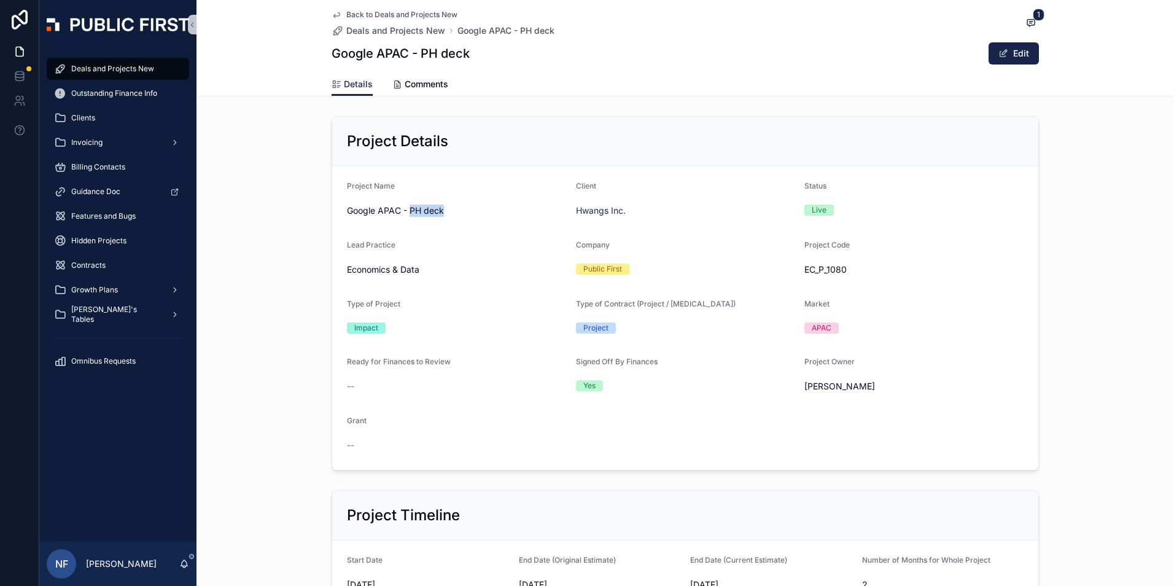
drag, startPoint x: 405, startPoint y: 212, endPoint x: 441, endPoint y: 211, distance: 35.6
click at [441, 211] on span "Google APAC - PH deck" at bounding box center [456, 210] width 219 height 12
copy span "PH deck"
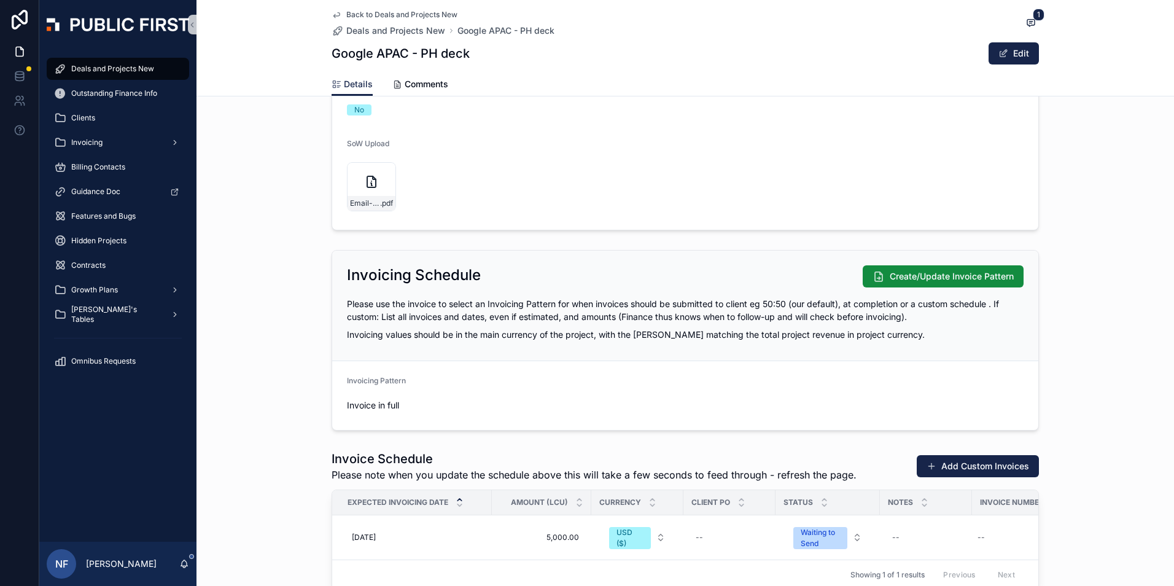
scroll to position [1412, 0]
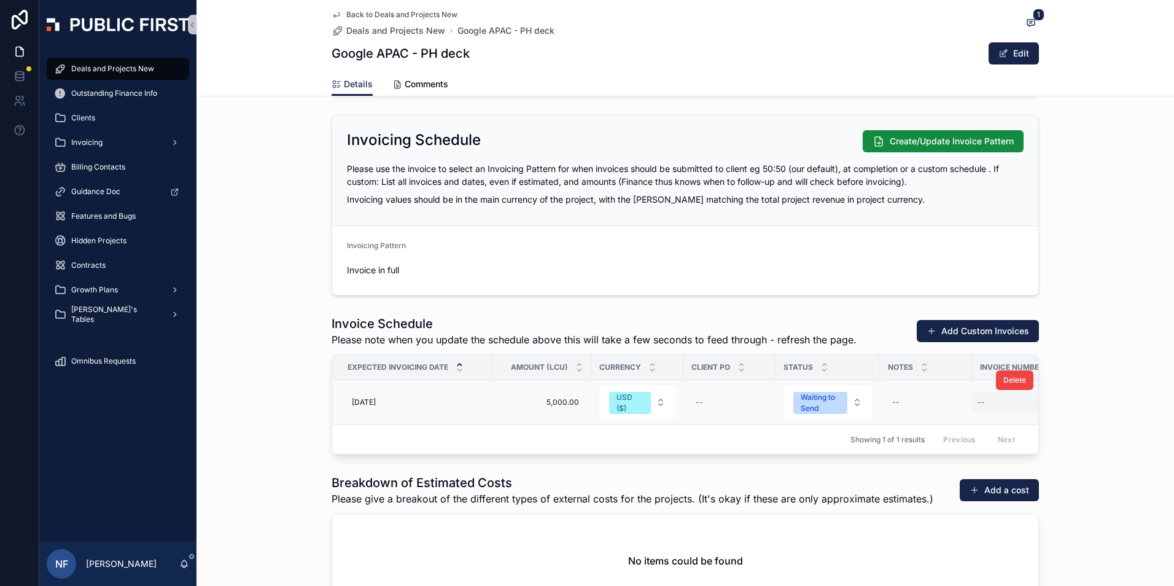
click at [1003, 403] on div "--" at bounding box center [1018, 402] width 90 height 20
type input "****"
click at [1126, 422] on icon "scrollable content" at bounding box center [1124, 419] width 10 height 10
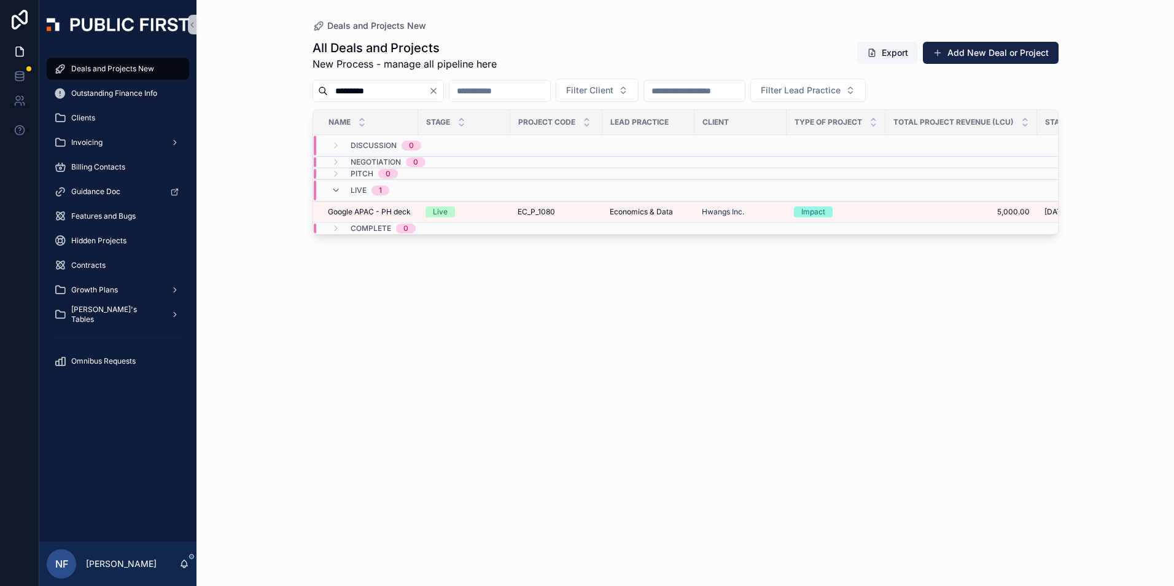
click at [393, 88] on input "*********" at bounding box center [378, 90] width 101 height 17
type input "*"
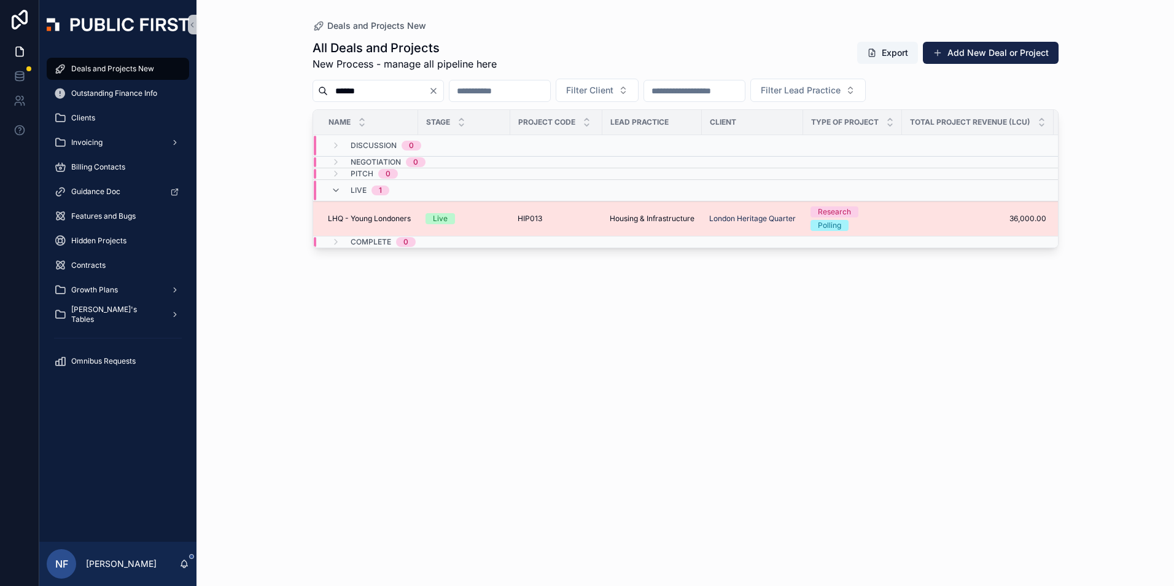
type input "******"
click at [357, 218] on span "LHQ - Young Londoners" at bounding box center [369, 219] width 83 height 10
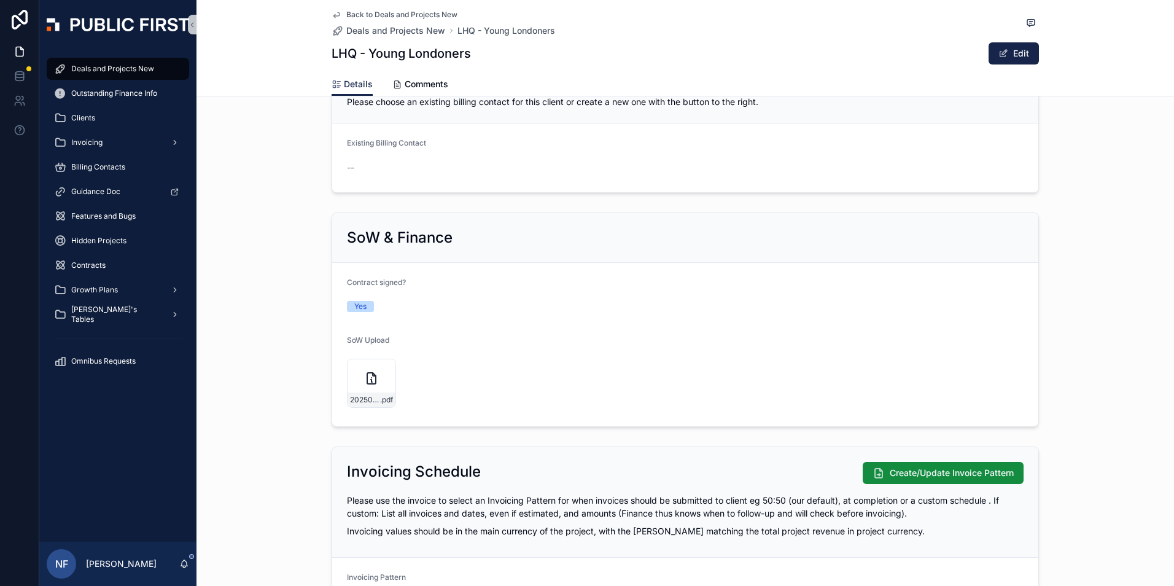
scroll to position [1105, 0]
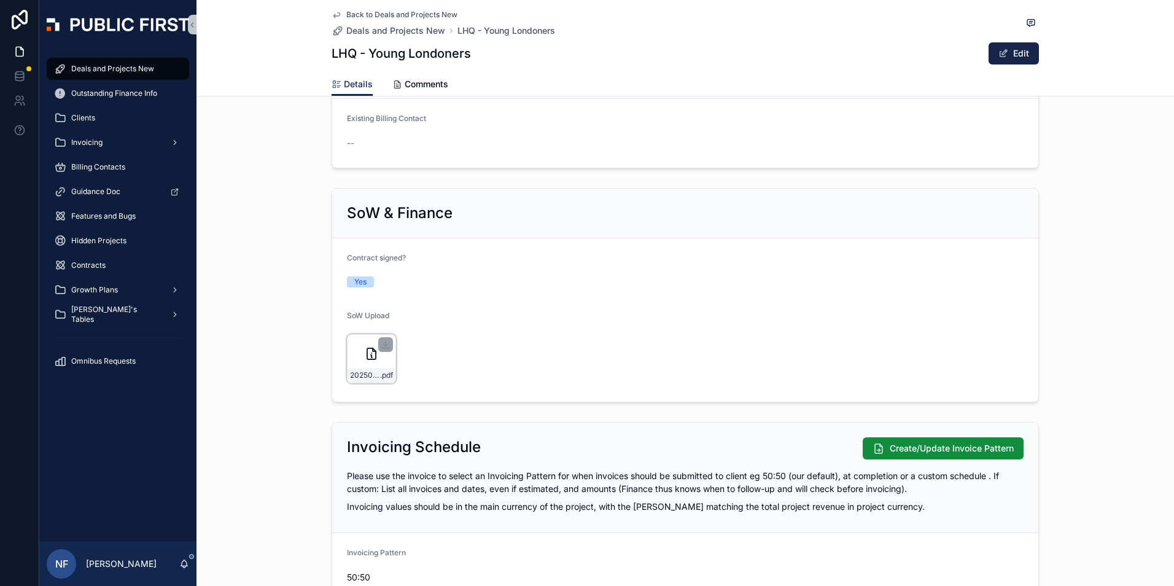
click at [347, 367] on div "20250731124923789[1] .pdf" at bounding box center [371, 358] width 49 height 49
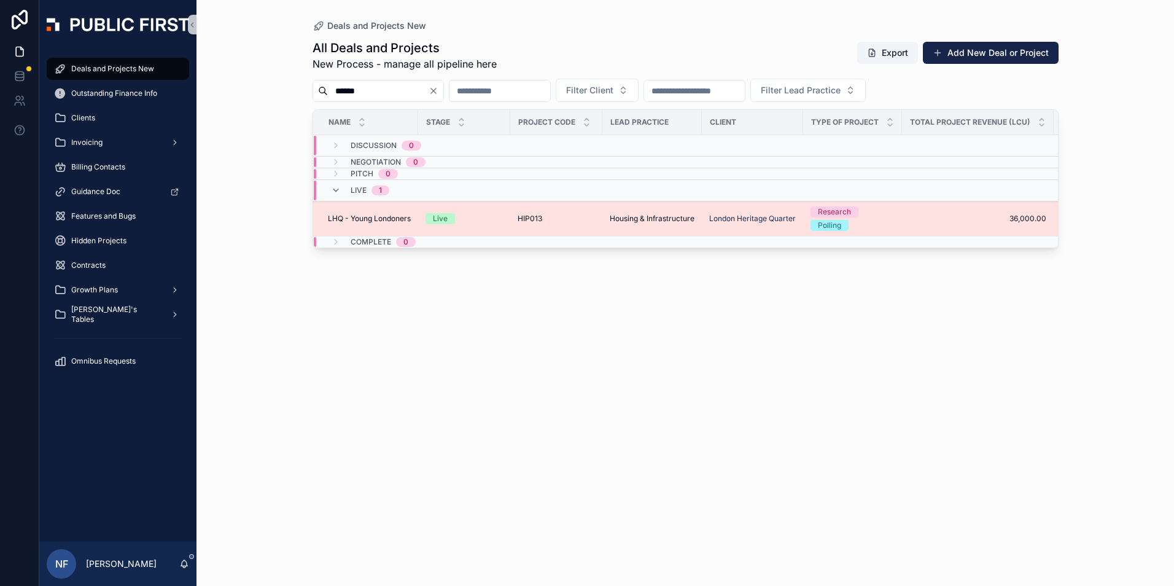
click at [356, 214] on span "LHQ - Young Londoners" at bounding box center [369, 219] width 83 height 10
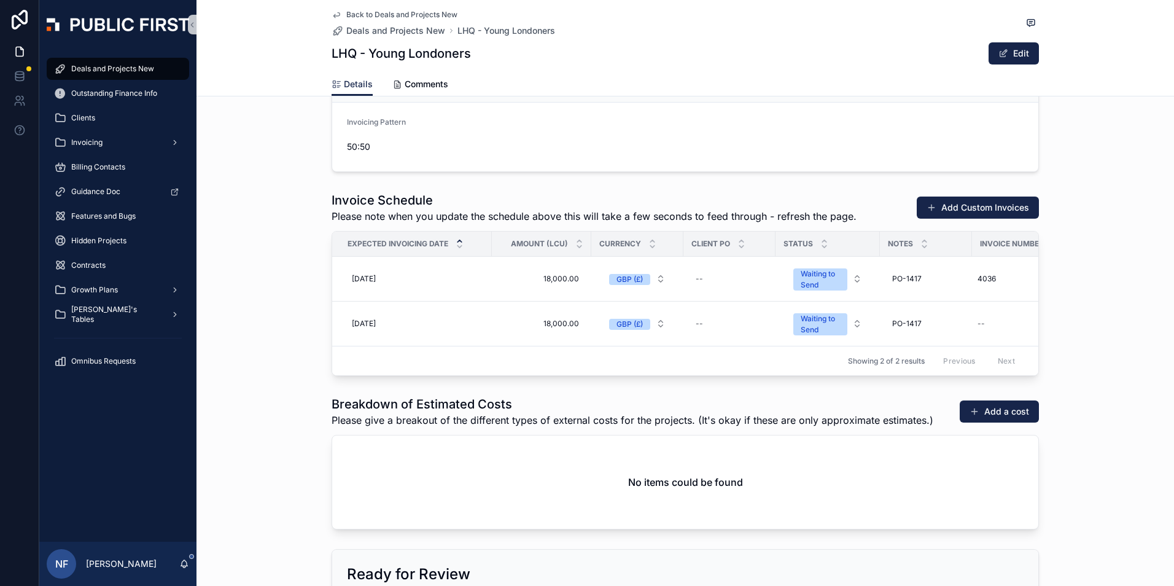
scroll to position [1535, 0]
click at [701, 277] on div "--" at bounding box center [729, 280] width 77 height 20
type input "*******"
click at [836, 294] on button "scrollable content" at bounding box center [842, 296] width 15 height 15
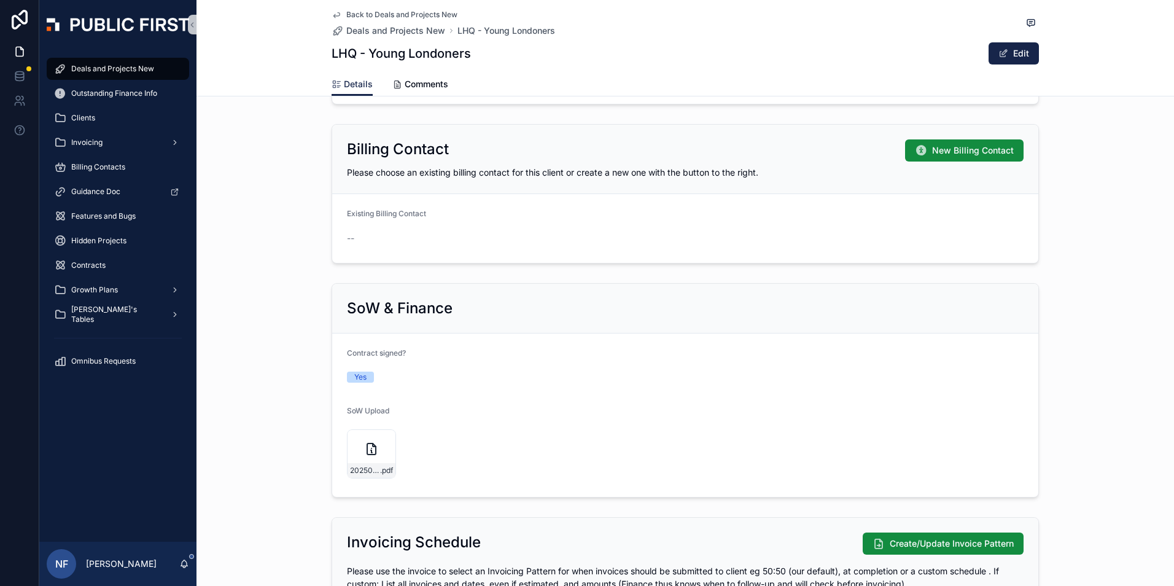
scroll to position [983, 0]
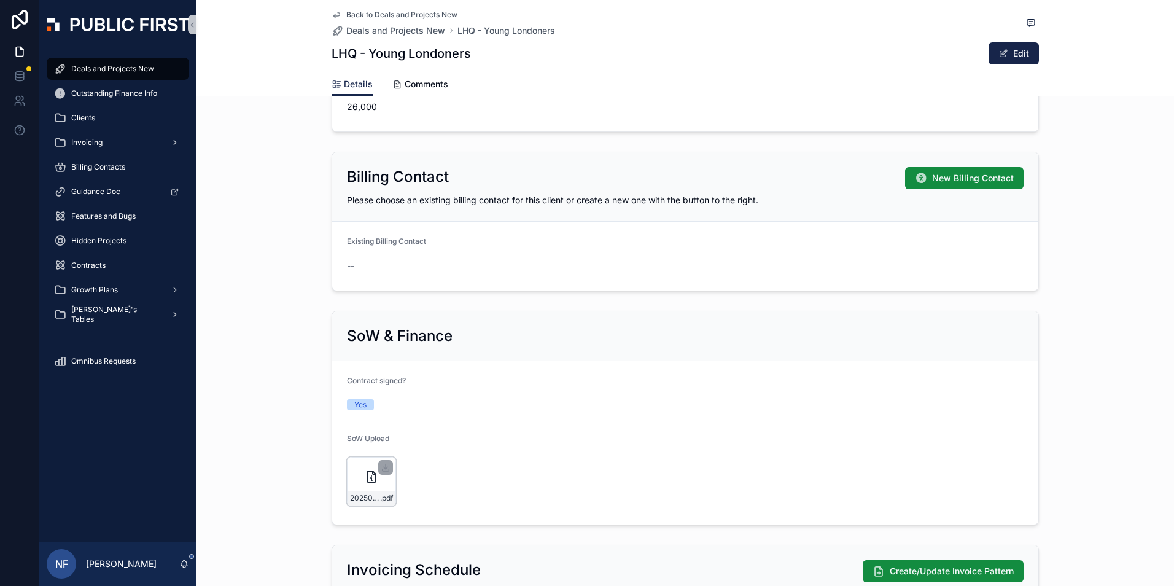
click at [357, 488] on div "20250731124923789[1] .pdf" at bounding box center [371, 481] width 49 height 49
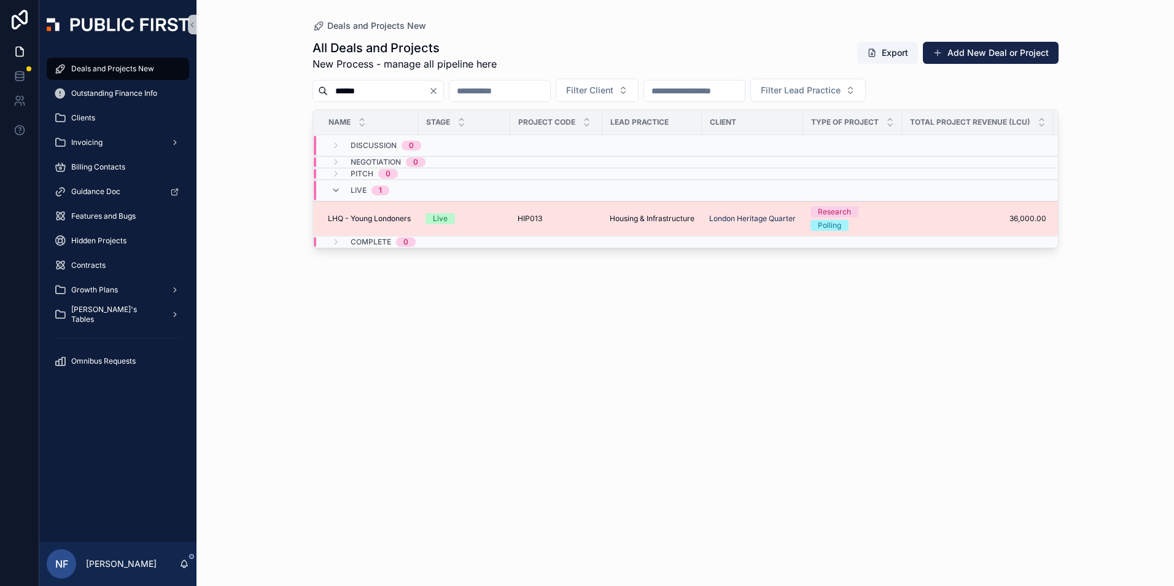
click at [344, 216] on span "LHQ - Young Londoners" at bounding box center [369, 219] width 83 height 10
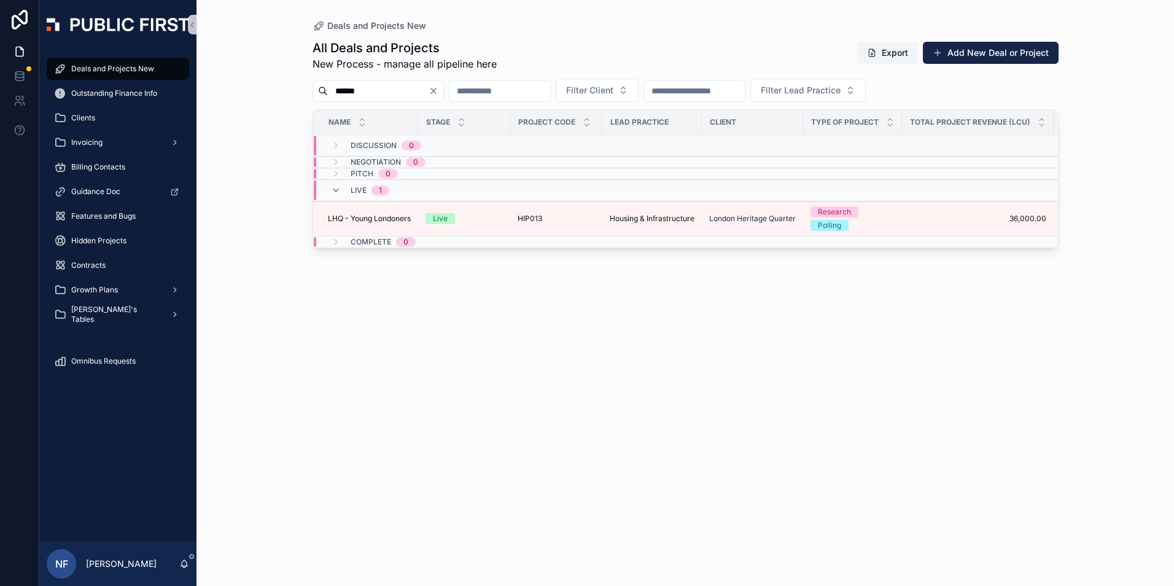
click at [399, 96] on input "******" at bounding box center [378, 90] width 101 height 17
type input "*"
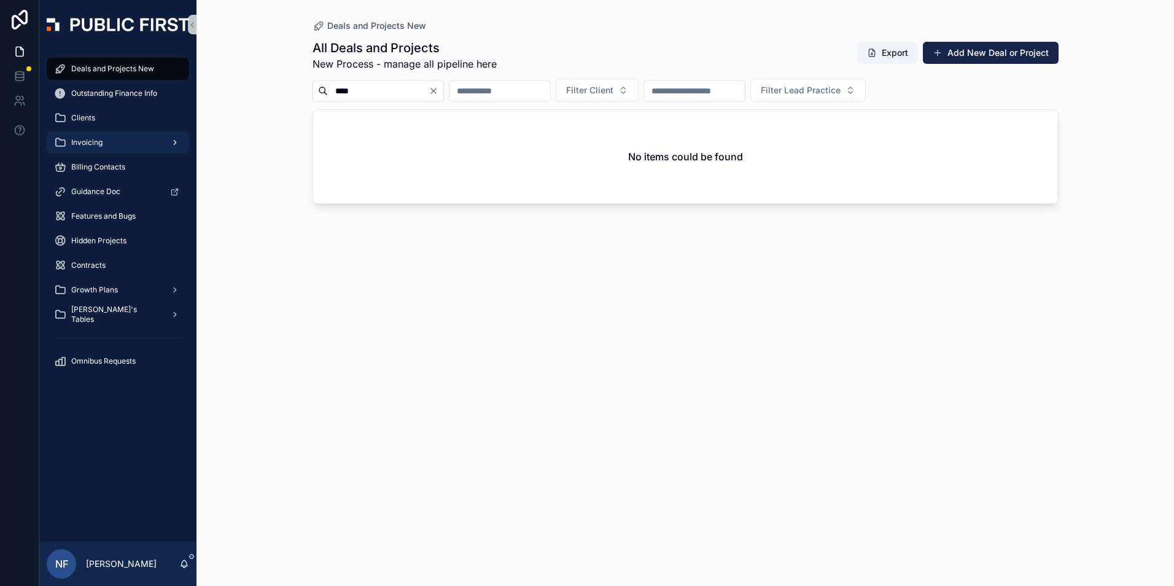
type input "****"
click at [77, 142] on span "Invoicing" at bounding box center [86, 143] width 31 height 10
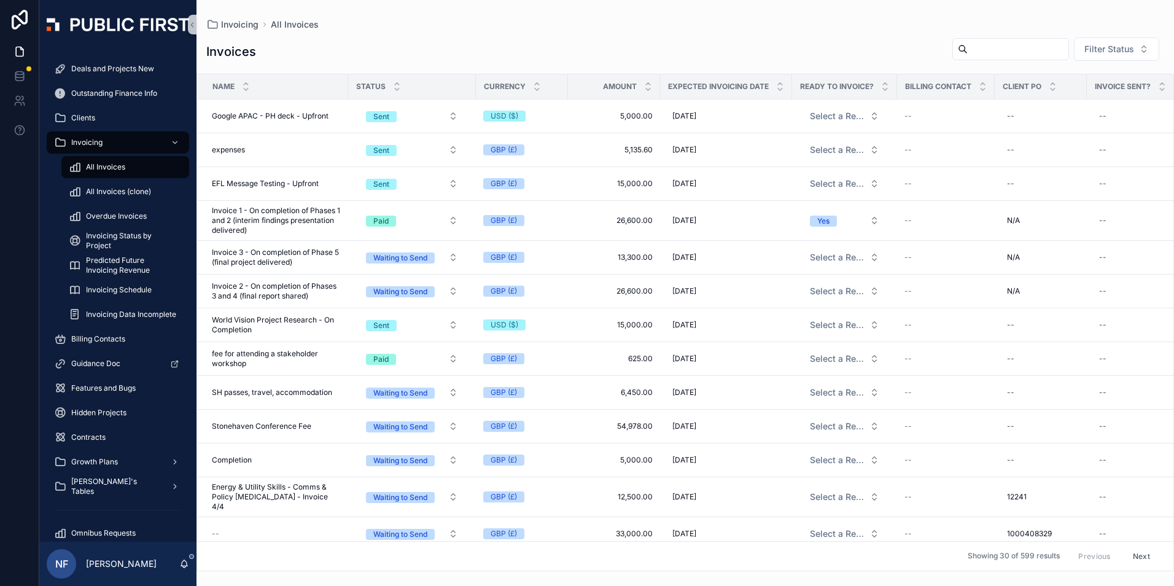
click at [968, 57] on input "scrollable content" at bounding box center [1018, 49] width 101 height 17
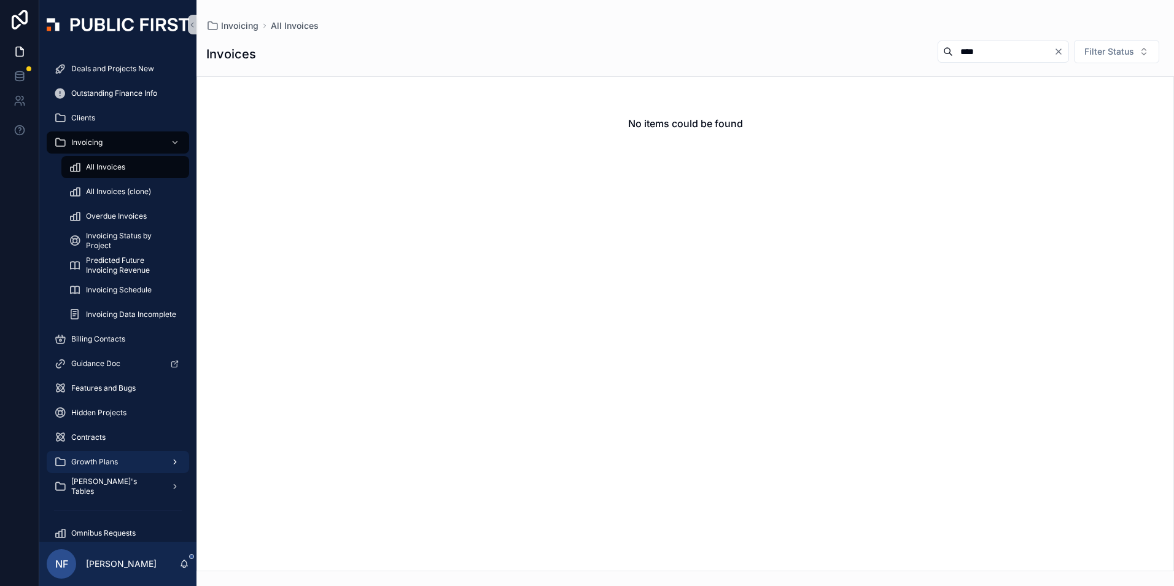
type input "****"
click at [90, 461] on span "Growth Plans" at bounding box center [94, 462] width 47 height 10
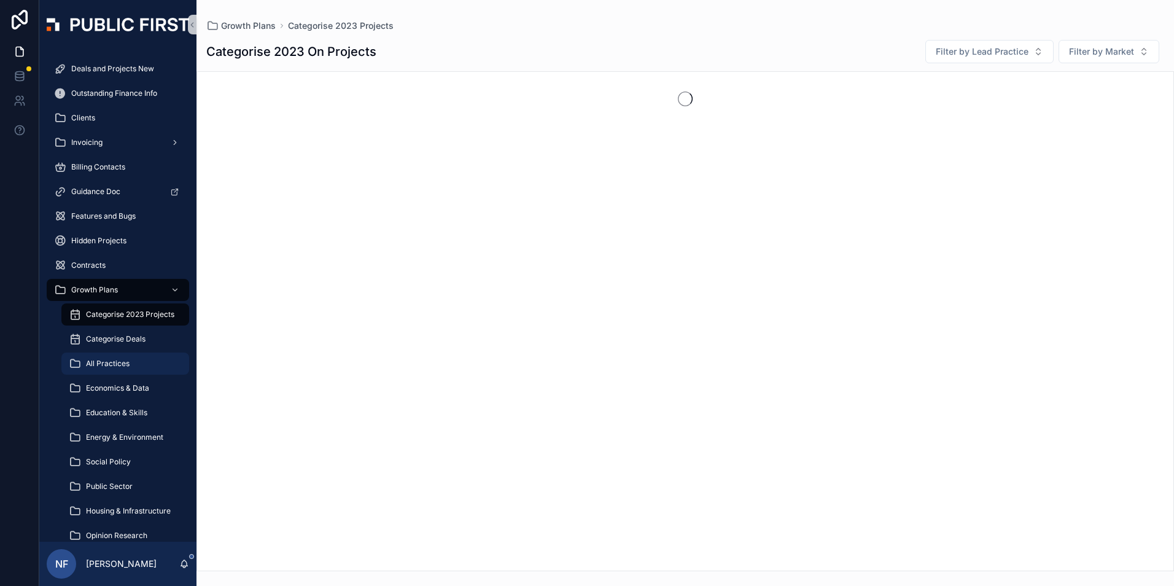
click at [109, 362] on span "All Practices" at bounding box center [108, 364] width 44 height 10
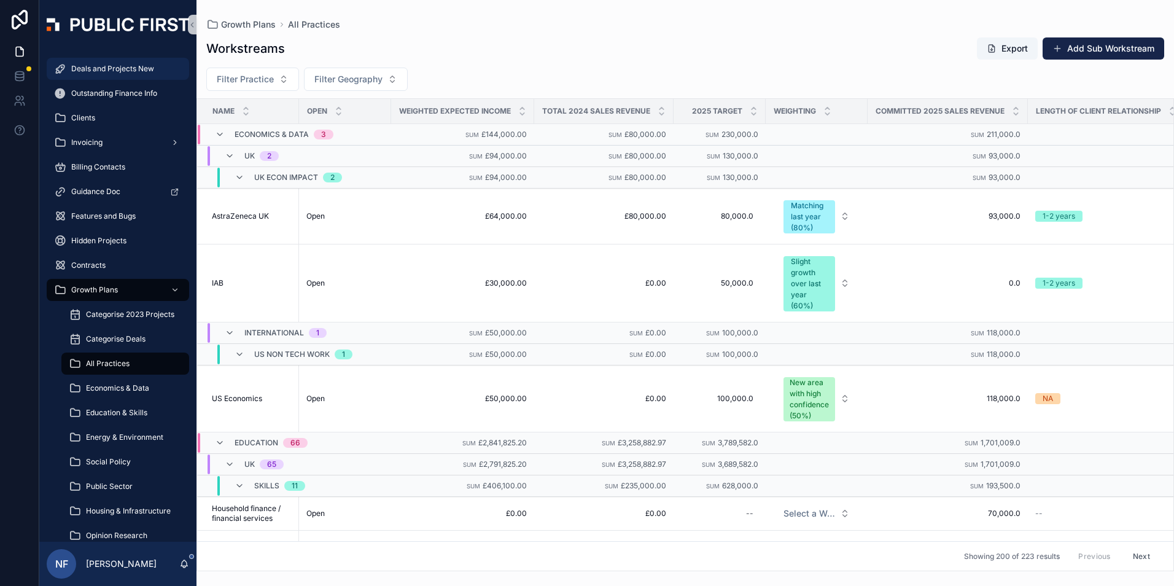
click at [78, 67] on span "Deals and Projects New" at bounding box center [112, 69] width 83 height 10
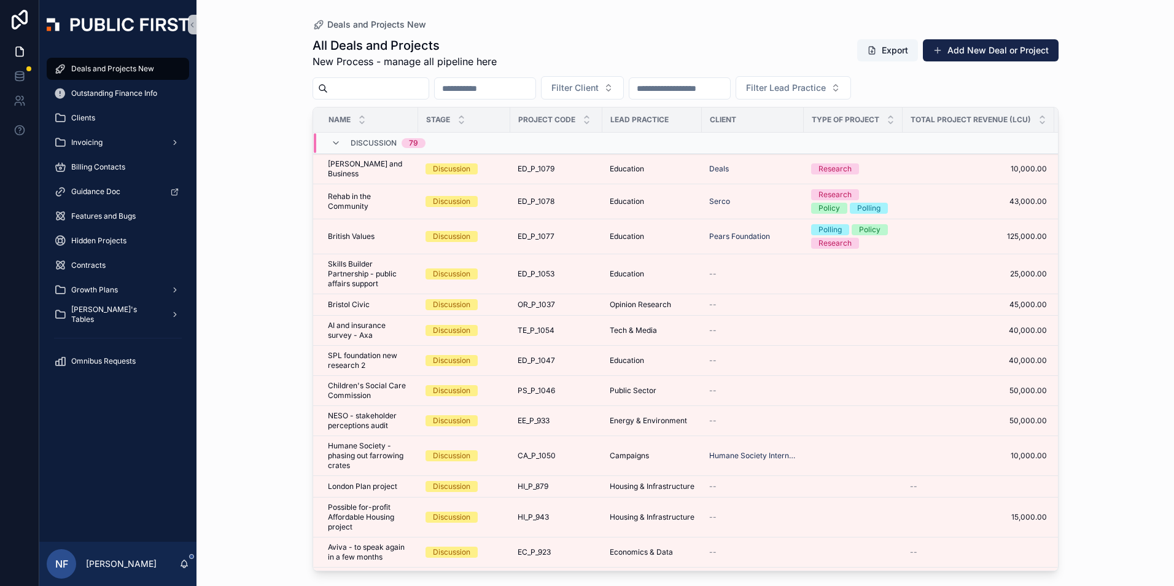
click at [372, 93] on input "scrollable content" at bounding box center [378, 88] width 101 height 17
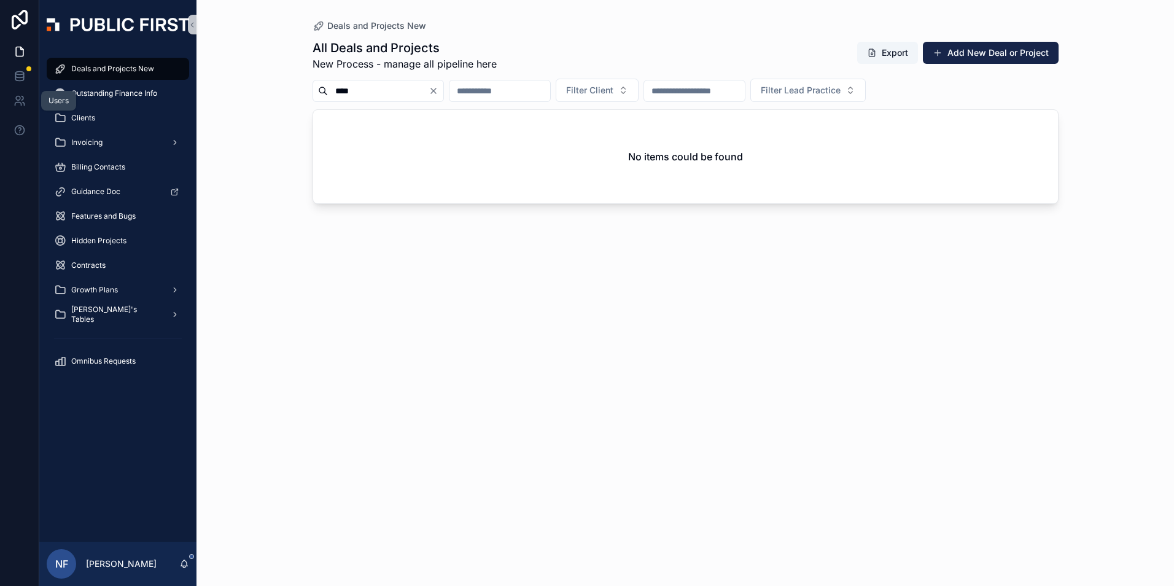
click at [395, 90] on input "****" at bounding box center [378, 90] width 101 height 17
type input "*"
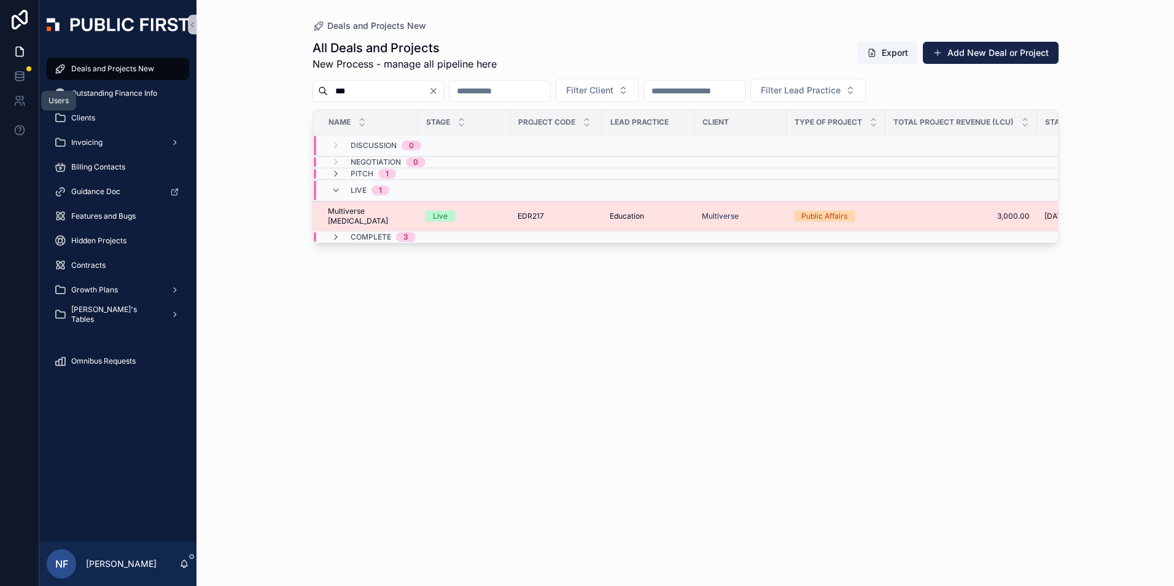
type input "***"
click at [375, 211] on span "Multiverse retainer" at bounding box center [369, 216] width 83 height 20
